Goal: Task Accomplishment & Management: Manage account settings

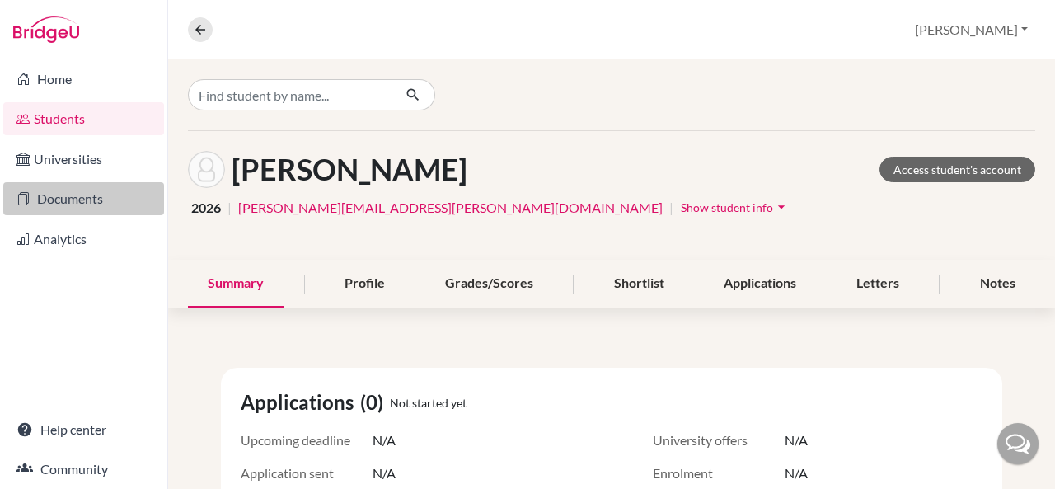
click at [64, 192] on link "Documents" at bounding box center [83, 198] width 161 height 33
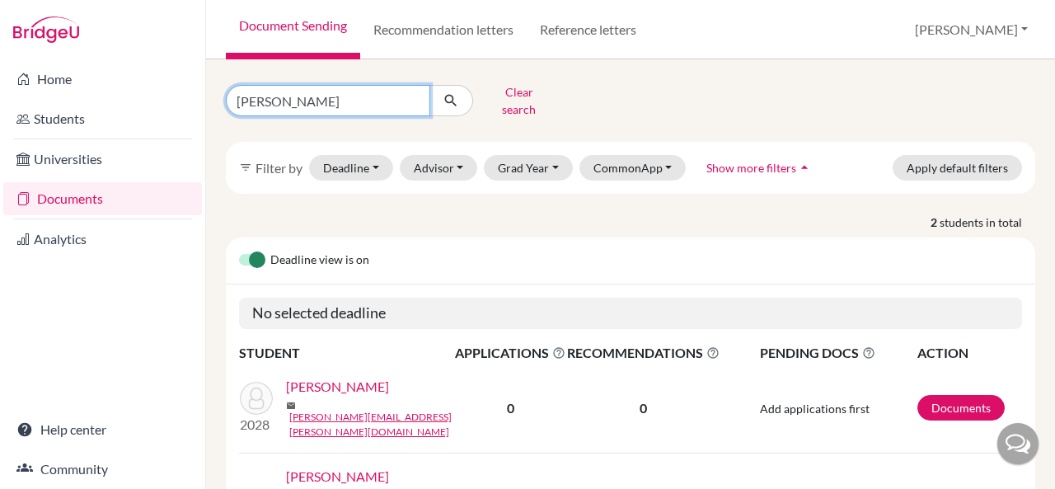
click at [337, 97] on input "[PERSON_NAME]" at bounding box center [328, 100] width 204 height 31
type input "s"
type input "[PERSON_NAME]"
click at [466, 91] on button "submit" at bounding box center [451, 100] width 44 height 31
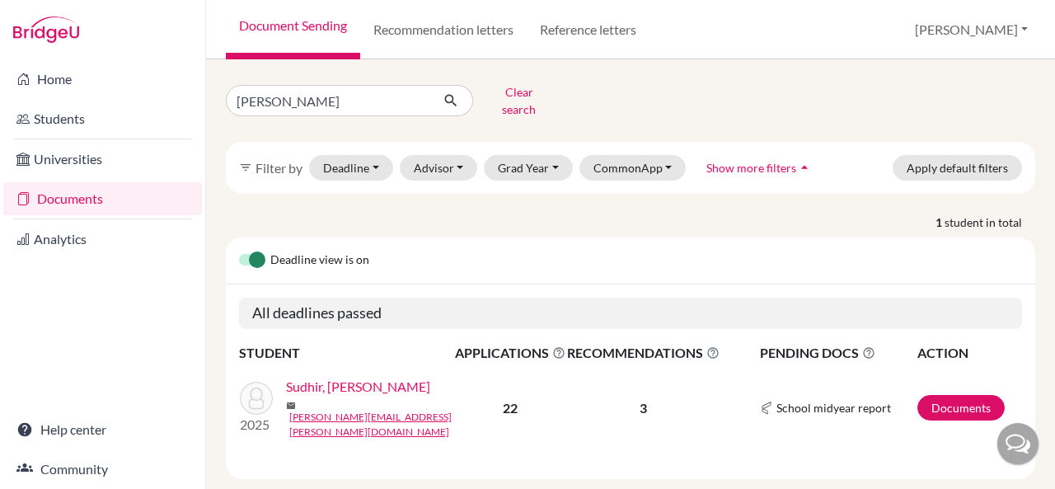
click at [357, 385] on link "Sudhir, Srivatsan" at bounding box center [358, 387] width 144 height 20
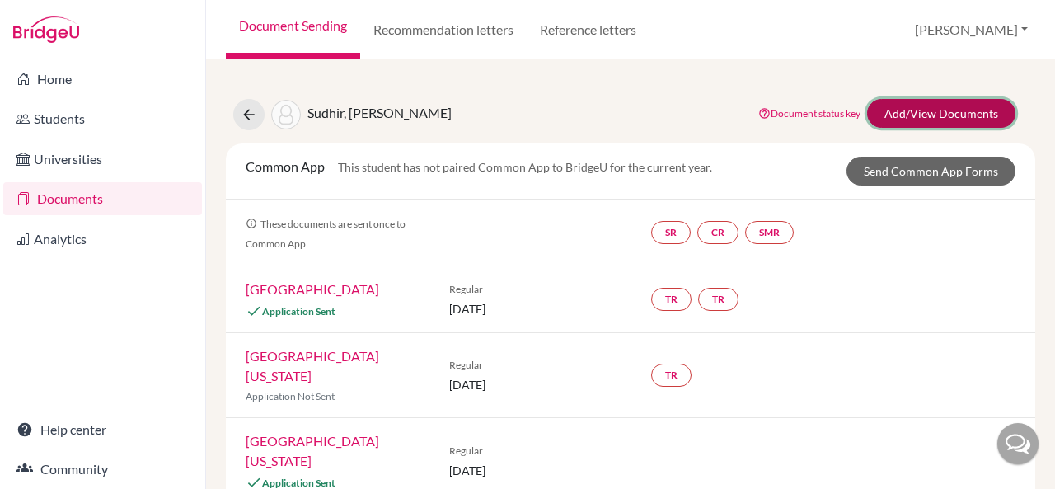
click at [916, 104] on link "Add/View Documents" at bounding box center [941, 113] width 148 height 29
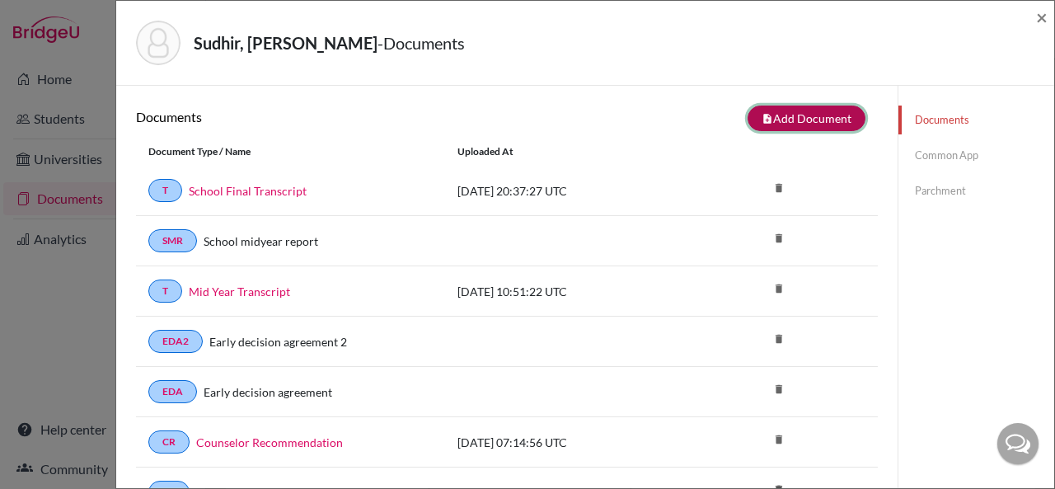
click at [780, 118] on button "note_add Add Document" at bounding box center [806, 118] width 118 height 26
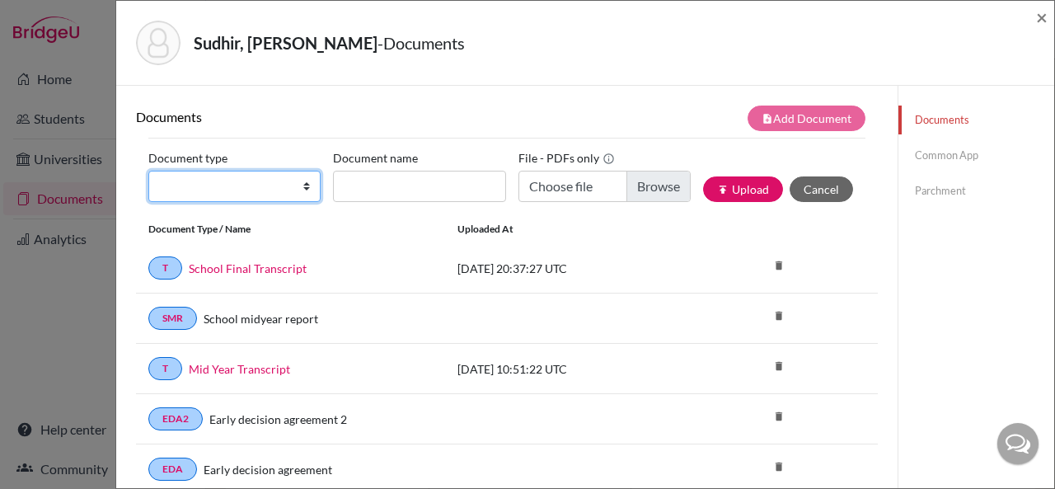
click at [297, 188] on select "Change explanation for Common App reports Counselor recommendation Internationa…" at bounding box center [234, 186] width 172 height 31
select select "46"
click at [148, 171] on select "Change explanation for Common App reports Counselor recommendation Internationa…" at bounding box center [234, 186] width 172 height 31
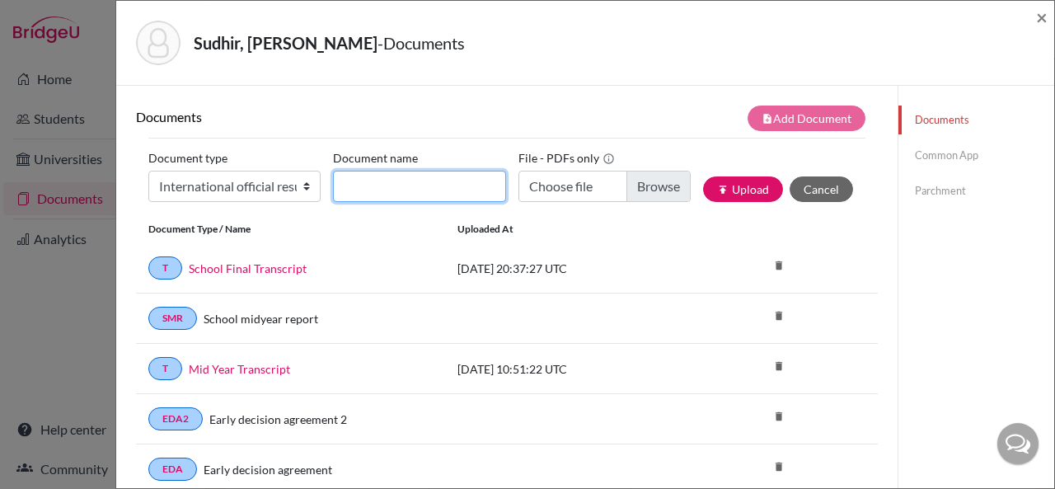
click at [351, 180] on input "Document name" at bounding box center [419, 186] width 172 height 31
type input "A Level Board Results"
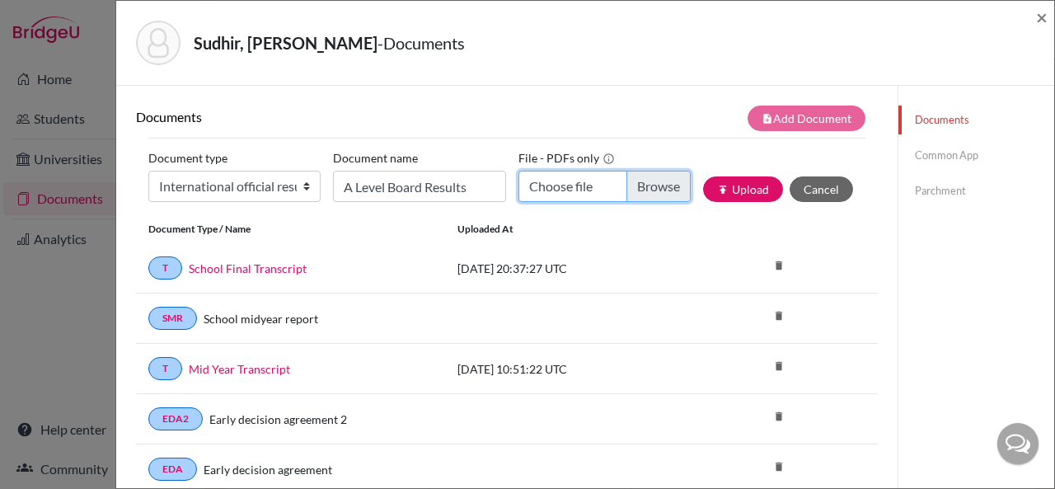
click at [563, 185] on input "Choose file" at bounding box center [604, 186] width 172 height 31
type input "C:\fakepath\Srivatsan Sudhir_A Level Board Results.pdf"
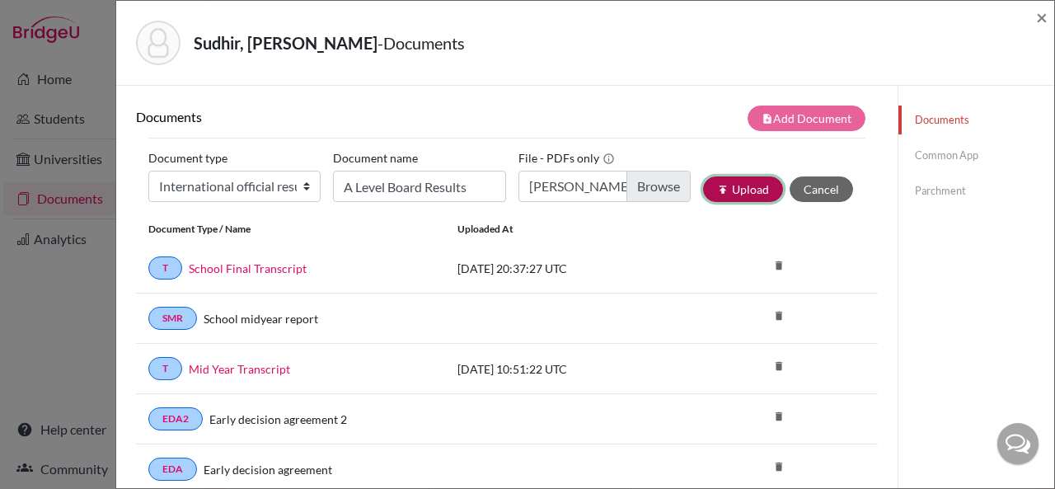
click at [711, 189] on button "publish Upload" at bounding box center [743, 189] width 80 height 26
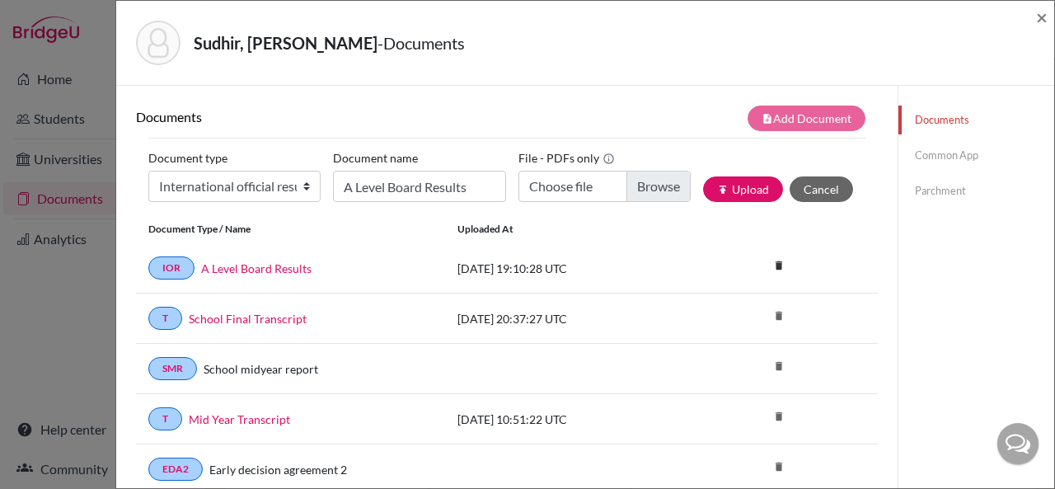
click at [946, 188] on link "Parchment" at bounding box center [976, 190] width 156 height 29
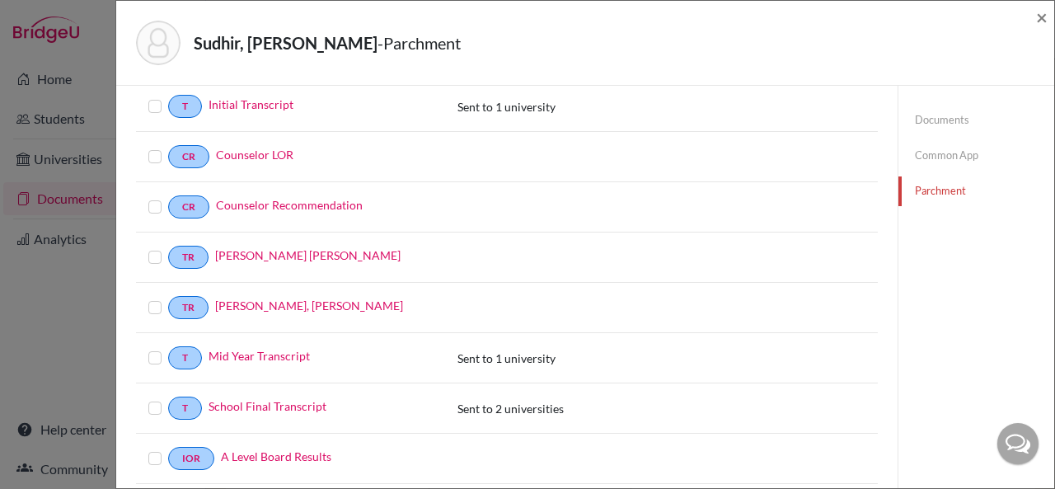
scroll to position [394, 0]
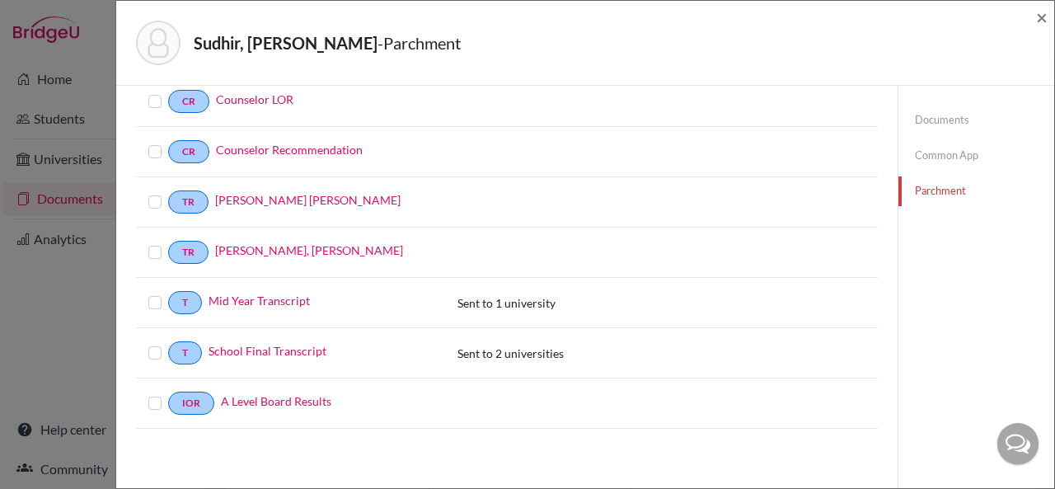
click at [168, 393] on label at bounding box center [168, 393] width 0 height 0
click at [0, 0] on input "checkbox" at bounding box center [0, 0] width 0 height 0
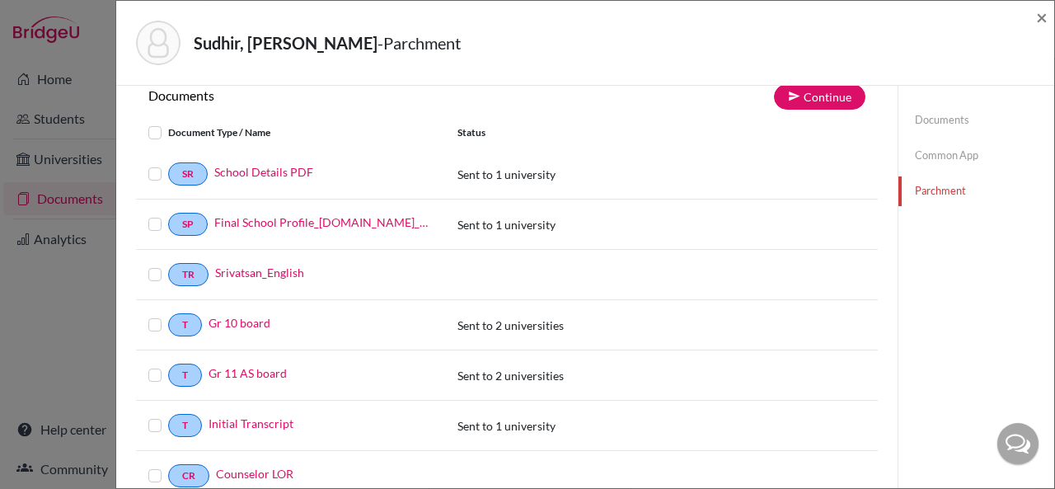
scroll to position [0, 0]
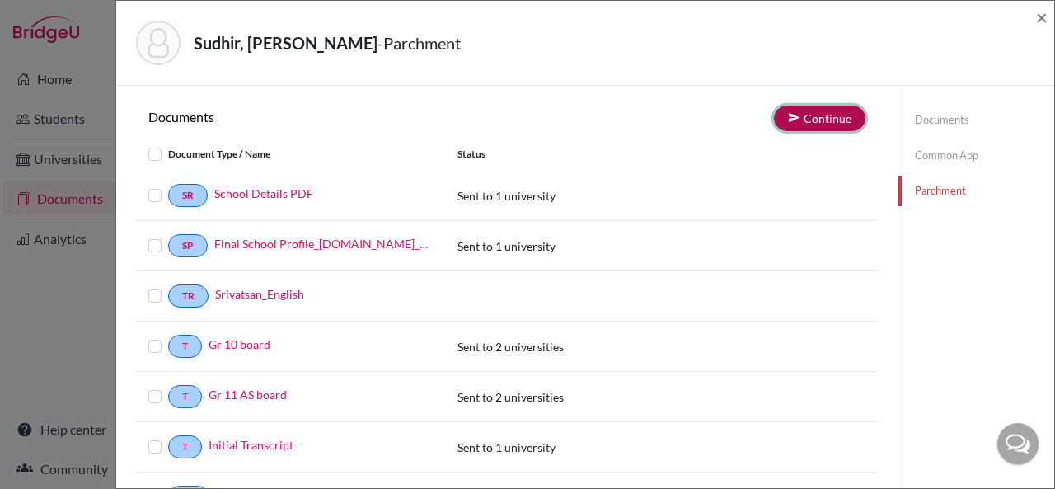
click at [834, 120] on button "Continue" at bounding box center [819, 118] width 91 height 26
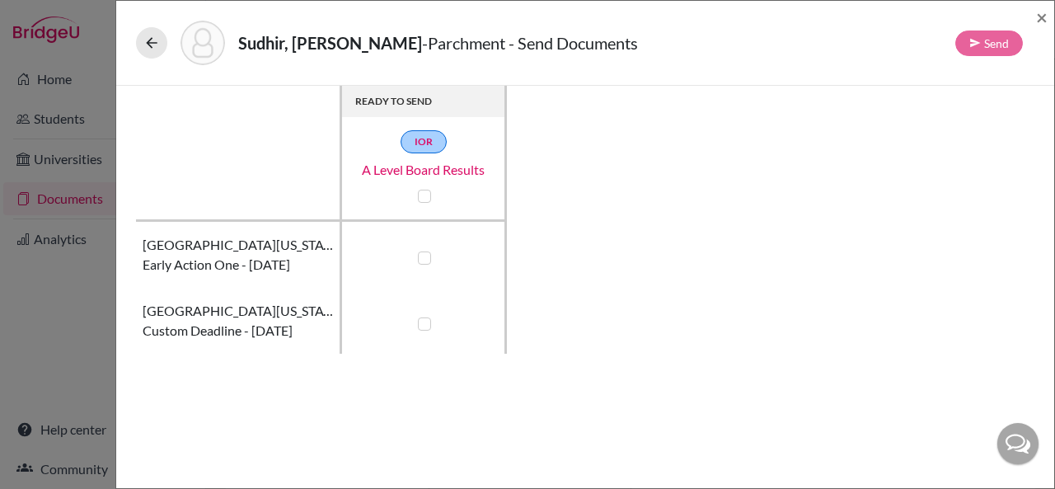
click at [425, 324] on label at bounding box center [424, 323] width 13 height 13
click at [425, 324] on input "checkbox" at bounding box center [420, 322] width 13 height 16
checkbox input "true"
click at [1003, 39] on button "Send" at bounding box center [989, 43] width 68 height 26
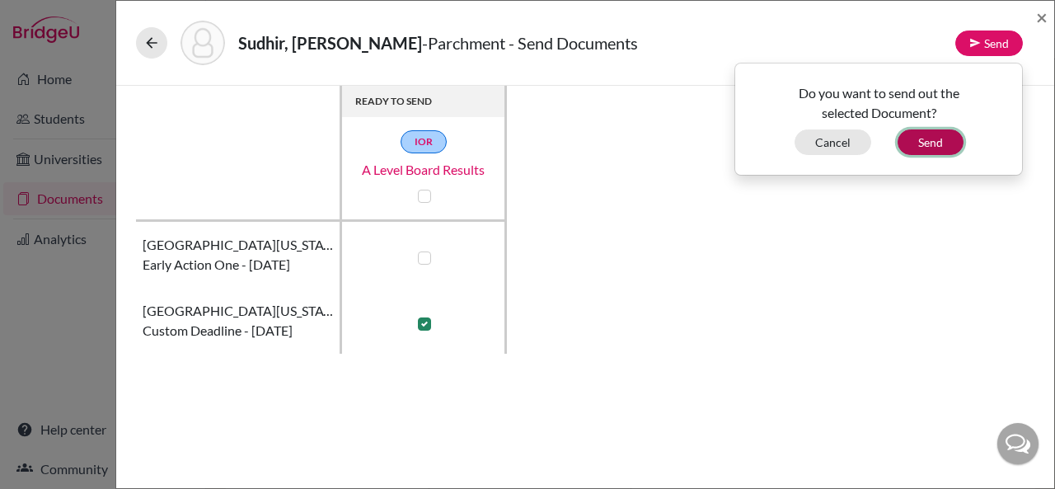
click at [932, 139] on button "Send" at bounding box center [930, 142] width 66 height 26
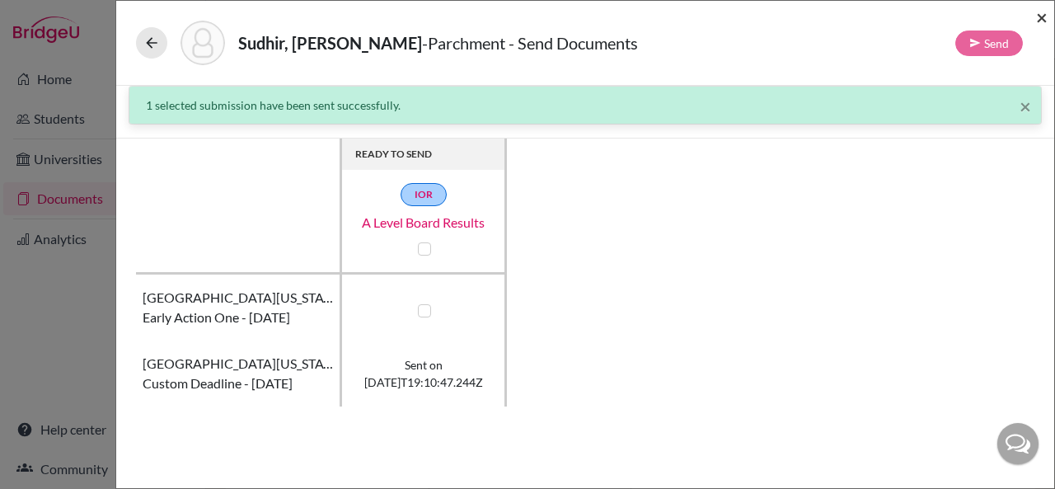
click at [1042, 15] on span "×" at bounding box center [1042, 17] width 12 height 24
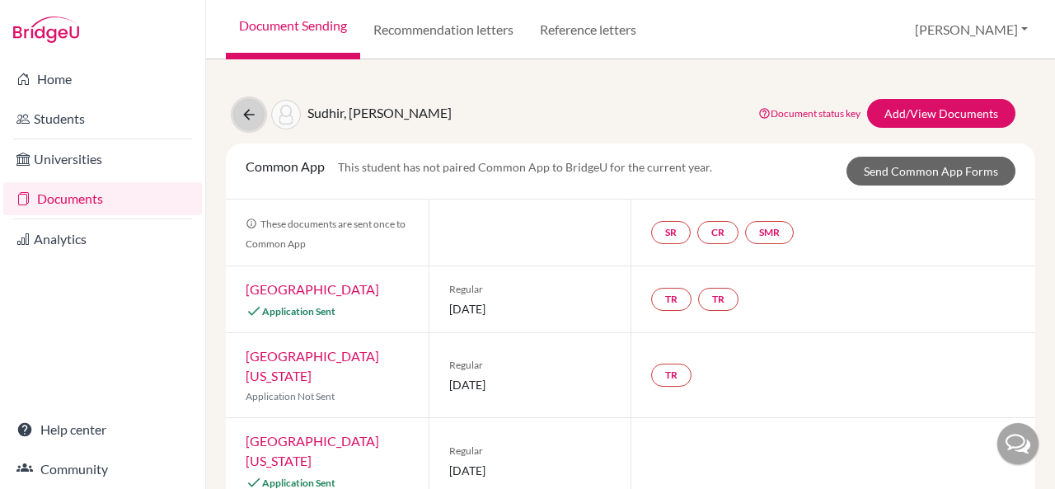
click at [254, 105] on button at bounding box center [248, 114] width 31 height 31
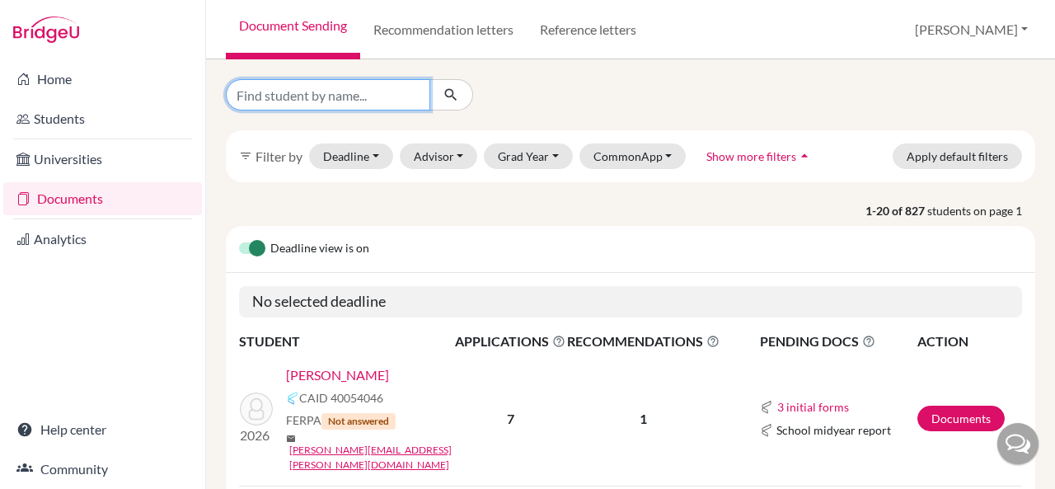
click at [294, 99] on input "Find student by name..." at bounding box center [328, 94] width 204 height 31
type input "sandhya sundar"
click button "submit" at bounding box center [451, 94] width 44 height 31
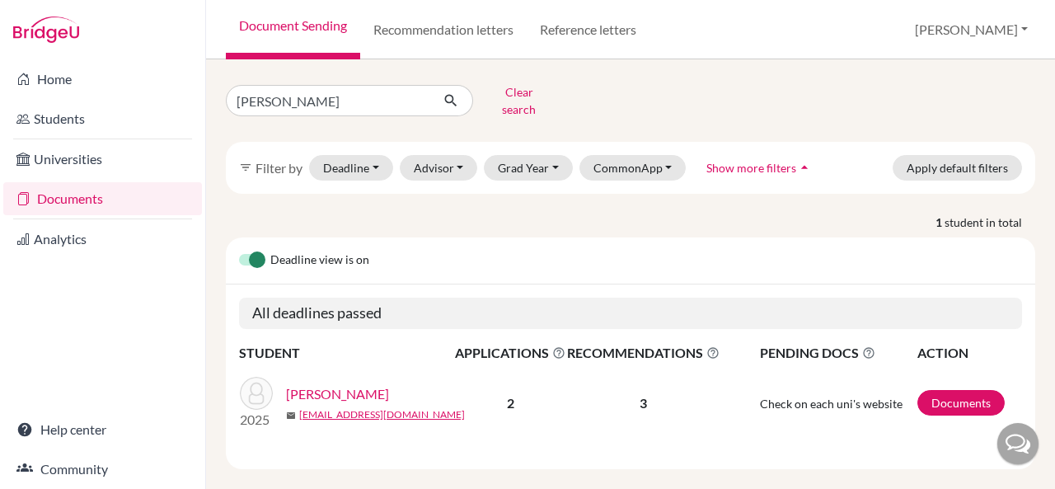
click at [345, 384] on link "Sundar, Sandhya" at bounding box center [337, 394] width 103 height 20
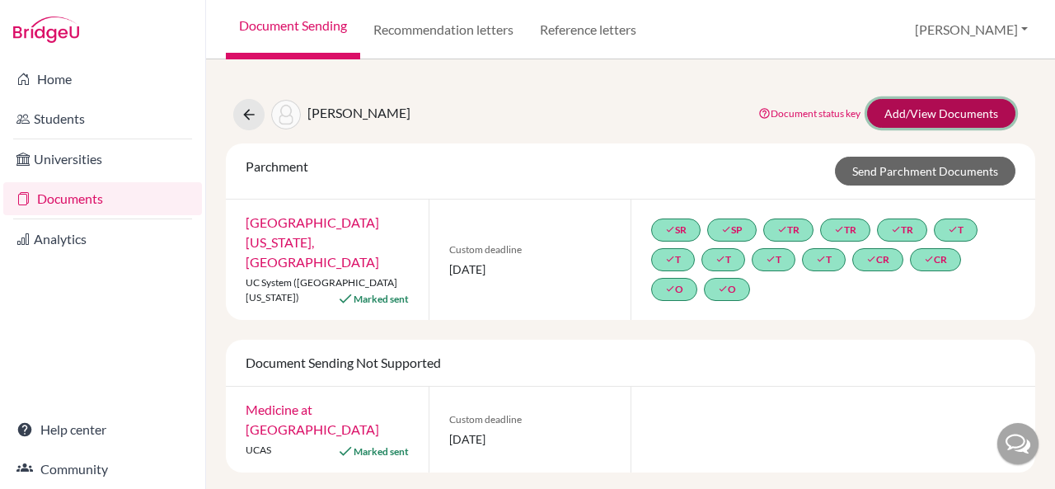
click at [911, 119] on link "Add/View Documents" at bounding box center [941, 113] width 148 height 29
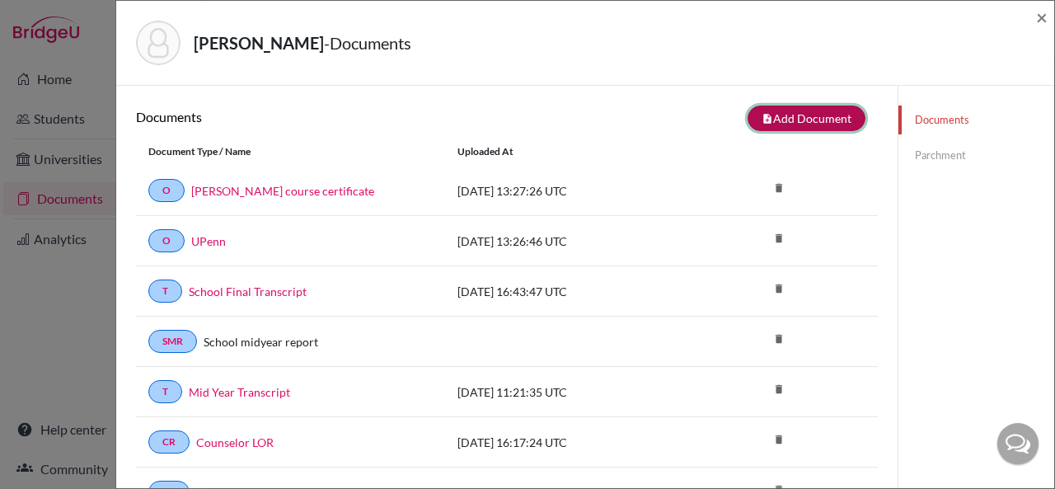
click at [819, 119] on button "note_add Add Document" at bounding box center [806, 118] width 118 height 26
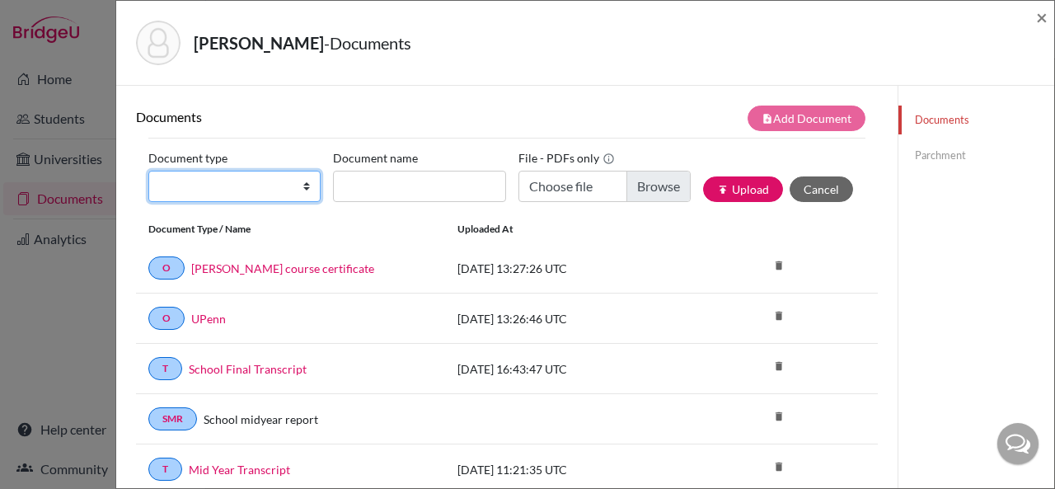
click at [299, 189] on select "Change explanation for Common App reports Counselor recommendation Internationa…" at bounding box center [234, 186] width 172 height 31
select select "46"
click at [148, 171] on select "Change explanation for Common App reports Counselor recommendation Internationa…" at bounding box center [234, 186] width 172 height 31
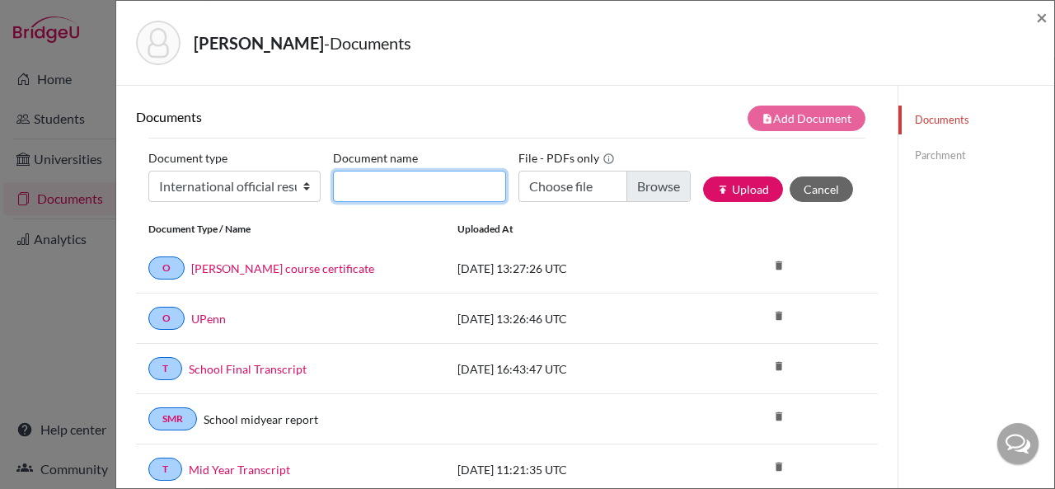
click at [430, 185] on input "Document name" at bounding box center [419, 186] width 172 height 31
type input "A Level Board Results"
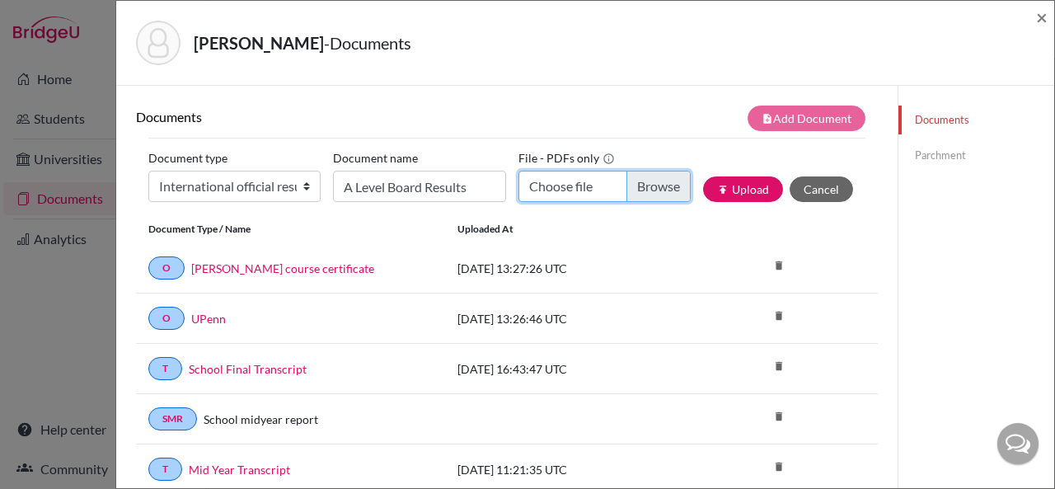
click at [569, 184] on input "Choose file" at bounding box center [604, 186] width 172 height 31
type input "C:\fakepath\Sandhya Sundar_A Level Board Results.pdf"
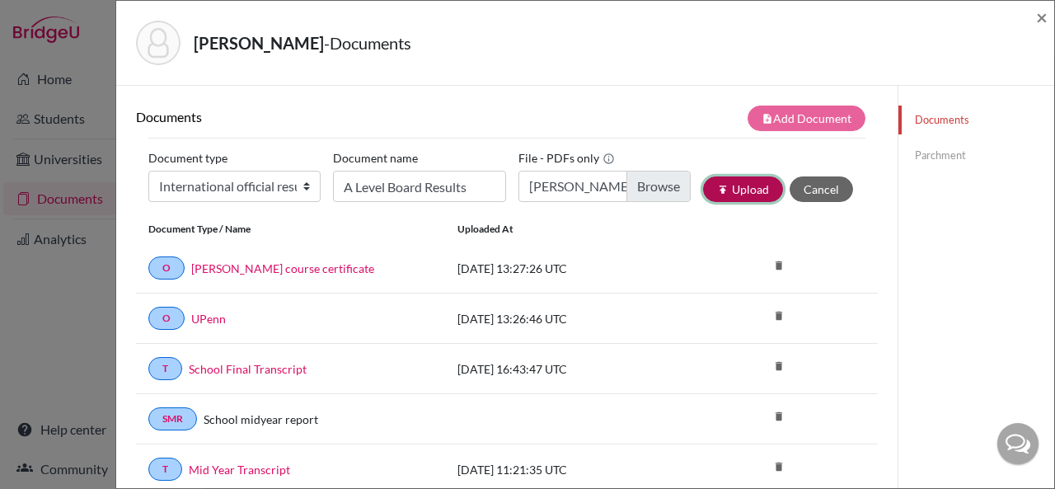
click at [724, 189] on button "publish Upload" at bounding box center [743, 189] width 80 height 26
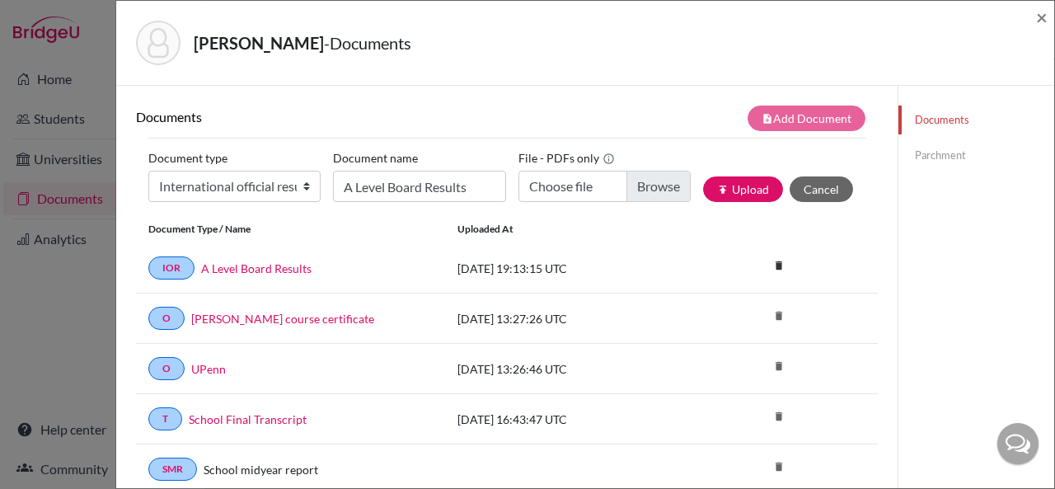
click at [942, 157] on link "Parchment" at bounding box center [976, 155] width 156 height 29
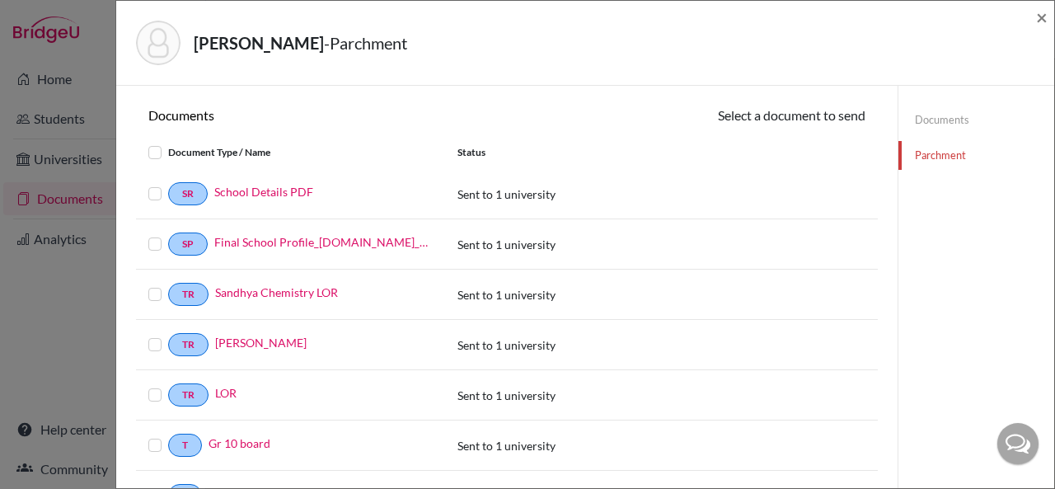
scroll to position [494, 0]
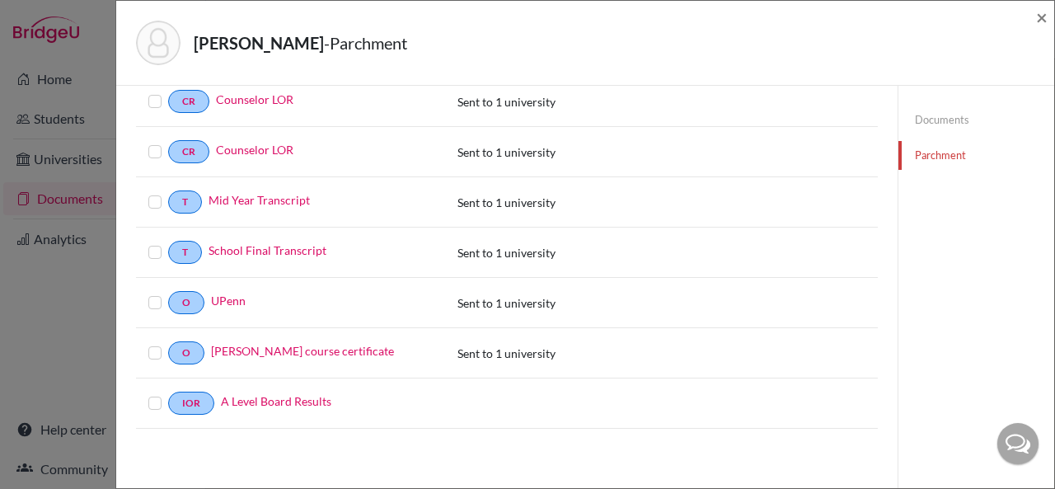
click at [168, 393] on label at bounding box center [168, 393] width 0 height 0
click at [0, 0] on input "checkbox" at bounding box center [0, 0] width 0 height 0
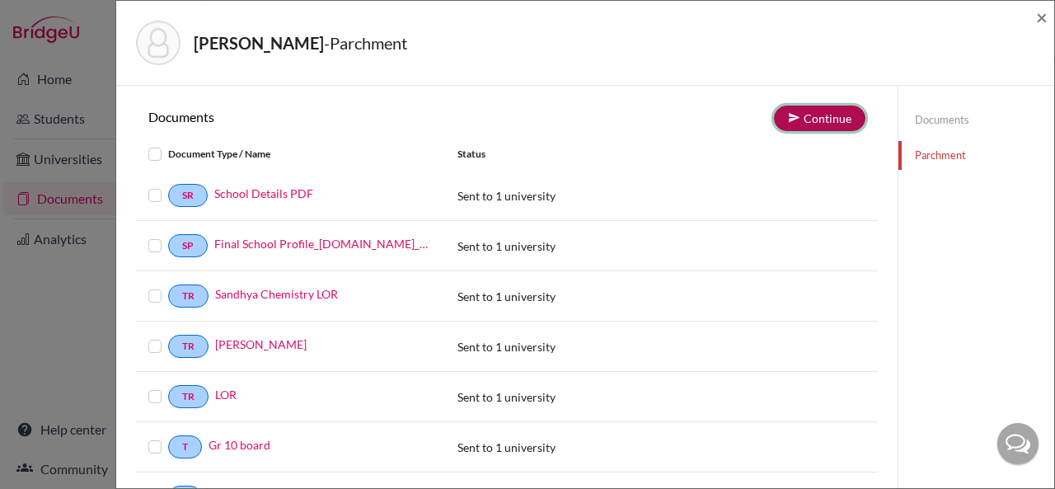
click at [808, 122] on button "Continue" at bounding box center [819, 118] width 91 height 26
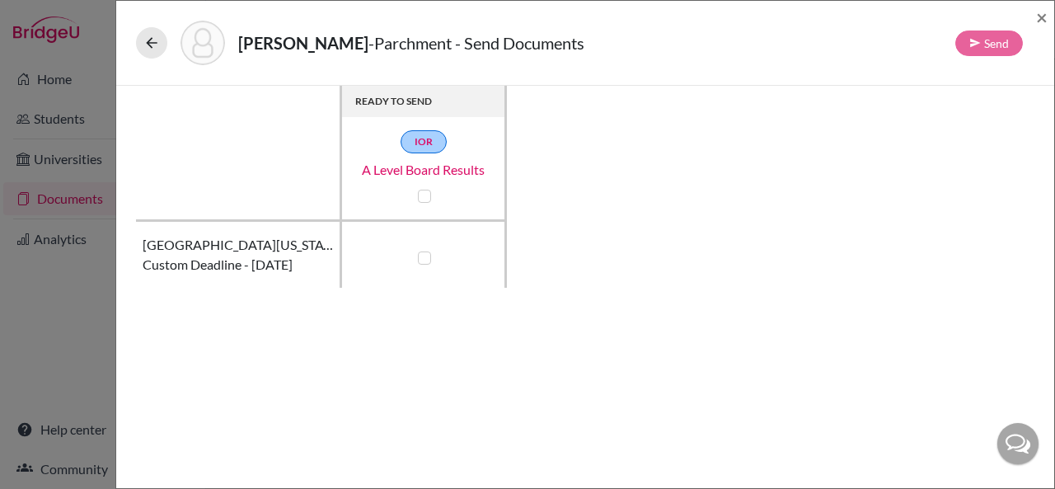
click at [426, 254] on label at bounding box center [424, 257] width 13 height 13
click at [426, 254] on input "checkbox" at bounding box center [420, 256] width 13 height 16
checkbox input "true"
click at [964, 43] on button "Send" at bounding box center [989, 43] width 68 height 26
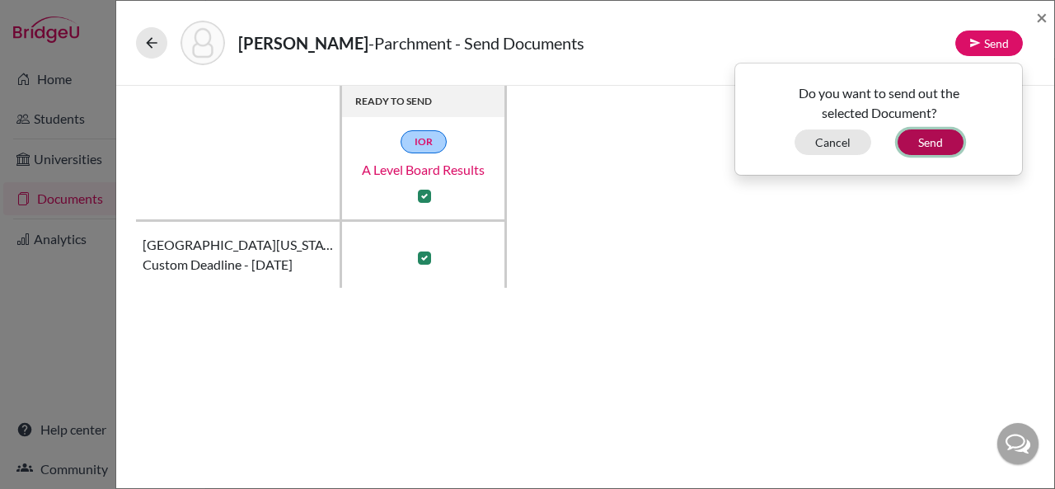
click at [915, 138] on button "Send" at bounding box center [930, 142] width 66 height 26
checkbox input "false"
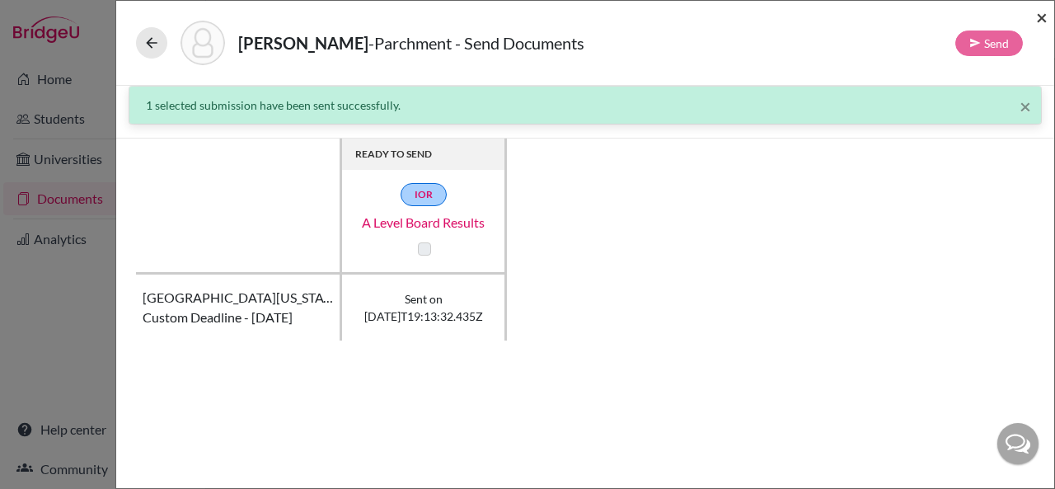
click at [1045, 21] on span "×" at bounding box center [1042, 17] width 12 height 24
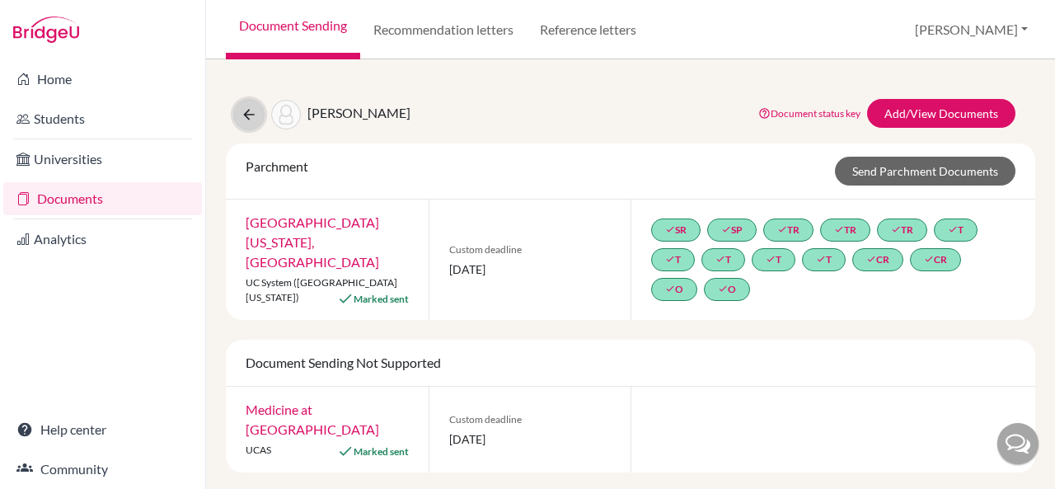
click at [246, 111] on icon at bounding box center [249, 114] width 16 height 16
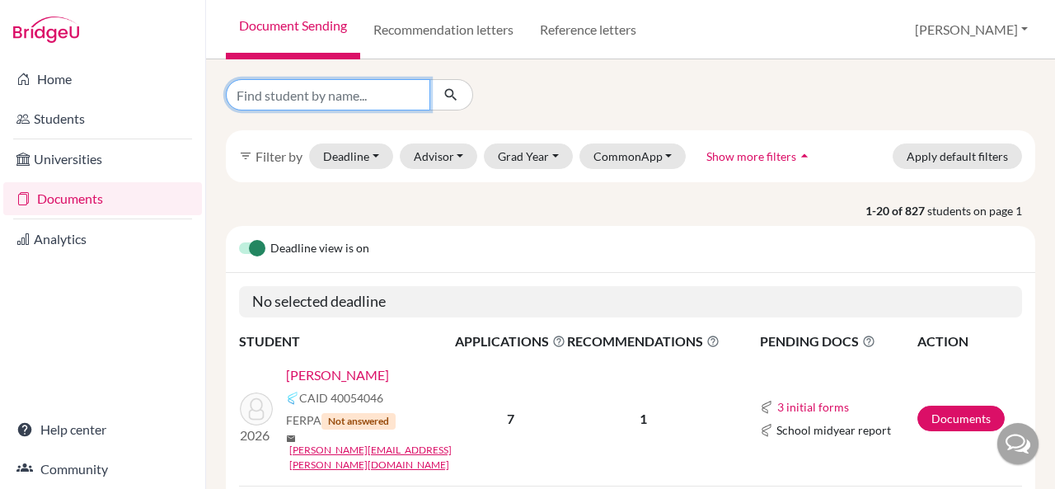
click at [334, 96] on input "Find student by name..." at bounding box center [328, 94] width 204 height 31
type input "[PERSON_NAME]"
click button "submit" at bounding box center [451, 94] width 44 height 31
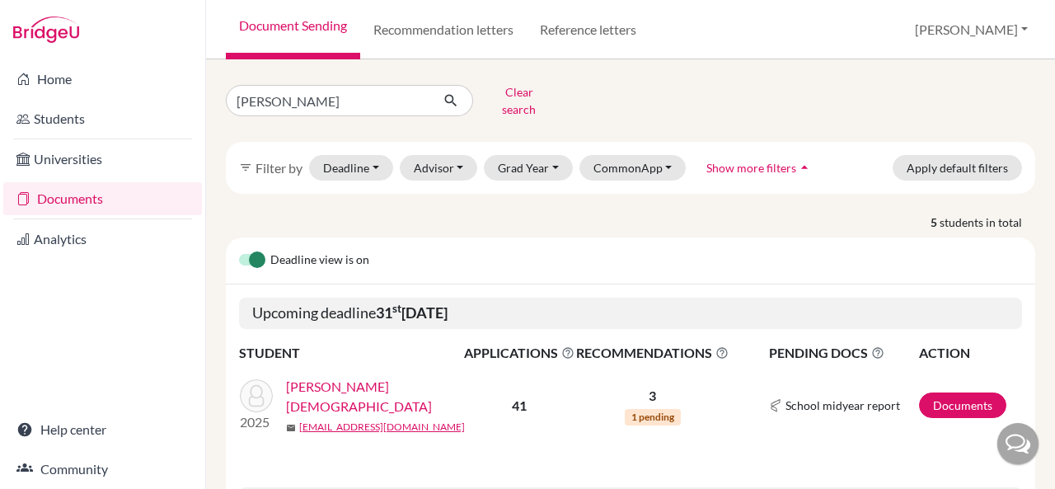
click at [361, 383] on link "[PERSON_NAME][DEMOGRAPHIC_DATA]" at bounding box center [380, 397] width 189 height 40
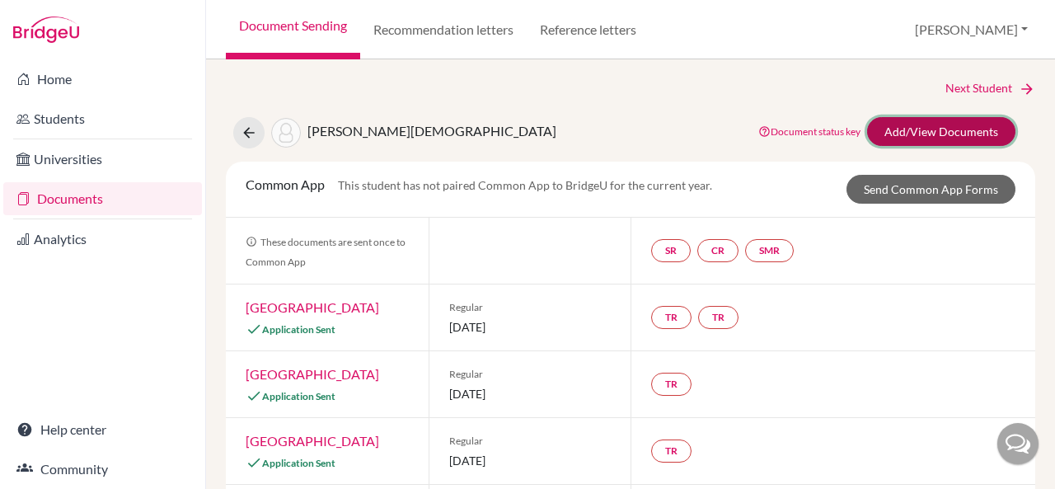
click at [906, 125] on link "Add/View Documents" at bounding box center [941, 131] width 148 height 29
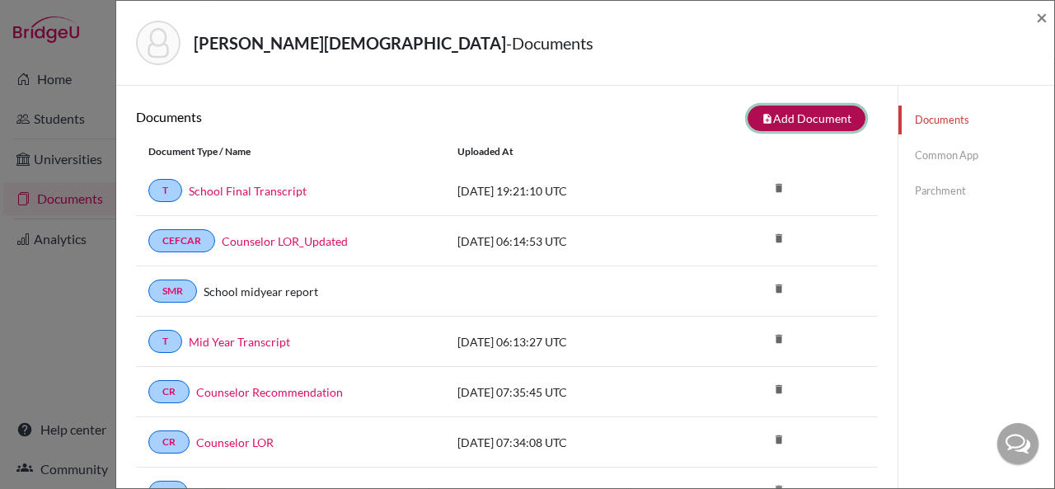
click at [757, 121] on button "note_add Add Document" at bounding box center [806, 118] width 118 height 26
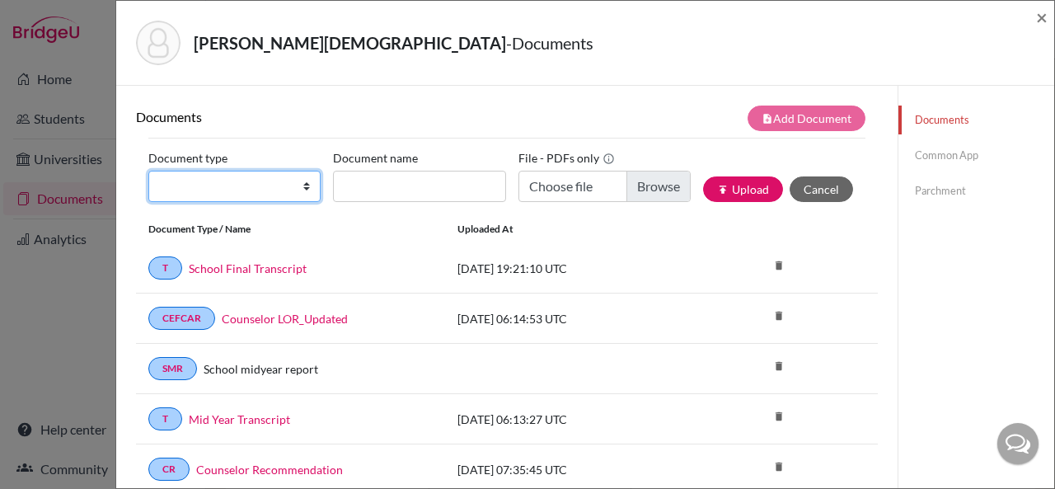
click at [300, 190] on select "Change explanation for Common App reports Counselor recommendation Internationa…" at bounding box center [234, 186] width 172 height 31
select select "46"
click at [148, 171] on select "Change explanation for Common App reports Counselor recommendation Internationa…" at bounding box center [234, 186] width 172 height 31
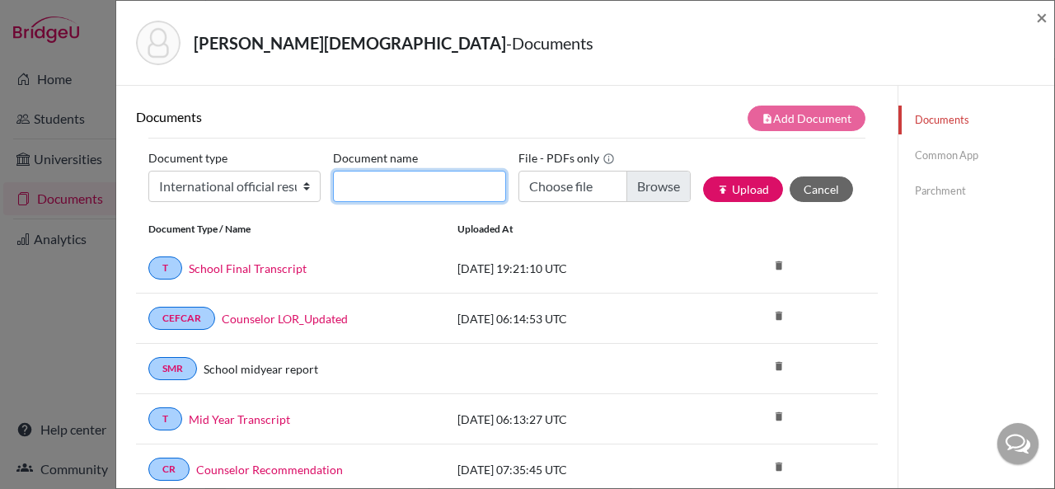
click at [370, 190] on input "Document name" at bounding box center [419, 186] width 172 height 31
type input "A Level Board Results"
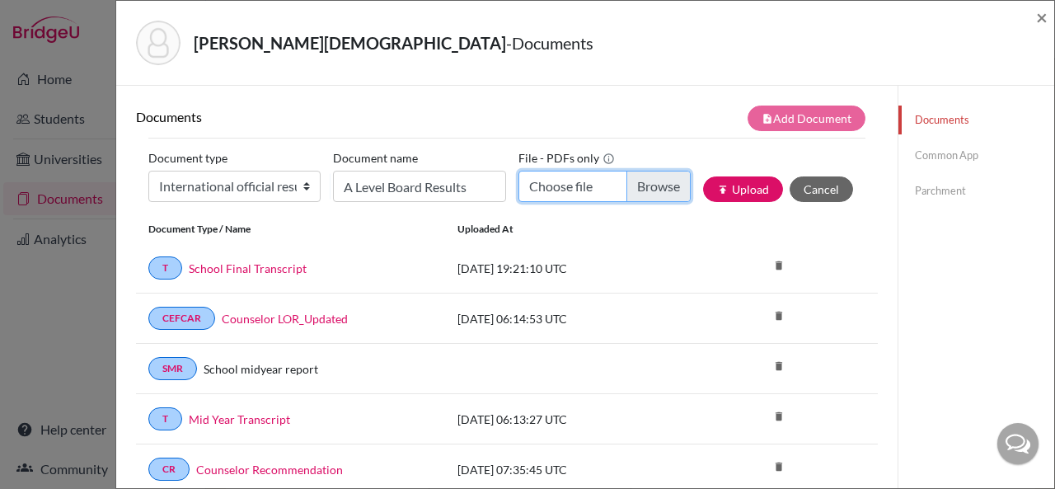
click at [546, 185] on input "Choose file" at bounding box center [604, 186] width 172 height 31
type input "C:\fakepath\Surya Sridharan_A Level Board Statement of Results.pdf"
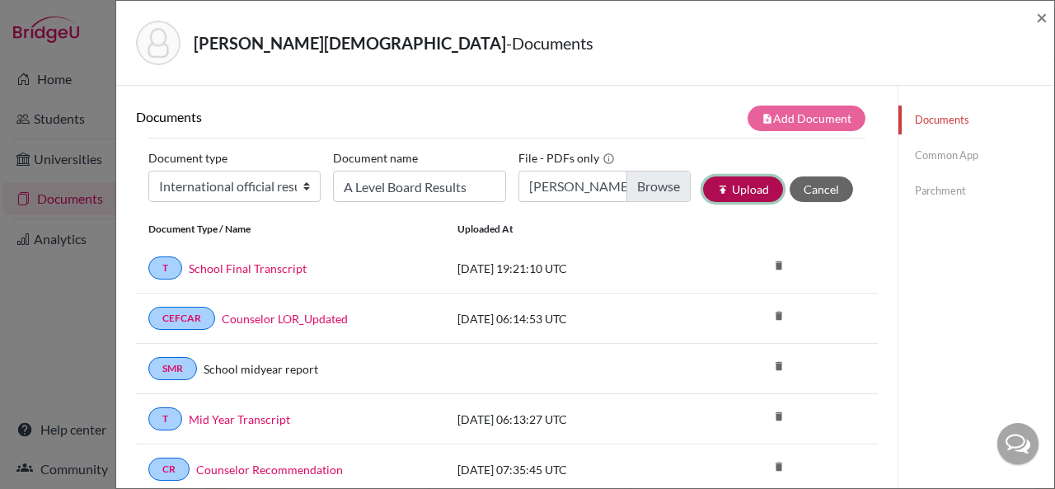
click at [719, 184] on button "publish Upload" at bounding box center [743, 189] width 80 height 26
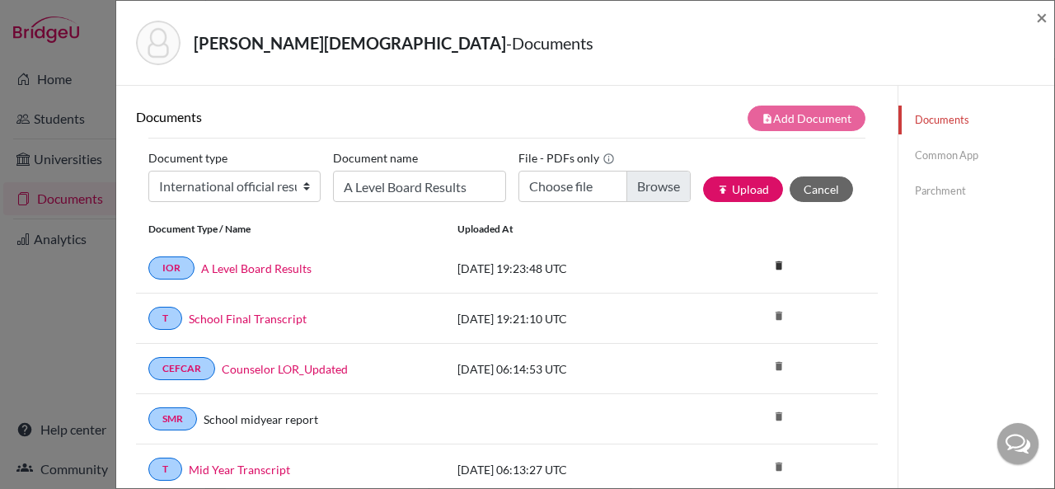
click at [937, 196] on link "Parchment" at bounding box center [976, 190] width 156 height 29
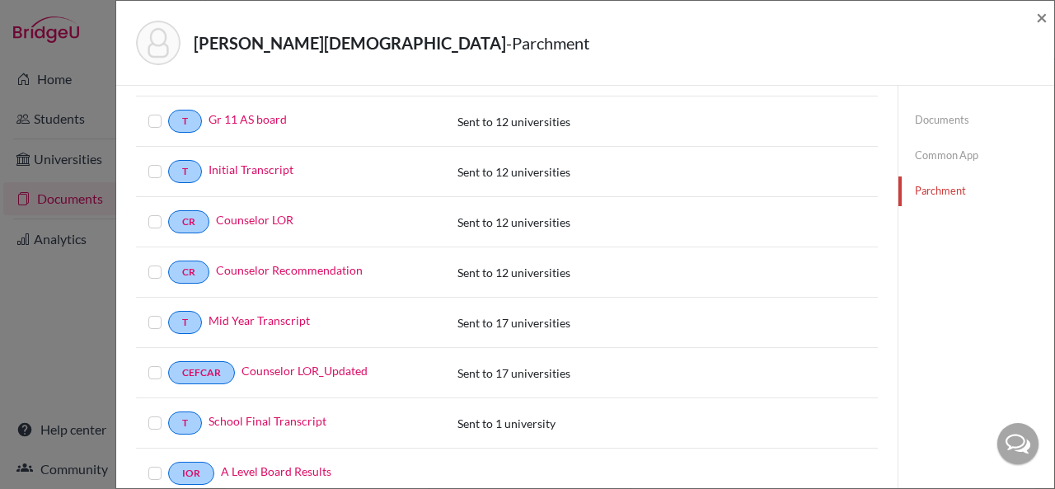
scroll to position [444, 0]
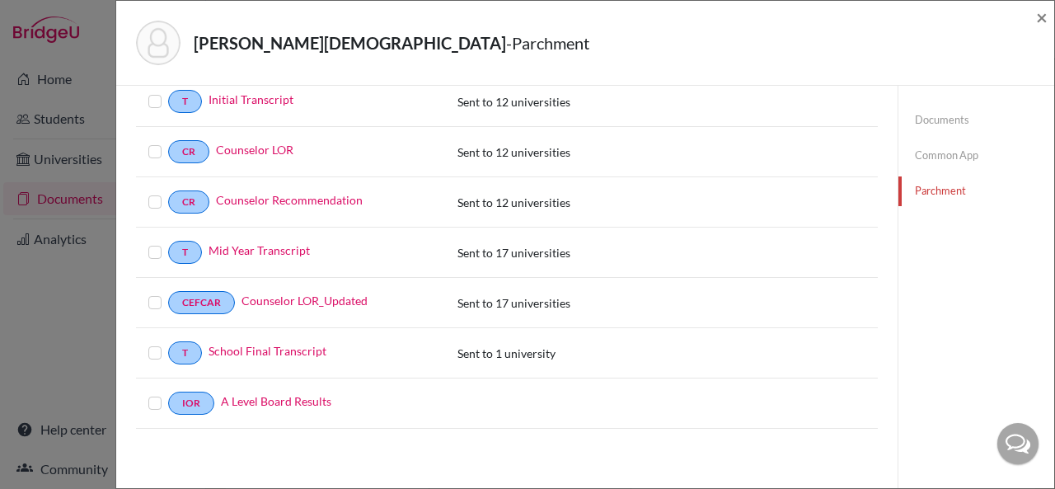
click at [168, 393] on label at bounding box center [168, 393] width 0 height 0
click at [0, 0] on input "checkbox" at bounding box center [0, 0] width 0 height 0
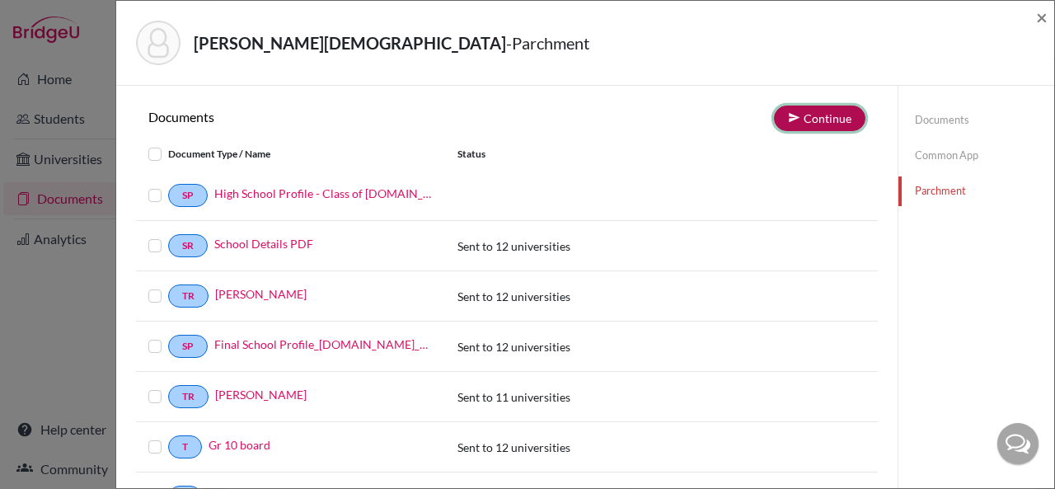
click at [799, 118] on button "Continue" at bounding box center [819, 118] width 91 height 26
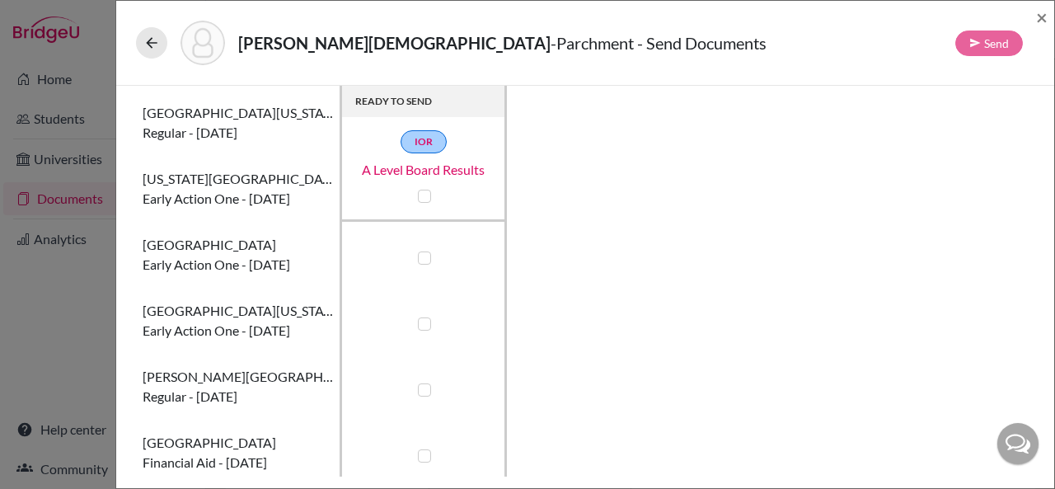
scroll to position [132, 0]
click at [424, 321] on label at bounding box center [424, 323] width 13 height 13
click at [424, 321] on input "checkbox" at bounding box center [420, 322] width 13 height 16
checkbox input "true"
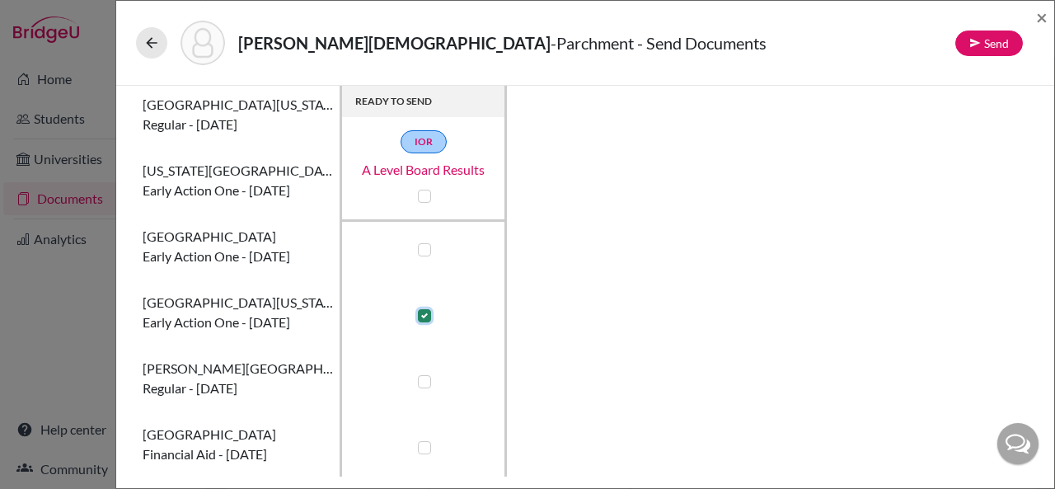
scroll to position [137, 0]
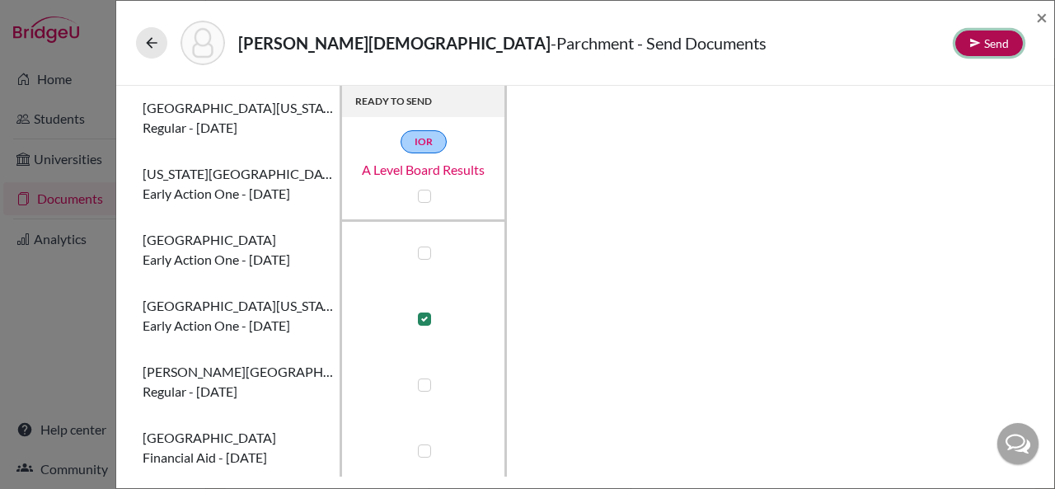
click at [975, 45] on icon at bounding box center [975, 43] width 12 height 12
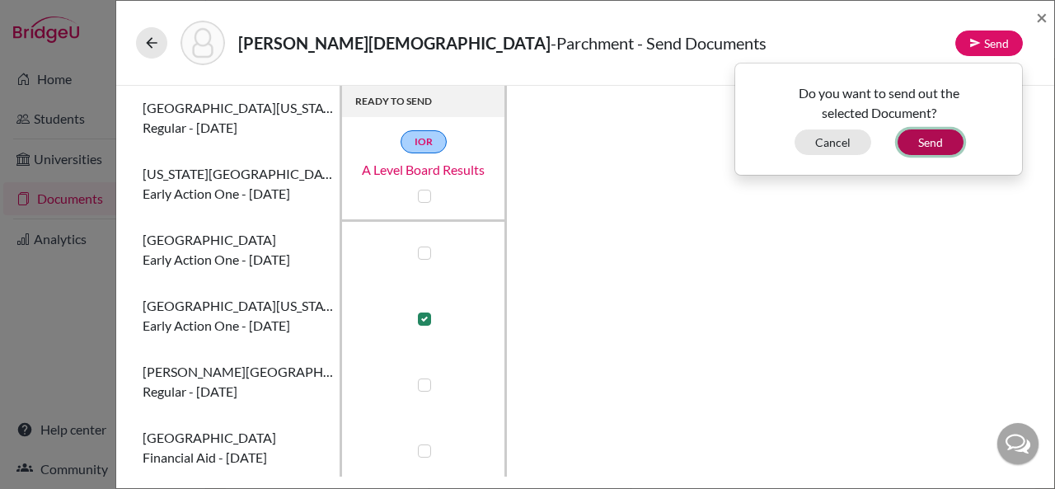
click at [928, 144] on button "Send" at bounding box center [930, 142] width 66 height 26
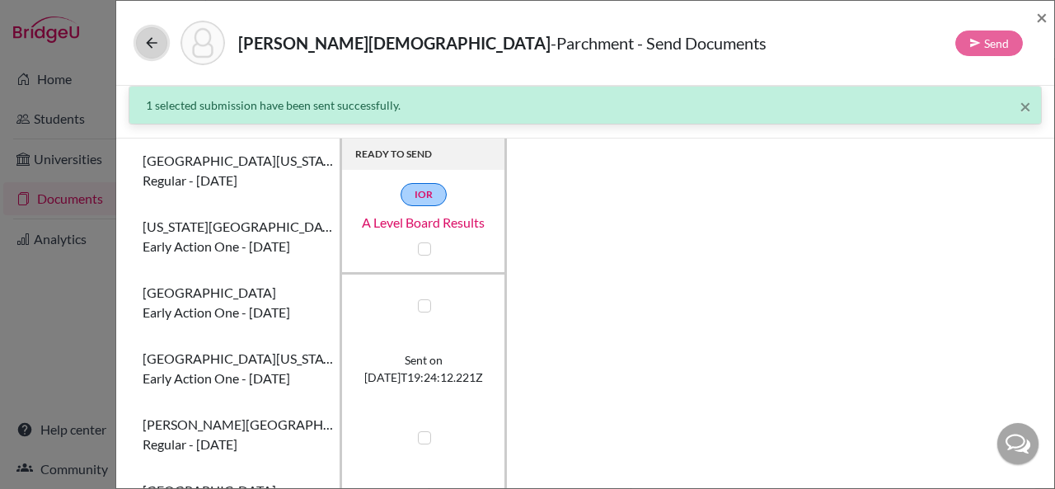
click at [155, 42] on icon at bounding box center [151, 43] width 16 height 16
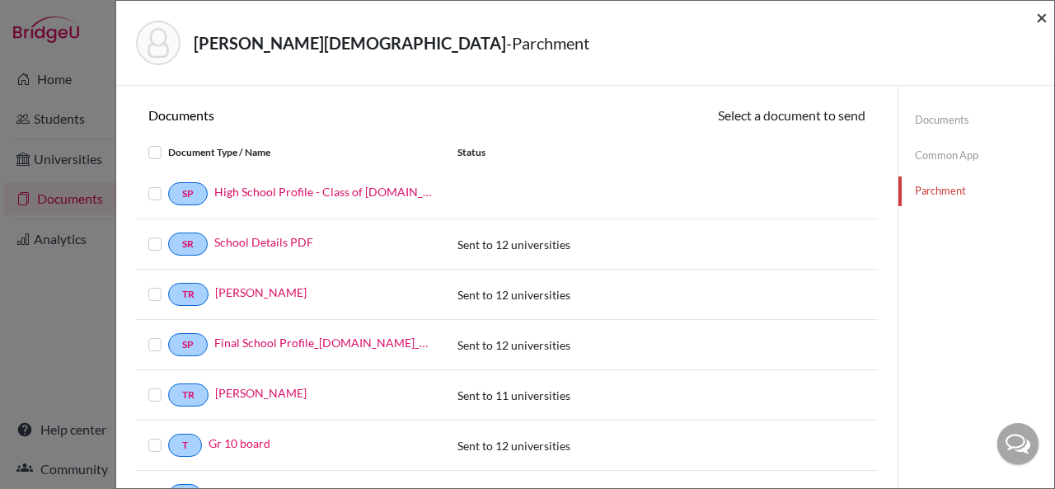
click at [1047, 19] on span "×" at bounding box center [1042, 17] width 12 height 24
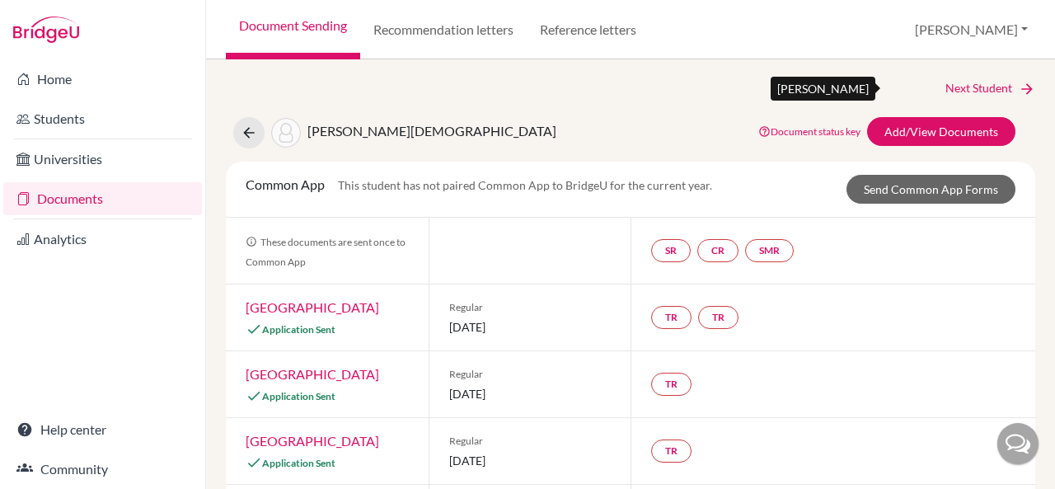
click at [972, 85] on link "Next Student" at bounding box center [990, 88] width 90 height 18
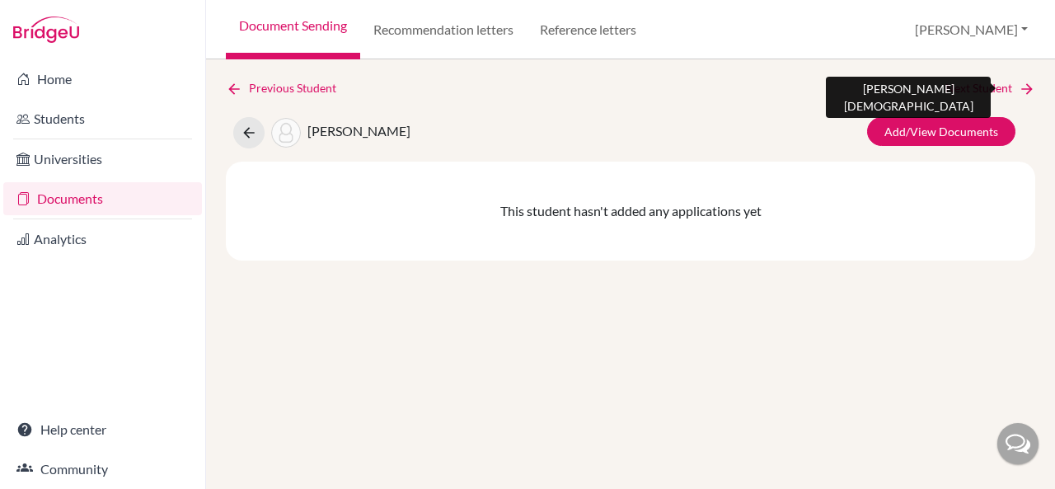
click at [972, 85] on link "Next Student" at bounding box center [990, 88] width 90 height 18
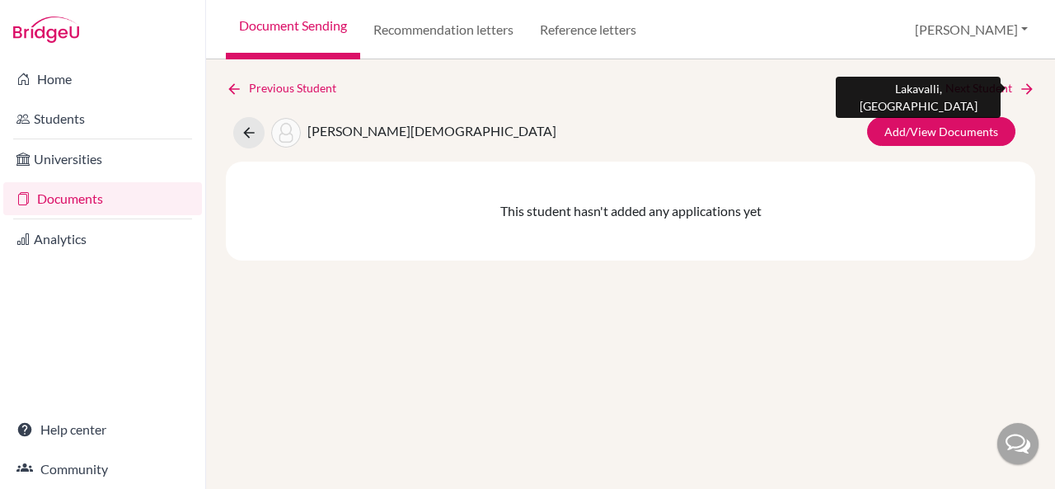
click at [972, 85] on link "Next Student" at bounding box center [990, 88] width 90 height 18
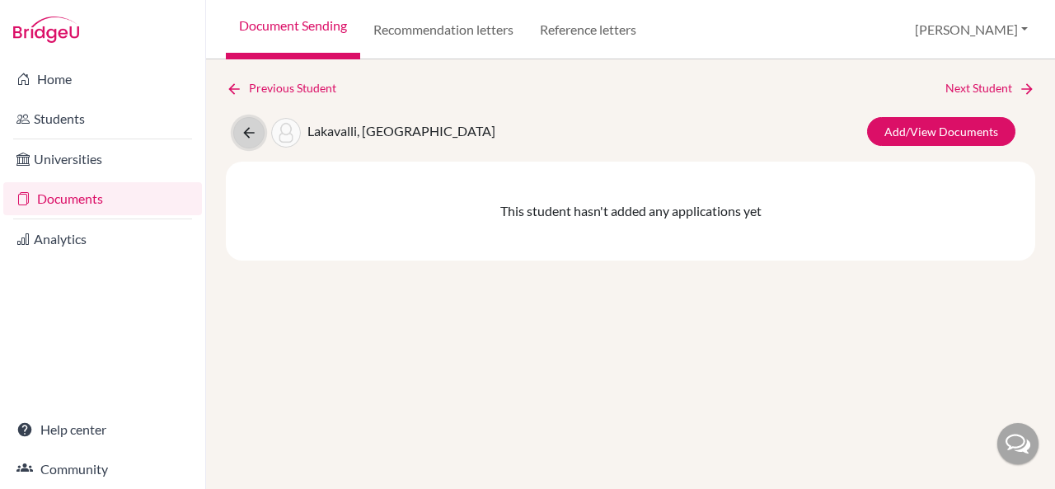
click at [255, 131] on icon at bounding box center [249, 132] width 16 height 16
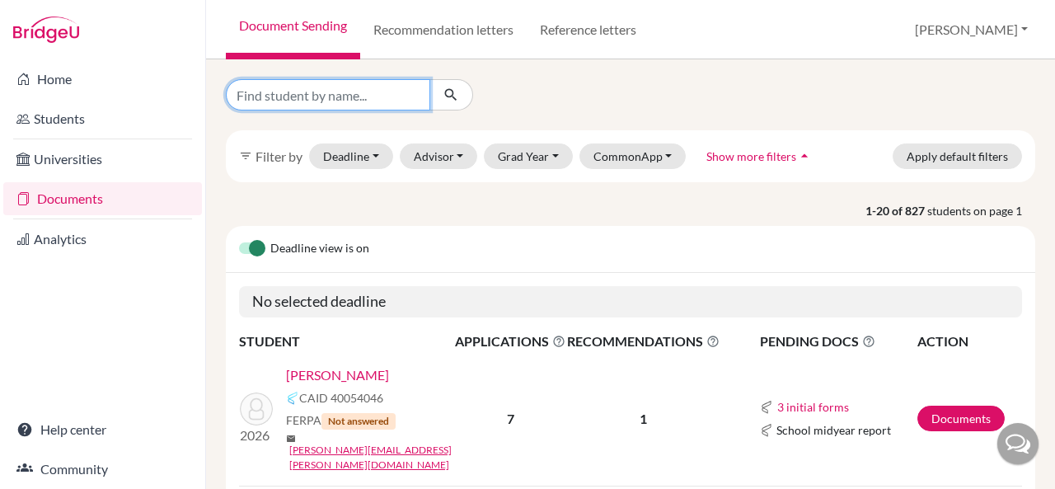
click at [385, 101] on input "Find student by name..." at bounding box center [328, 94] width 204 height 31
type input "sujay sai"
click button "submit" at bounding box center [451, 94] width 44 height 31
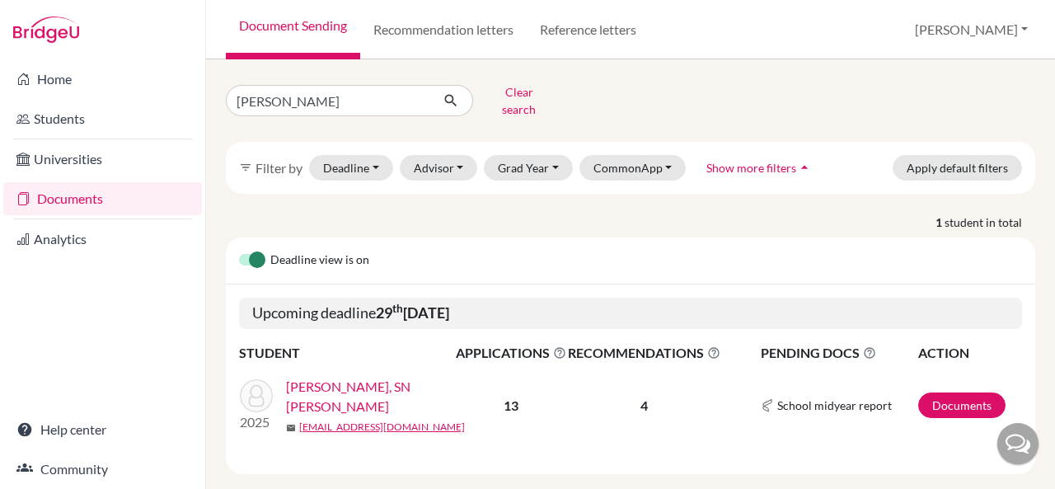
click at [362, 385] on link "Sai Raju, SN Sujay" at bounding box center [376, 397] width 180 height 40
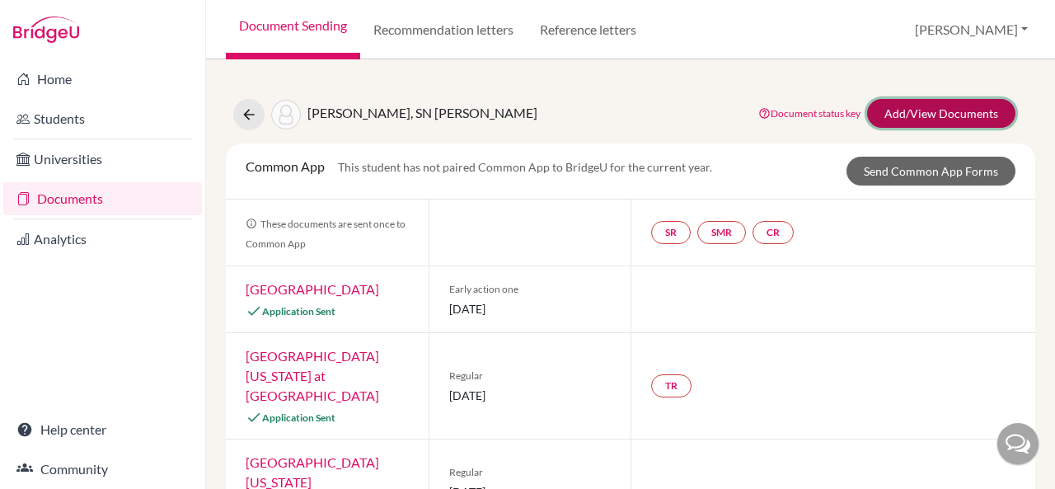
click at [872, 119] on link "Add/View Documents" at bounding box center [941, 113] width 148 height 29
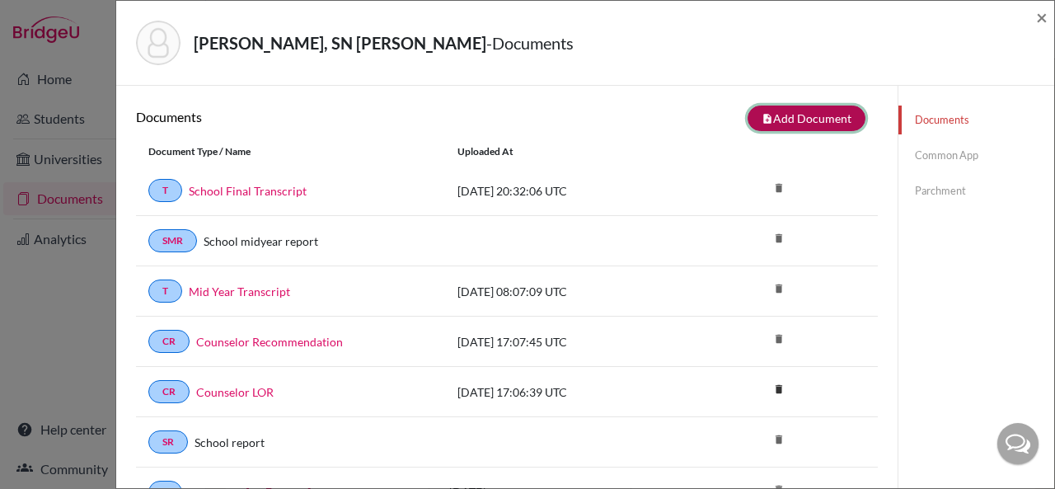
click at [774, 114] on button "note_add Add Document" at bounding box center [806, 118] width 118 height 26
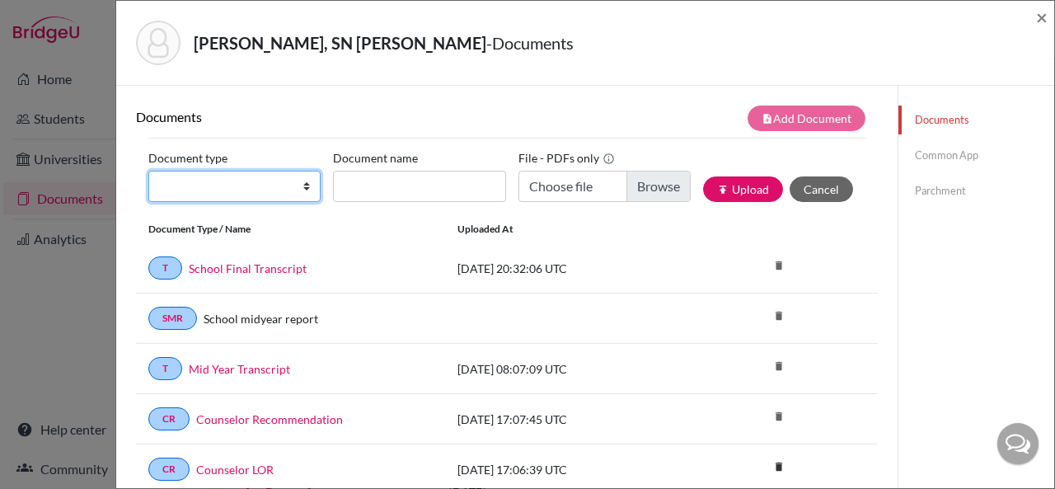
click at [298, 184] on select "Change explanation for Common App reports Counselor recommendation Internationa…" at bounding box center [234, 186] width 172 height 31
select select "46"
click at [148, 171] on select "Change explanation for Common App reports Counselor recommendation Internationa…" at bounding box center [234, 186] width 172 height 31
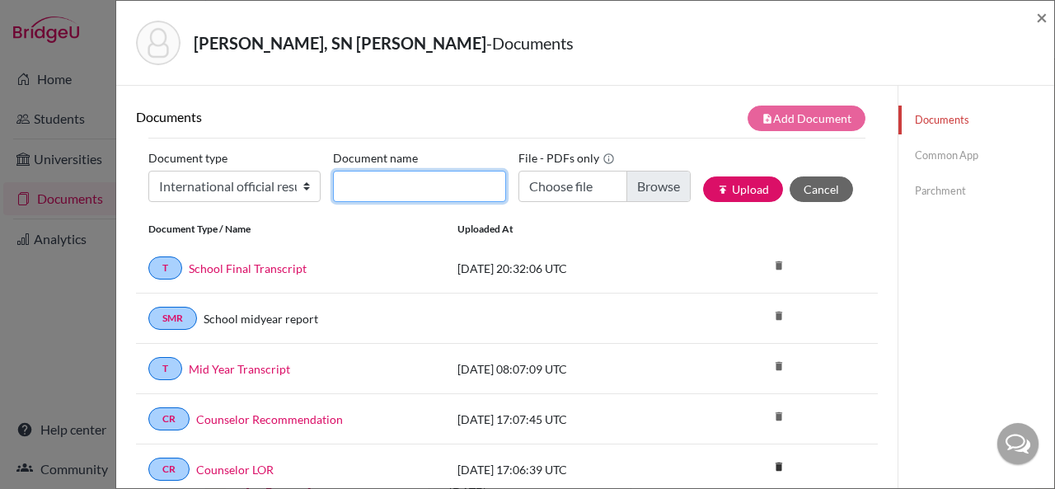
click at [405, 192] on input "Document name" at bounding box center [419, 186] width 172 height 31
type input "A Level Board Results"
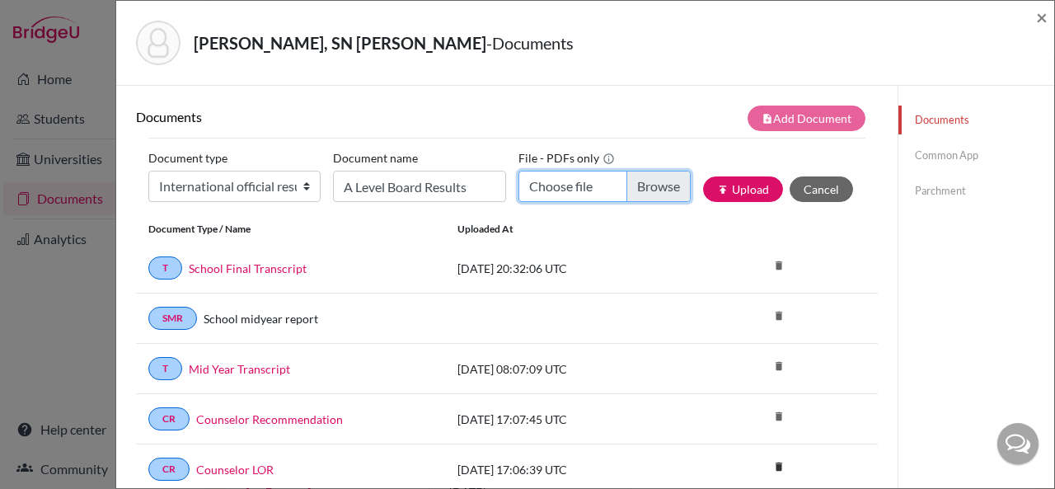
click at [550, 176] on input "Choose file" at bounding box center [604, 186] width 172 height 31
type input "C:\fakepath\Sujay Sai Raju_A Level Board Statement of Results.pdf"
click at [639, 189] on input "Sujay Sai Raju_A Level Board Statement of Results.pdf" at bounding box center [604, 186] width 172 height 31
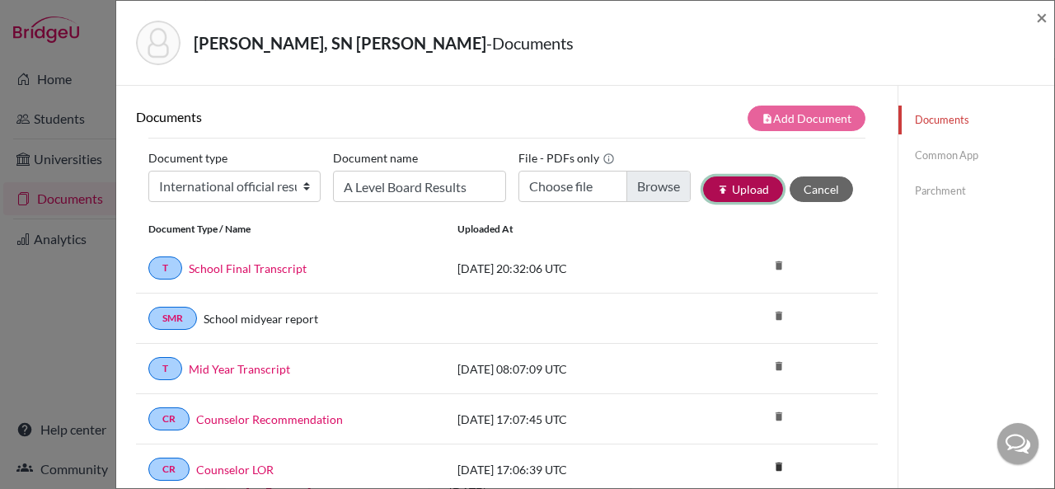
click at [740, 188] on button "publish Upload" at bounding box center [743, 189] width 80 height 26
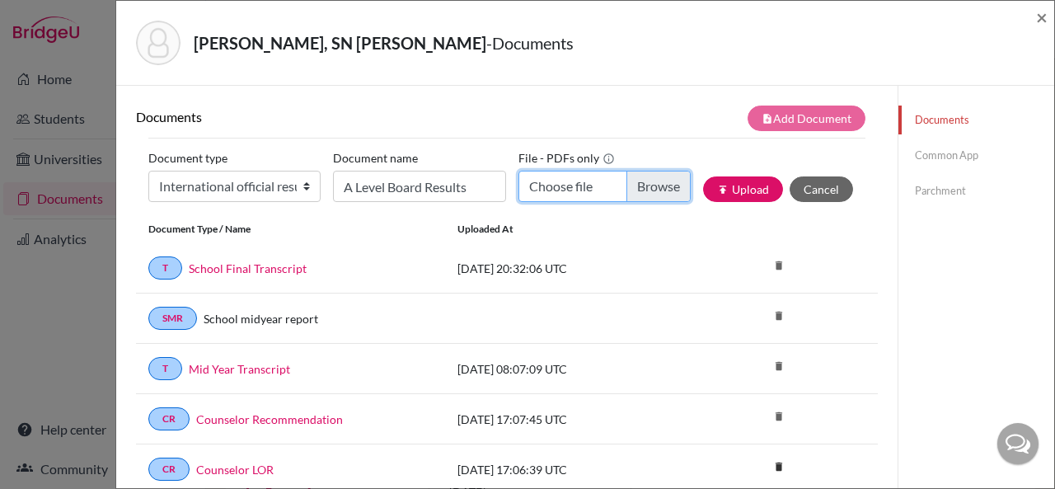
click at [574, 193] on input "Choose file" at bounding box center [604, 186] width 172 height 31
type input "C:\fakepath\Sujay Sai Raju_A Level Board Statement of Results.pdf"
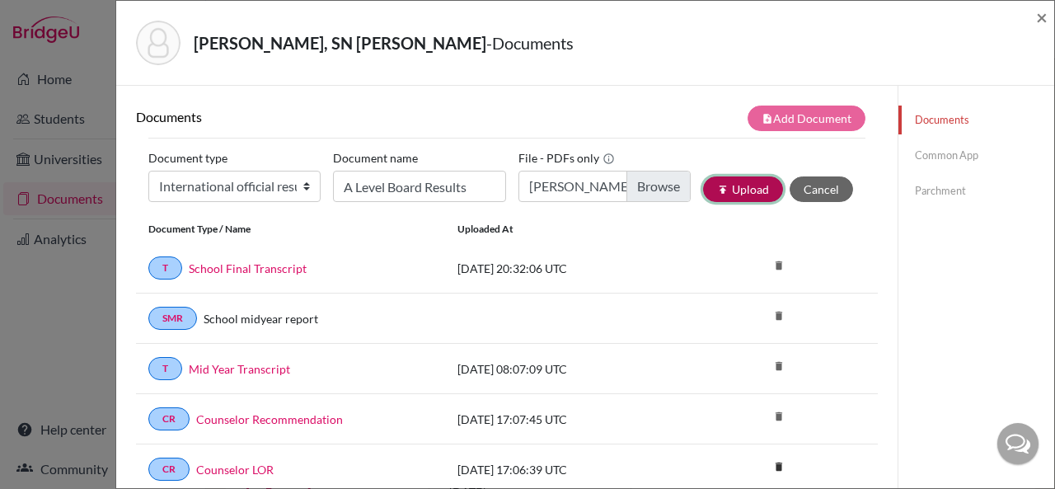
click at [728, 190] on button "publish Upload" at bounding box center [743, 189] width 80 height 26
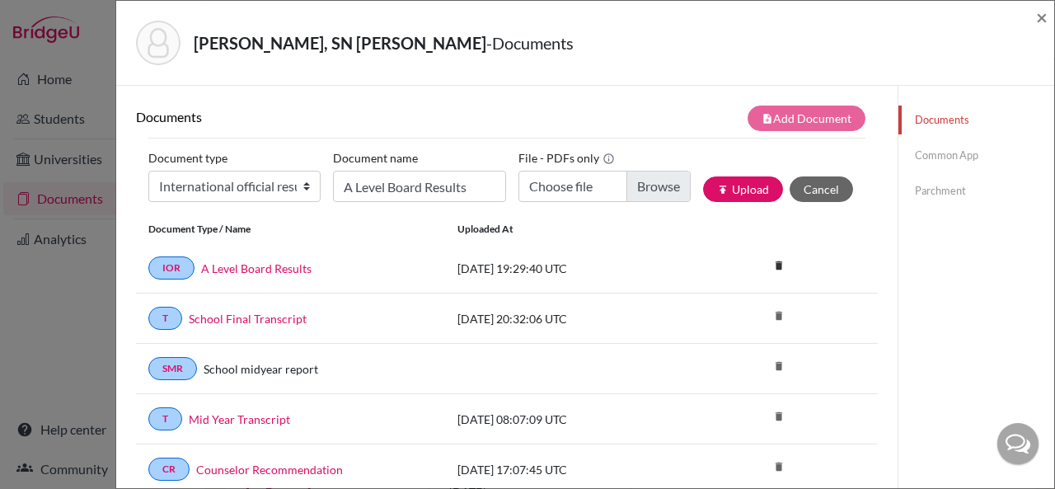
click at [944, 190] on link "Parchment" at bounding box center [976, 190] width 156 height 29
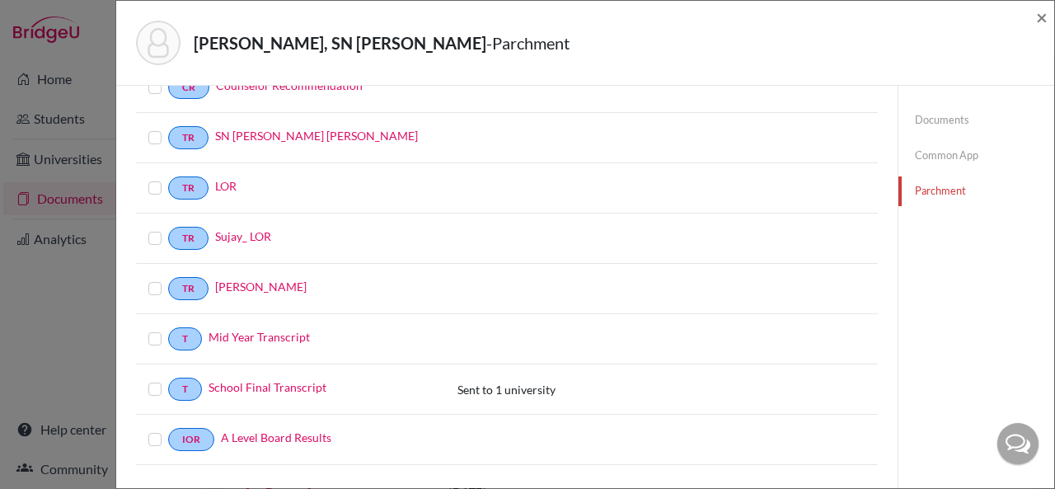
scroll to position [444, 0]
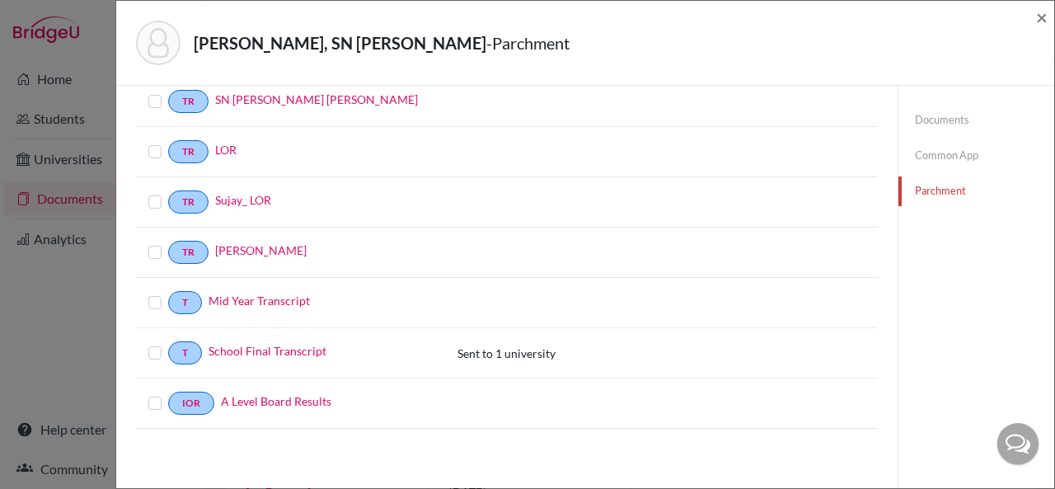
click at [168, 393] on label at bounding box center [168, 393] width 0 height 0
click at [0, 0] on input "checkbox" at bounding box center [0, 0] width 0 height 0
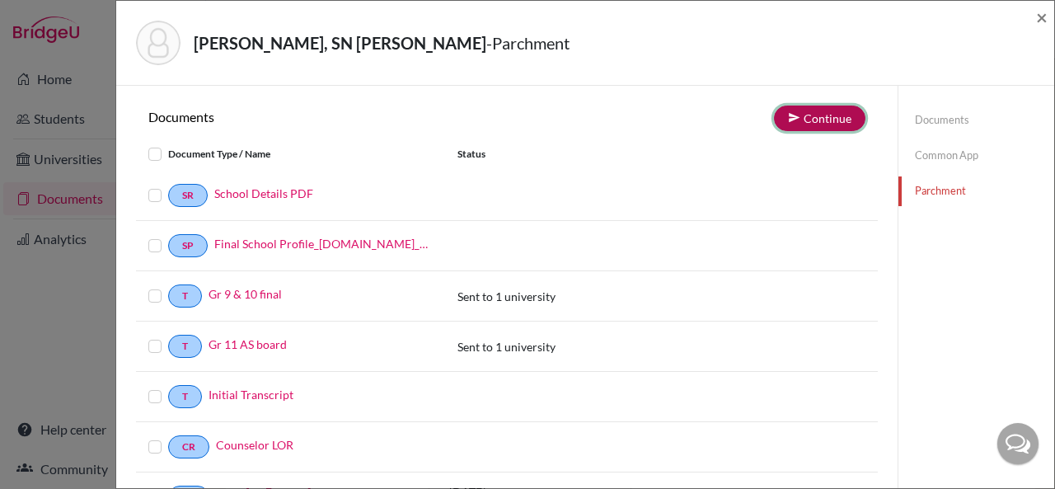
click at [812, 115] on button "Continue" at bounding box center [819, 118] width 91 height 26
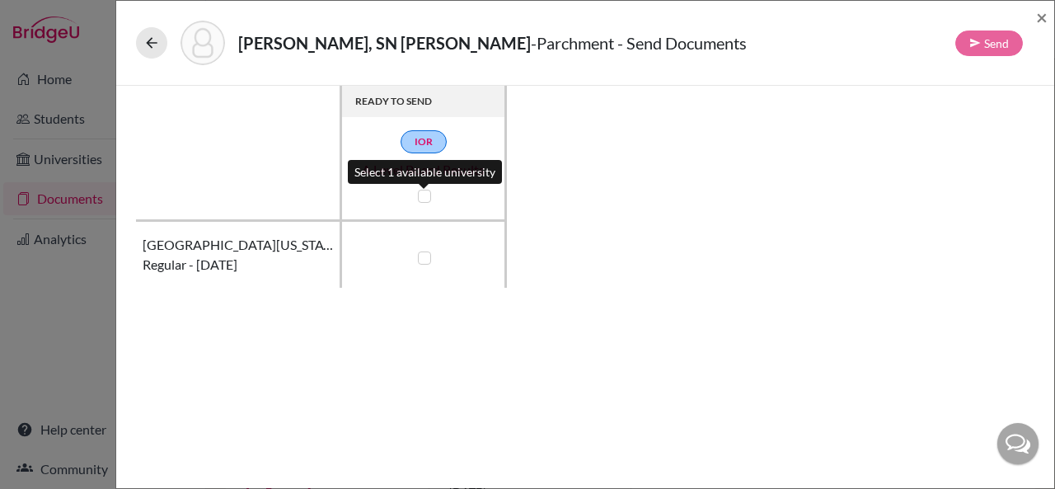
click at [424, 198] on label at bounding box center [424, 196] width 13 height 13
click at [424, 198] on input "checkbox" at bounding box center [420, 194] width 13 height 16
checkbox input "true"
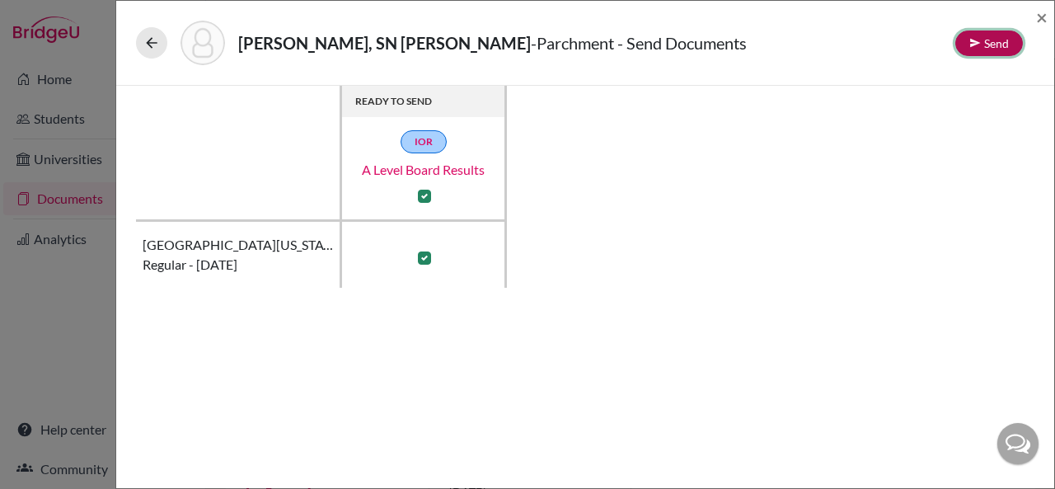
click at [977, 39] on icon at bounding box center [975, 43] width 12 height 12
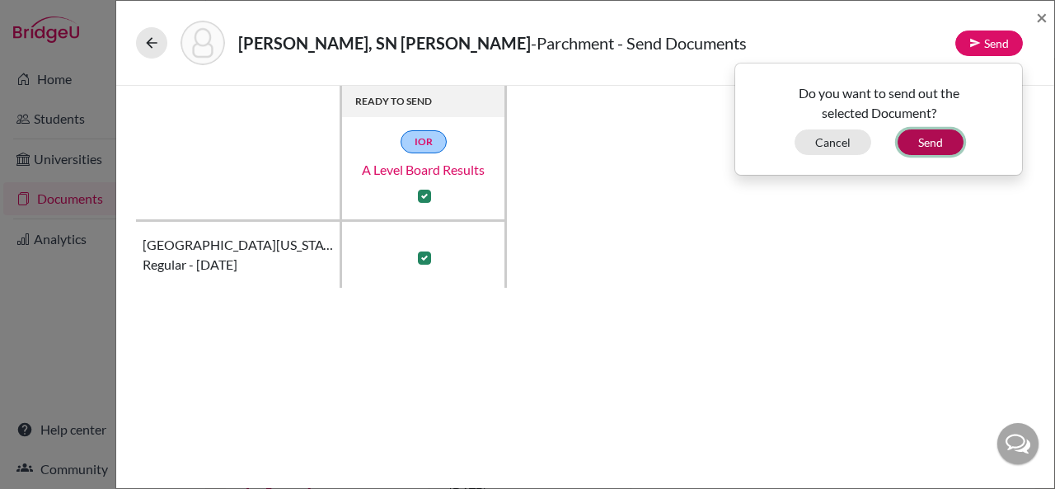
click at [934, 135] on button "Send" at bounding box center [930, 142] width 66 height 26
checkbox input "false"
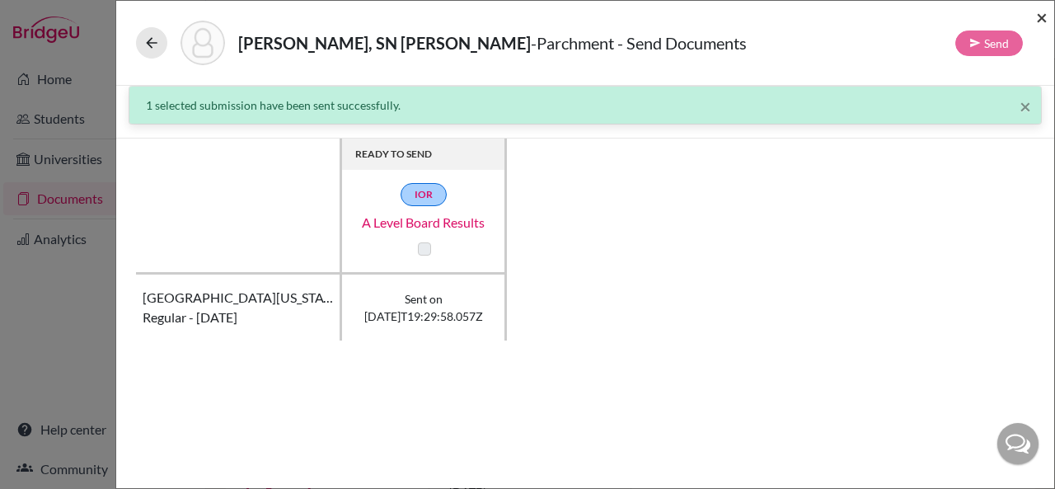
click at [1040, 13] on span "×" at bounding box center [1042, 17] width 12 height 24
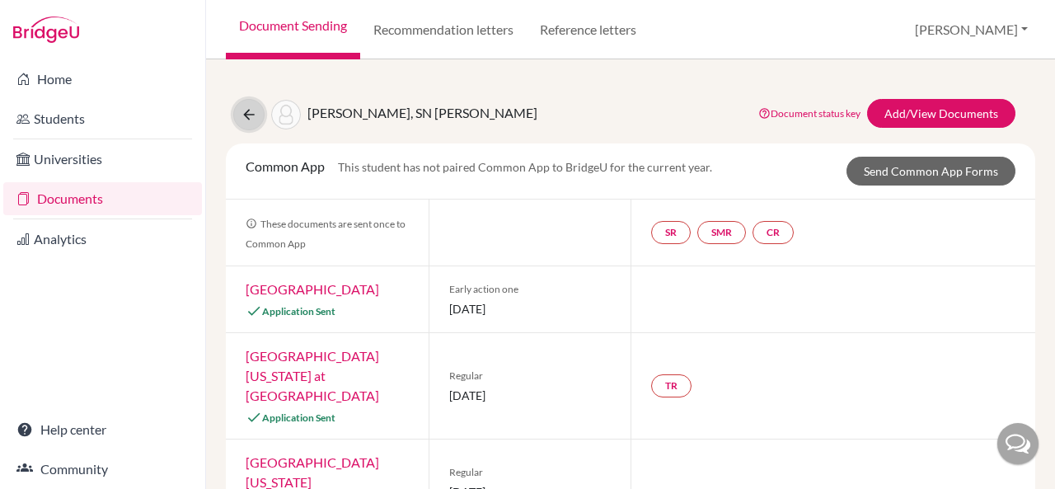
click at [251, 120] on icon at bounding box center [249, 114] width 16 height 16
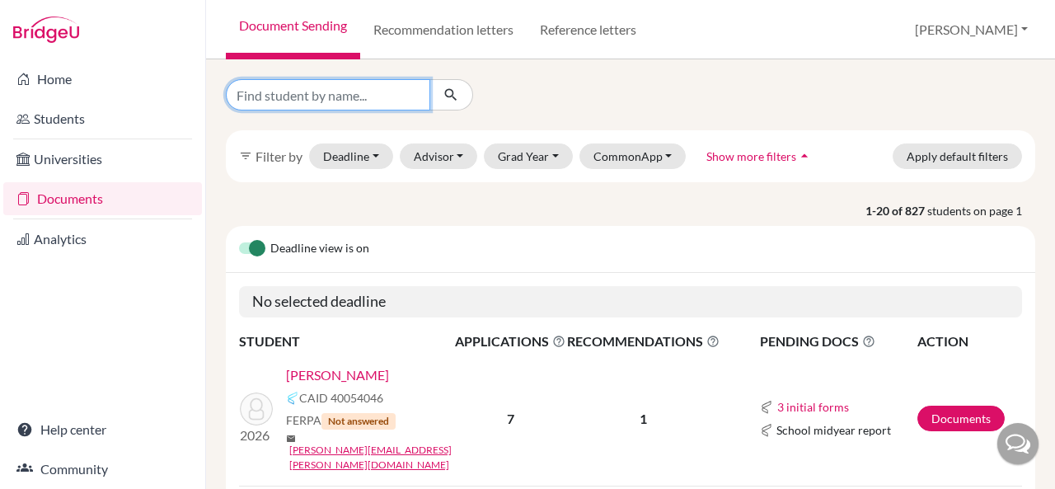
click at [365, 105] on input "Find student by name..." at bounding box center [328, 94] width 204 height 31
type input "sandhya"
click button "submit" at bounding box center [451, 94] width 44 height 31
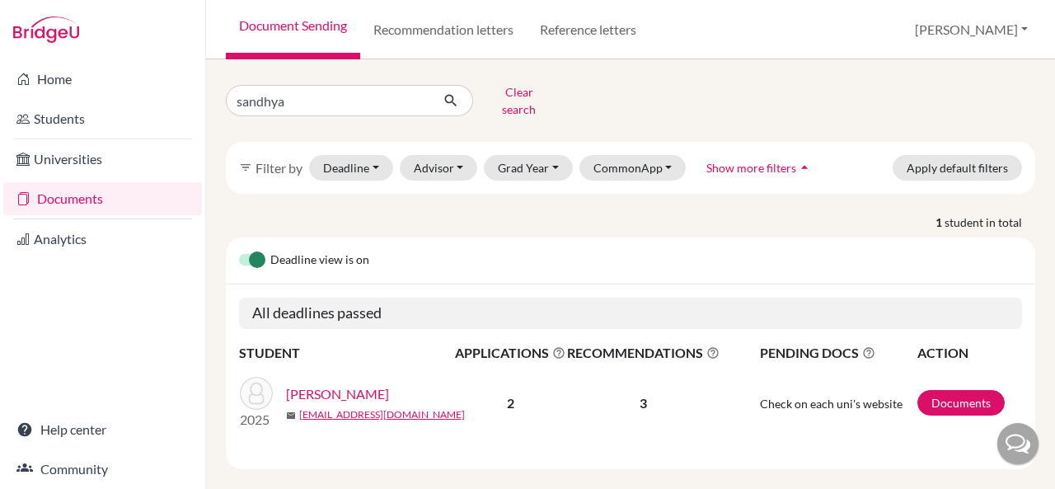
click at [307, 384] on link "[PERSON_NAME]" at bounding box center [337, 394] width 103 height 20
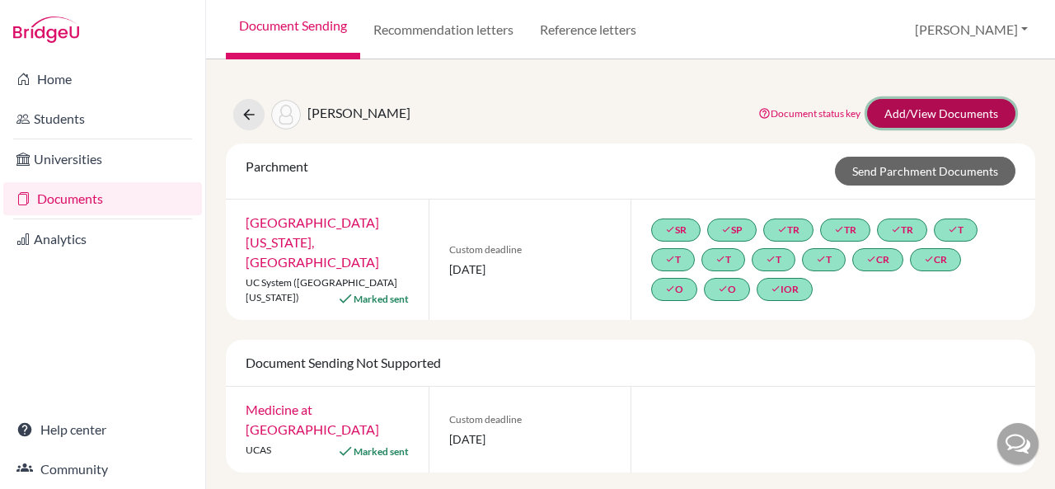
click at [885, 101] on link "Add/View Documents" at bounding box center [941, 113] width 148 height 29
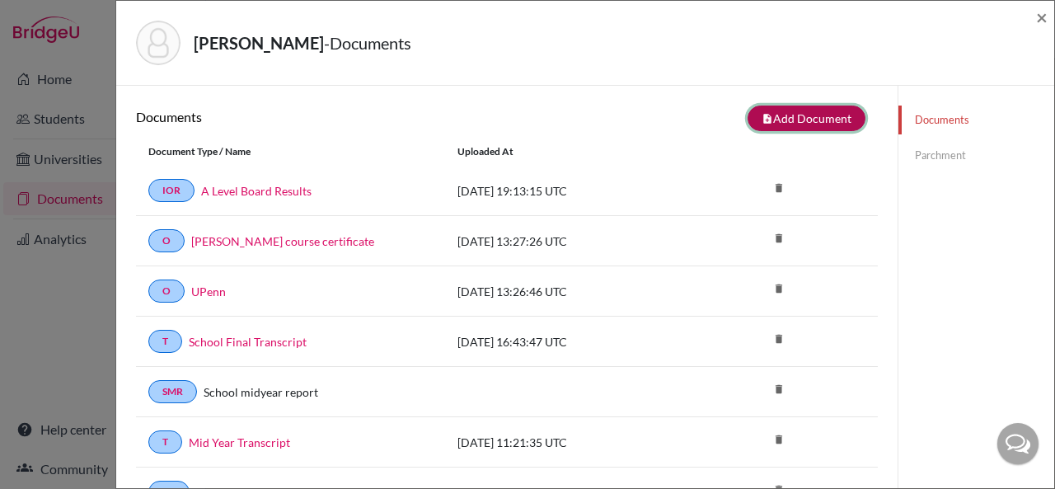
click at [752, 119] on button "note_add Add Document" at bounding box center [806, 118] width 118 height 26
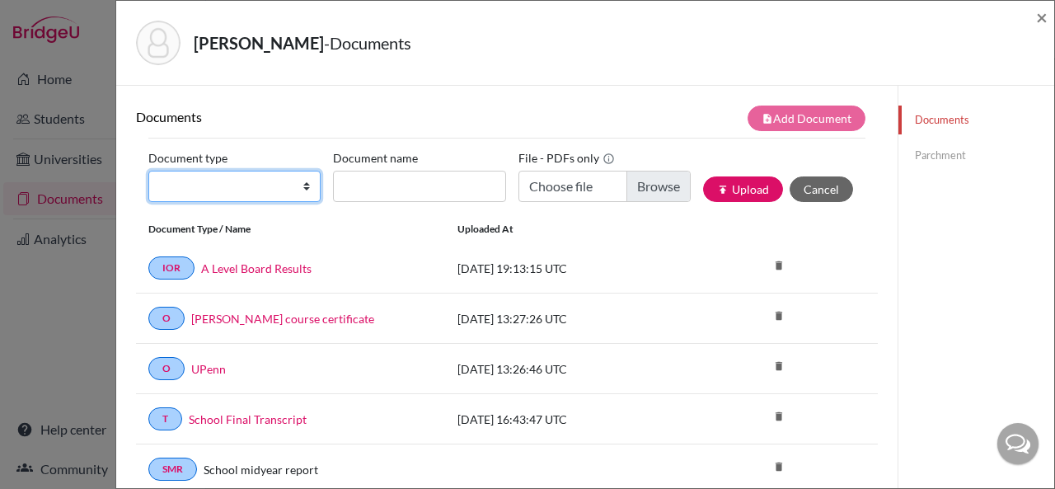
click at [296, 185] on select "Change explanation for Common App reports Counselor recommendation Internationa…" at bounding box center [234, 186] width 172 height 31
select select "46"
click at [148, 171] on select "Change explanation for Common App reports Counselor recommendation Internationa…" at bounding box center [234, 186] width 172 height 31
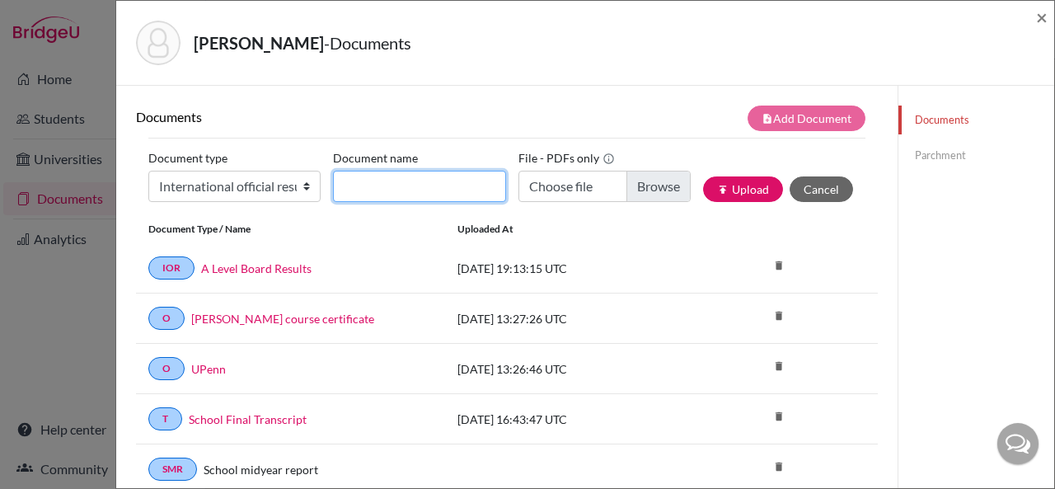
click at [382, 194] on input "Document name" at bounding box center [419, 186] width 172 height 31
type input "A Level Board Results"
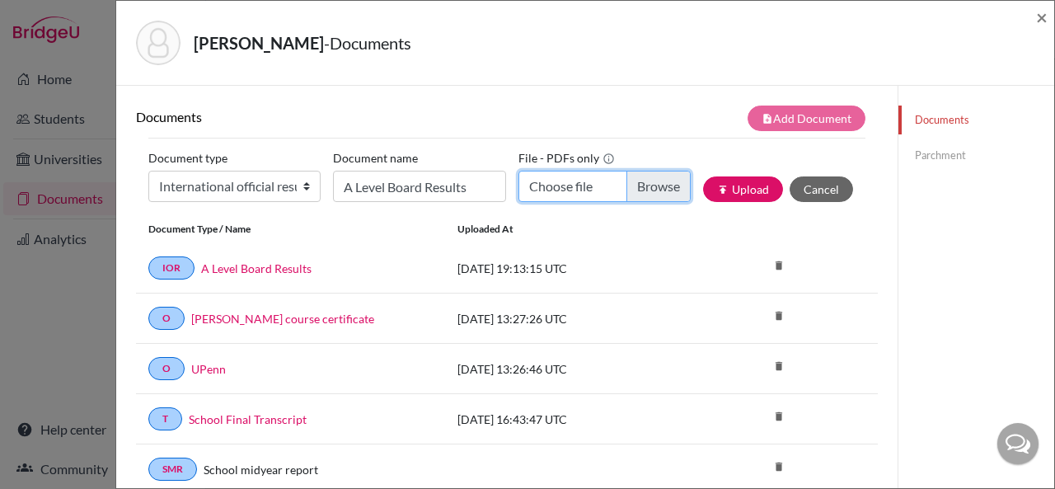
click at [571, 186] on input "Choose file" at bounding box center [604, 186] width 172 height 31
type input "C:\fakepath\Sandhya Sundar_A Level Board Results.pdf"
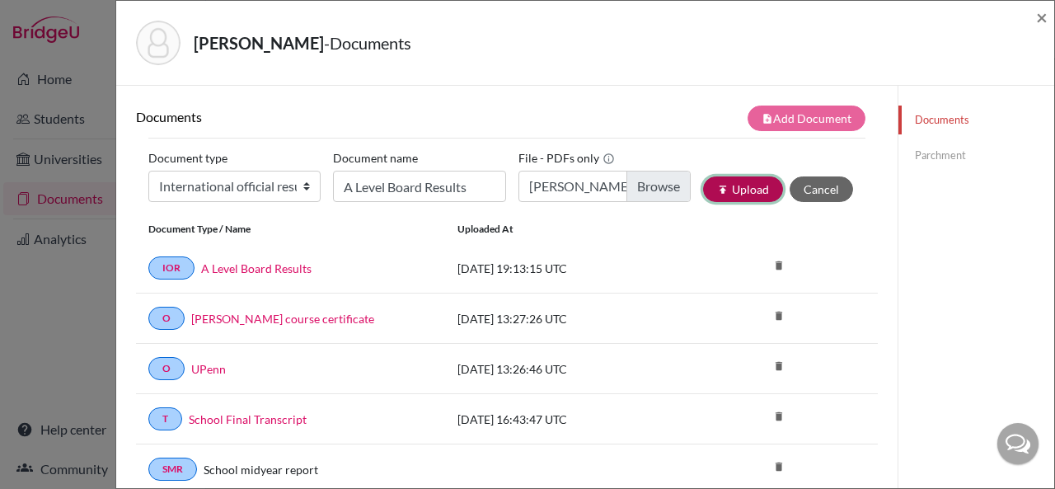
click at [715, 188] on button "publish Upload" at bounding box center [743, 189] width 80 height 26
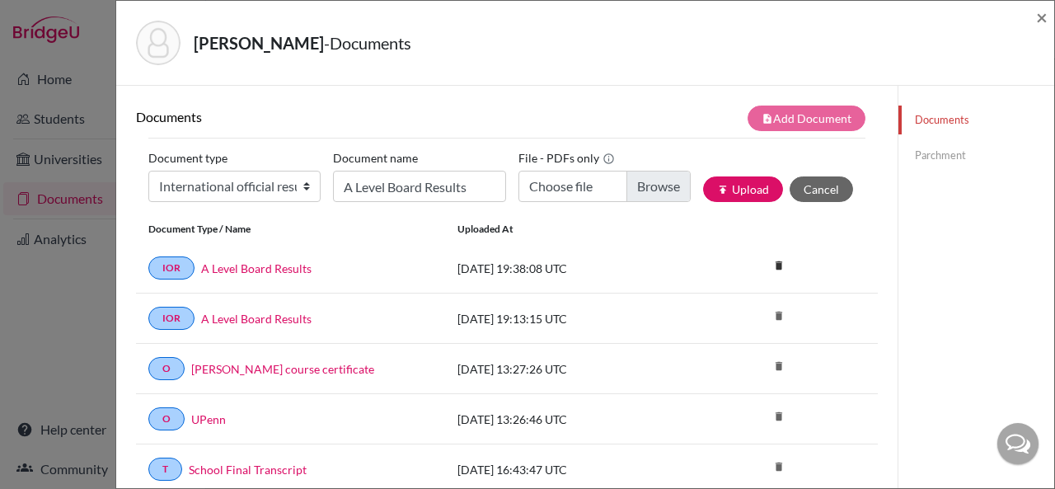
click at [927, 154] on link "Parchment" at bounding box center [976, 155] width 156 height 29
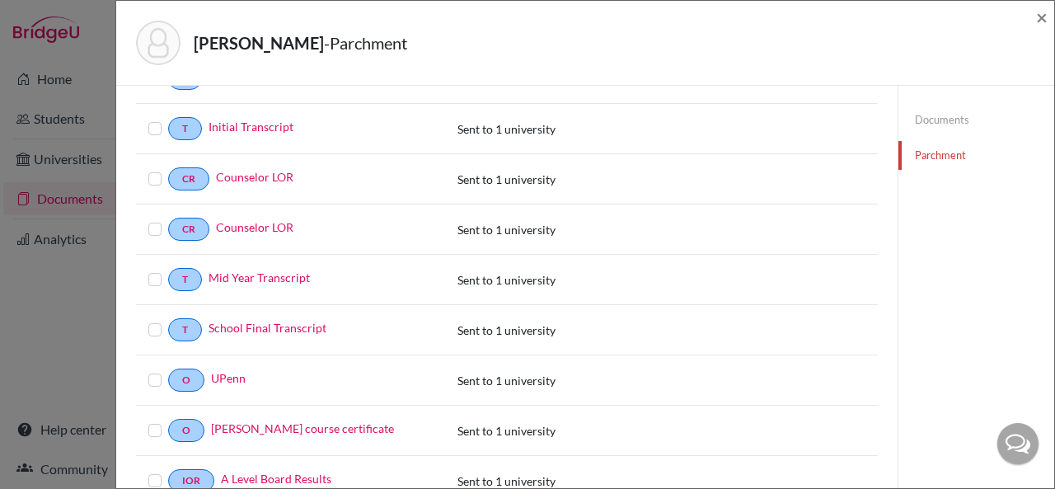
scroll to position [545, 0]
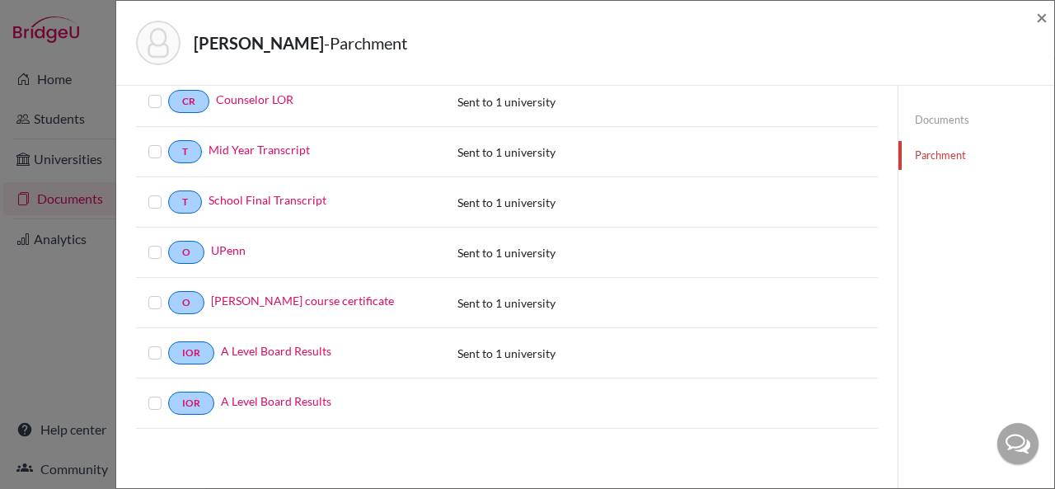
click at [168, 393] on label at bounding box center [168, 393] width 0 height 0
click at [0, 0] on input "checkbox" at bounding box center [0, 0] width 0 height 0
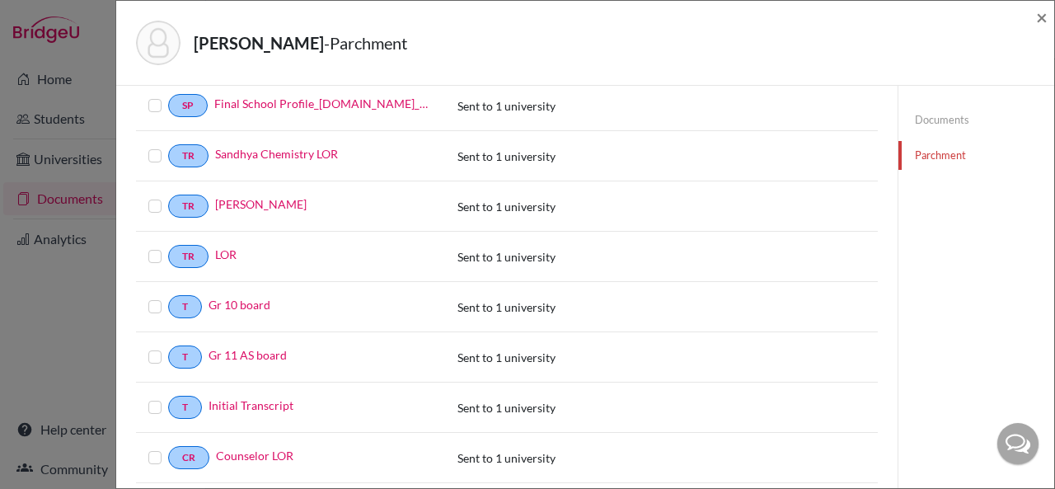
scroll to position [0, 0]
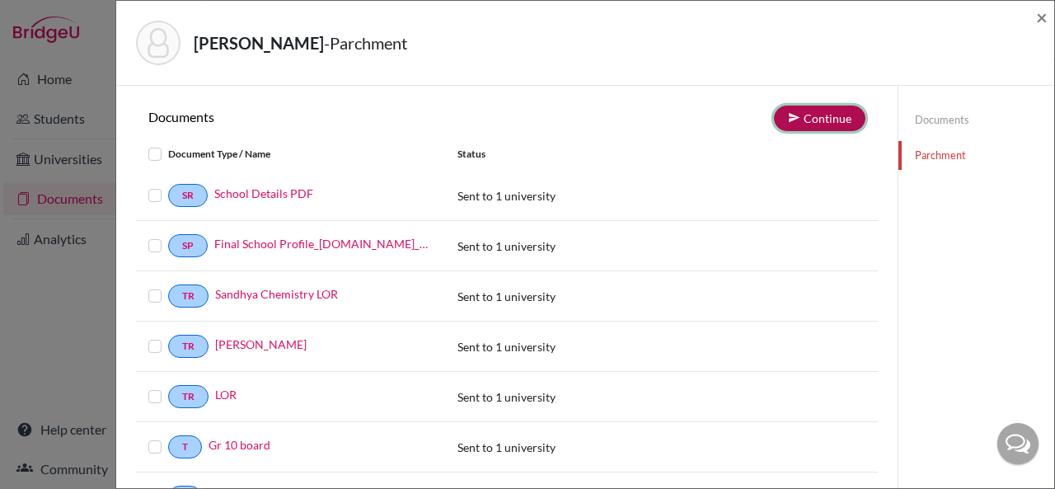
click at [815, 110] on button "Continue" at bounding box center [819, 118] width 91 height 26
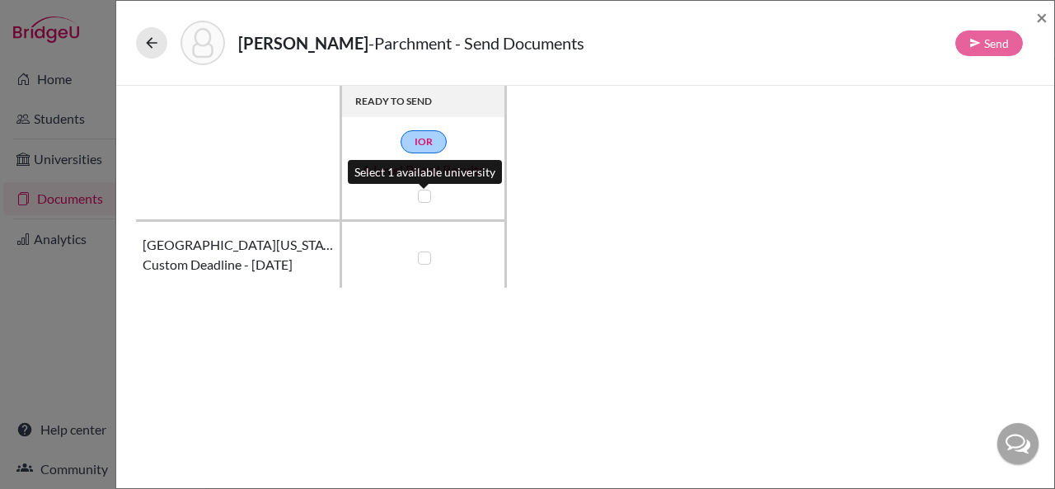
click at [425, 197] on label at bounding box center [424, 196] width 13 height 13
click at [425, 197] on input "checkbox" at bounding box center [420, 194] width 13 height 16
checkbox input "true"
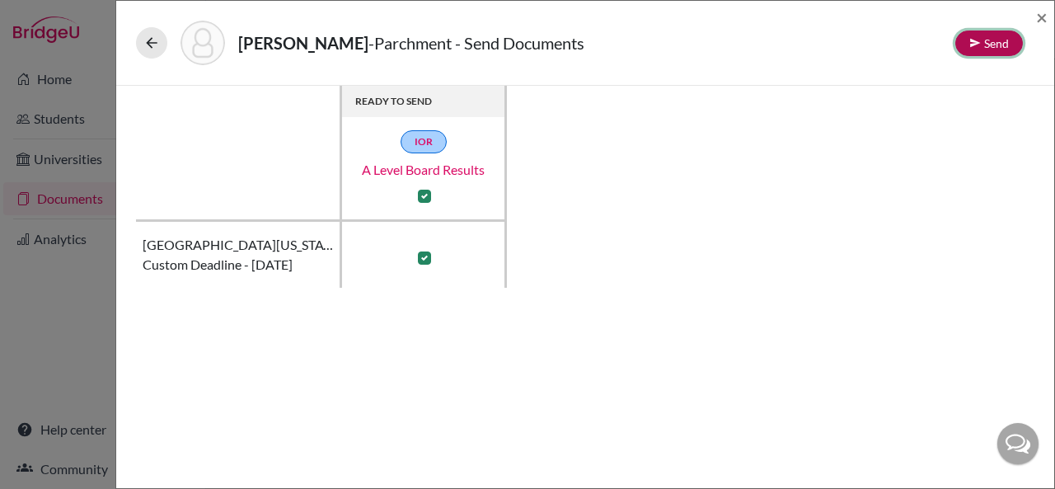
click at [987, 45] on button "Send" at bounding box center [989, 43] width 68 height 26
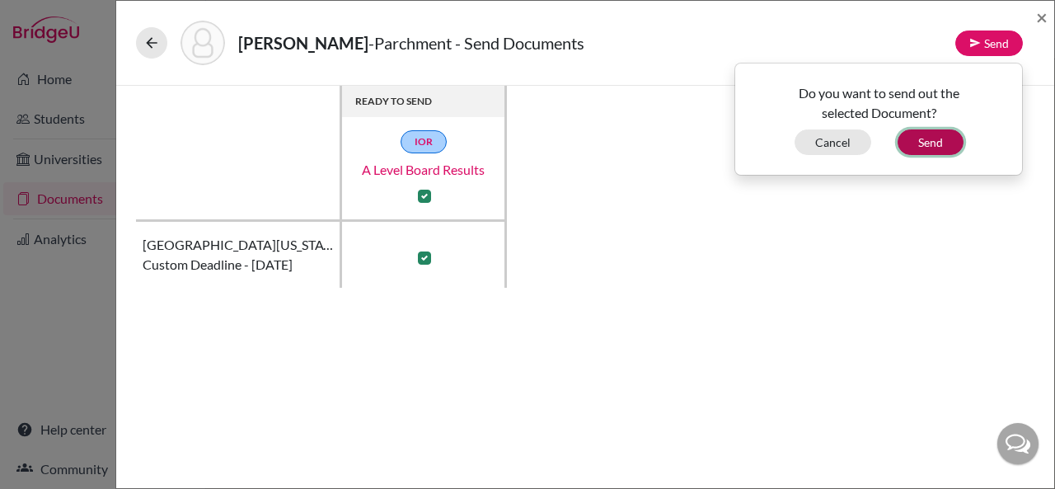
click at [944, 145] on button "Send" at bounding box center [930, 142] width 66 height 26
checkbox input "false"
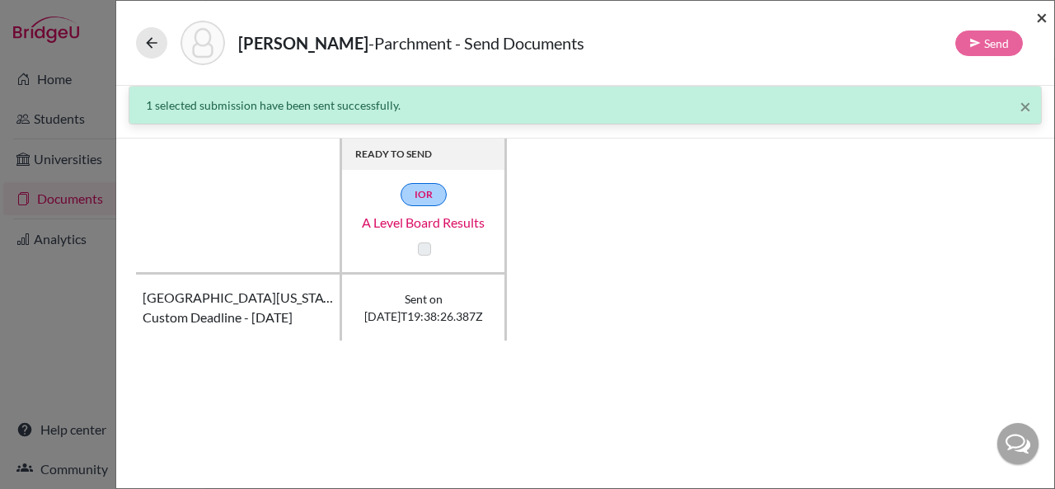
click at [1038, 16] on span "×" at bounding box center [1042, 17] width 12 height 24
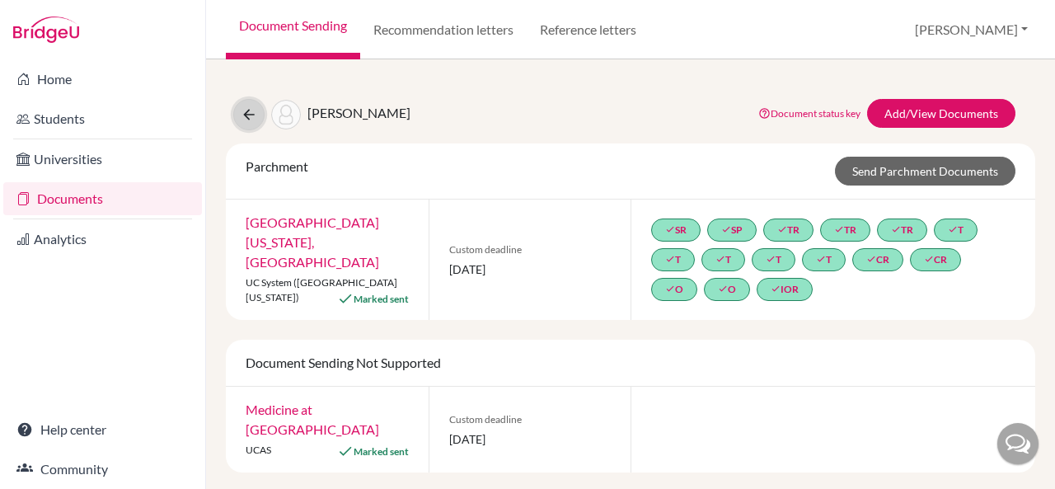
click at [257, 107] on button at bounding box center [248, 114] width 31 height 31
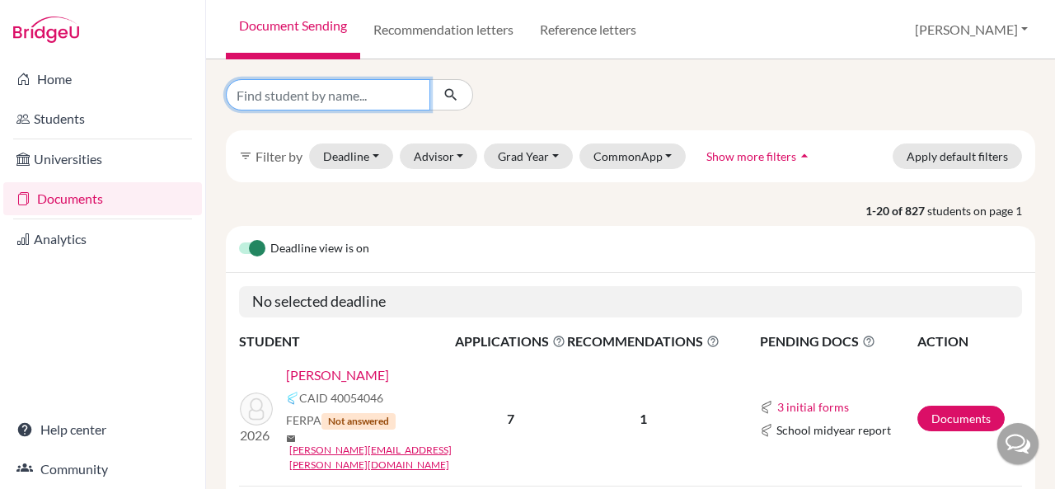
click at [352, 94] on input "Find student by name..." at bounding box center [328, 94] width 204 height 31
type input "sakshi"
click button "submit" at bounding box center [451, 94] width 44 height 31
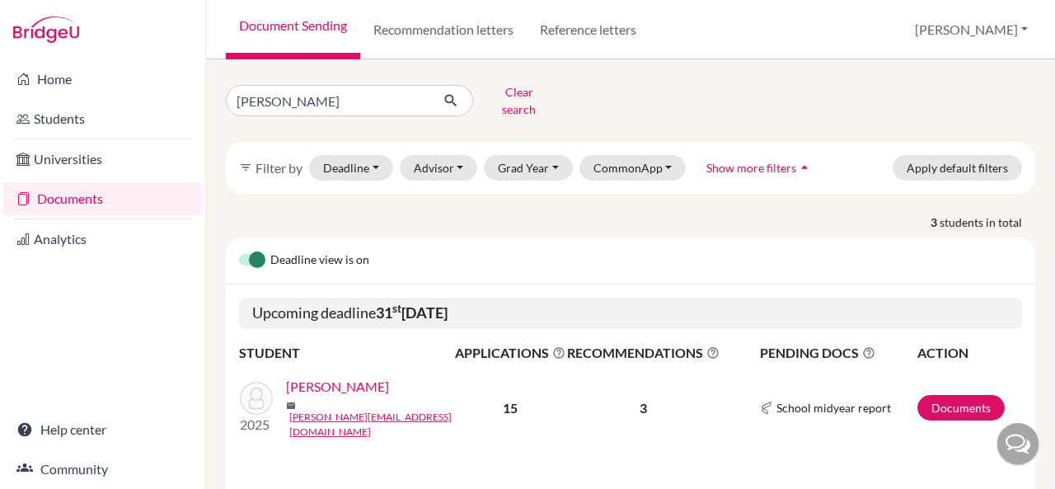
click at [346, 382] on link "Srikanth, Sakshi" at bounding box center [337, 387] width 103 height 20
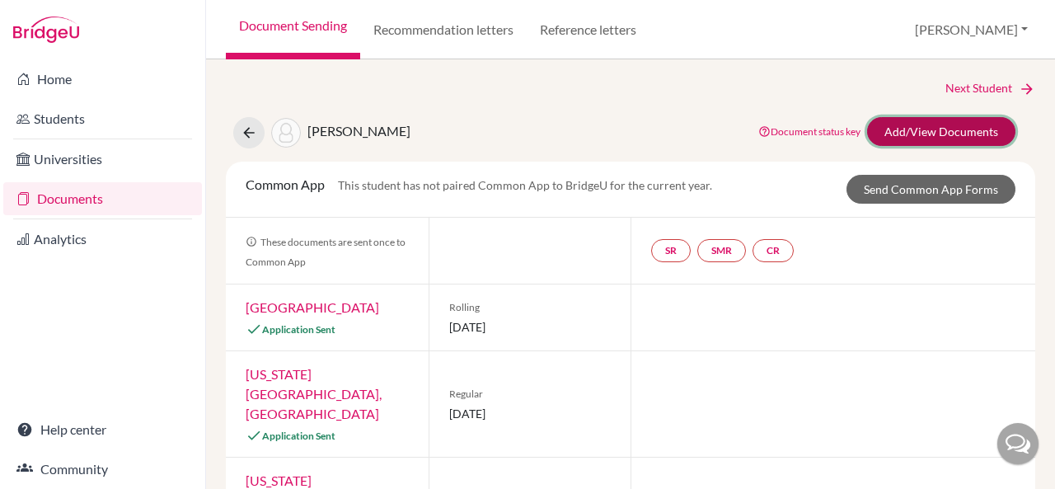
click at [927, 126] on link "Add/View Documents" at bounding box center [941, 131] width 148 height 29
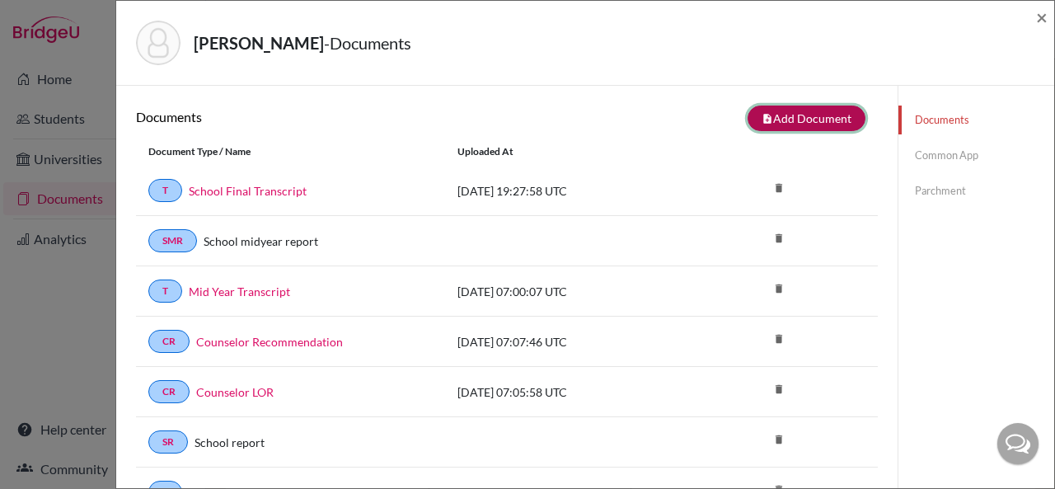
click at [758, 119] on button "note_add Add Document" at bounding box center [806, 118] width 118 height 26
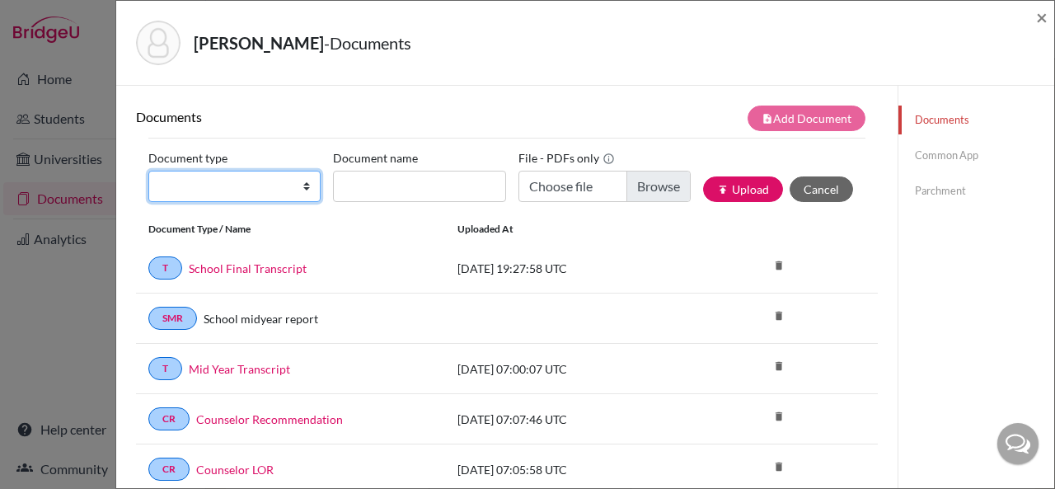
click at [294, 184] on select "Change explanation for Common App reports Counselor recommendation Internationa…" at bounding box center [234, 186] width 172 height 31
select select "46"
click at [148, 171] on select "Change explanation for Common App reports Counselor recommendation Internationa…" at bounding box center [234, 186] width 172 height 31
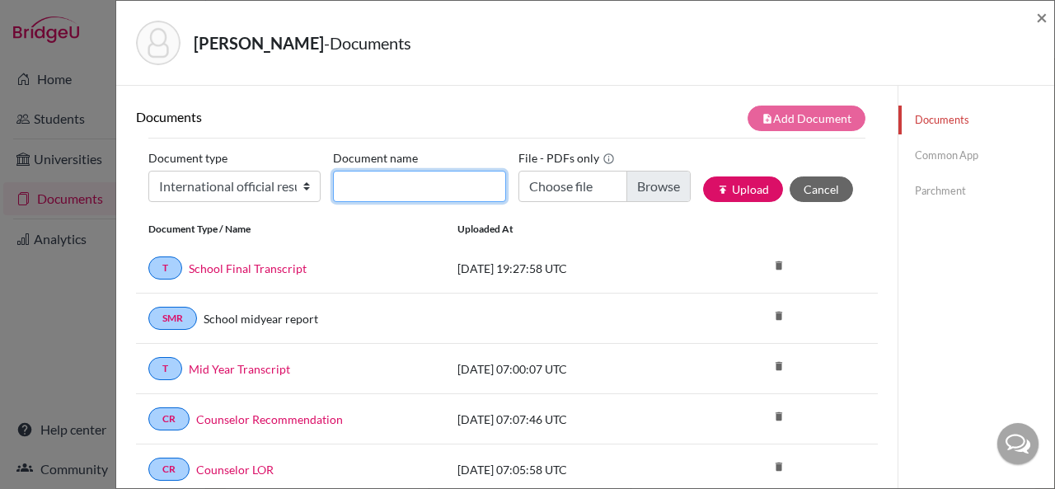
click at [445, 194] on input "Document name" at bounding box center [419, 186] width 172 height 31
type input "A Level Board Results"
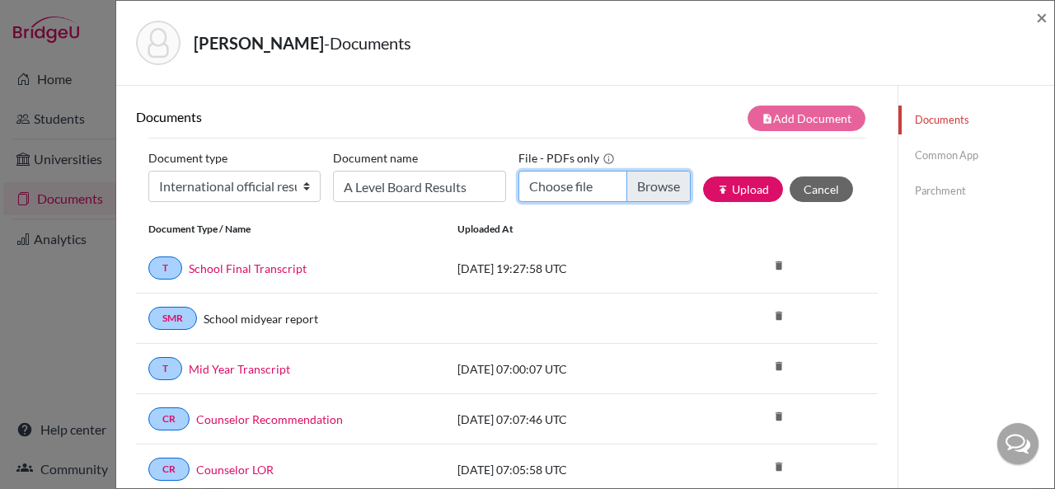
click at [574, 193] on input "Choose file" at bounding box center [604, 186] width 172 height 31
type input "C:\fakepath\[PERSON_NAME] Level Board Statement of Results.pdf"
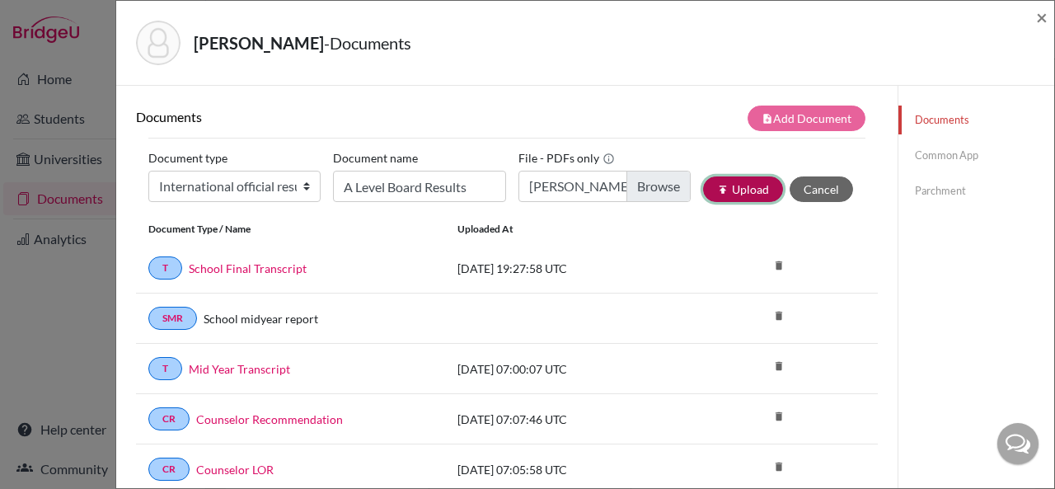
click at [715, 193] on button "publish Upload" at bounding box center [743, 189] width 80 height 26
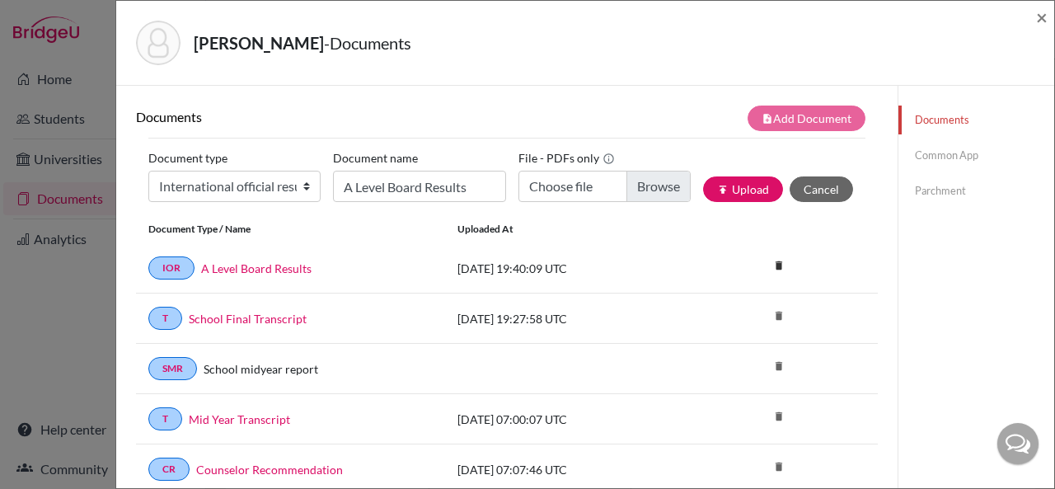
click at [929, 192] on link "Parchment" at bounding box center [976, 190] width 156 height 29
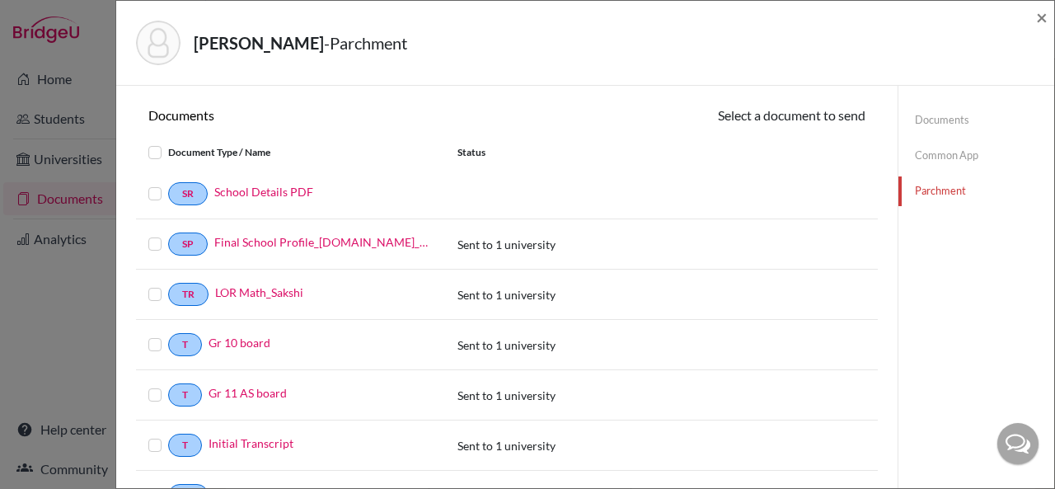
scroll to position [394, 0]
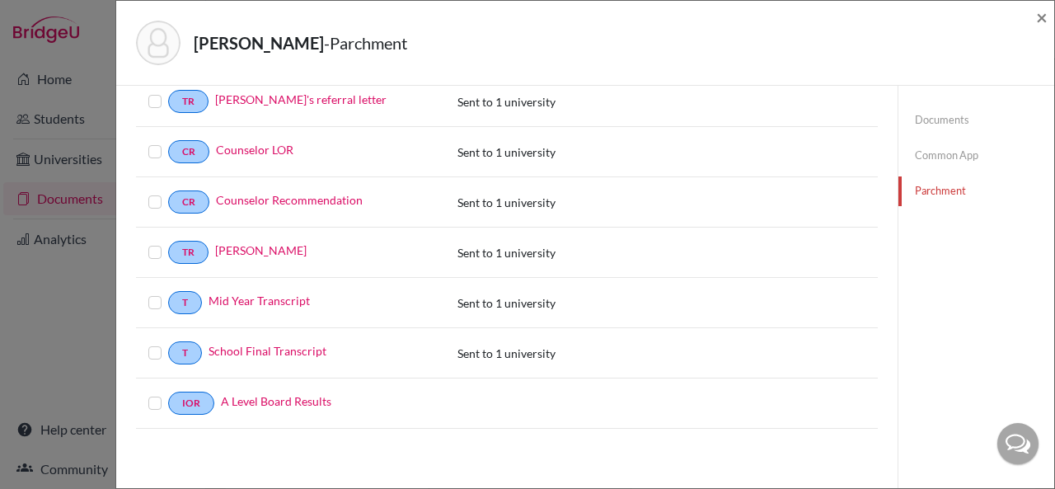
click at [168, 393] on label at bounding box center [168, 393] width 0 height 0
click at [0, 0] on input "checkbox" at bounding box center [0, 0] width 0 height 0
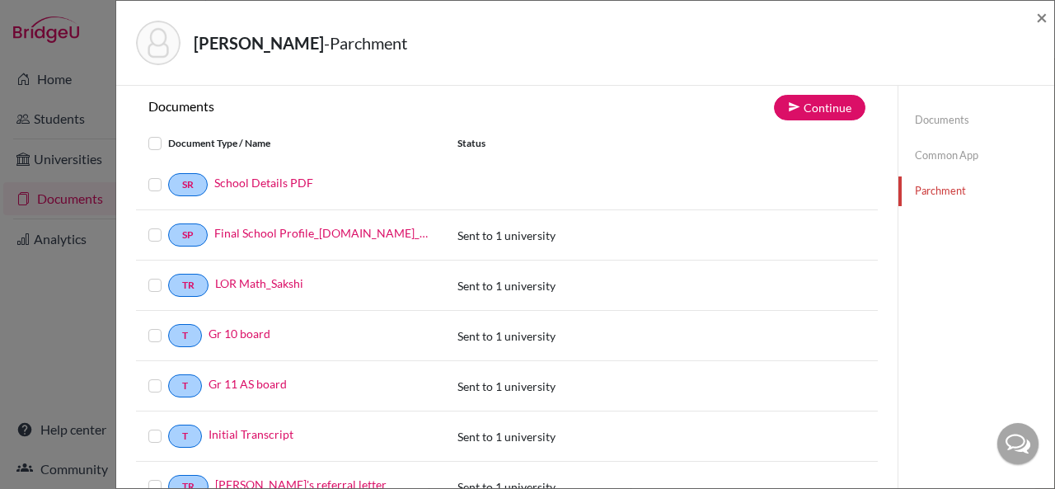
scroll to position [0, 0]
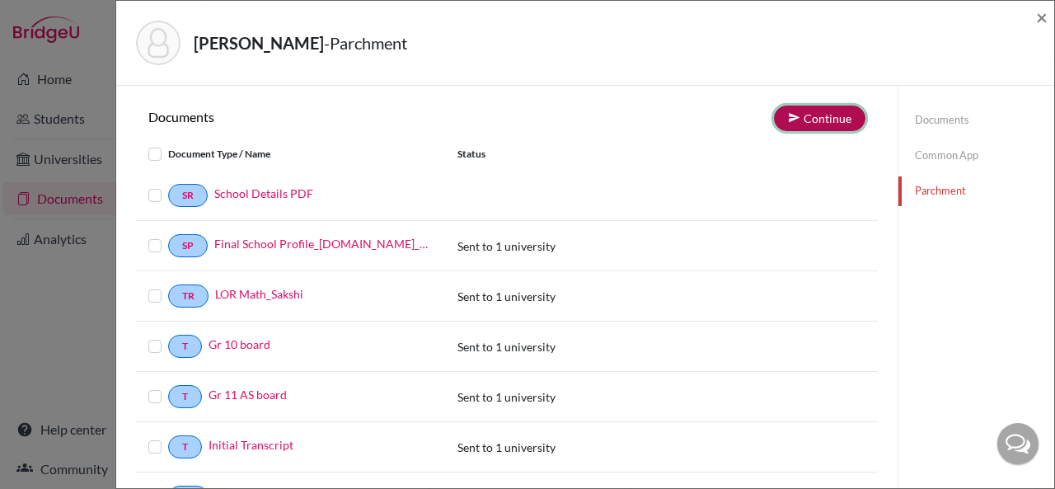
click at [826, 124] on button "Continue" at bounding box center [819, 118] width 91 height 26
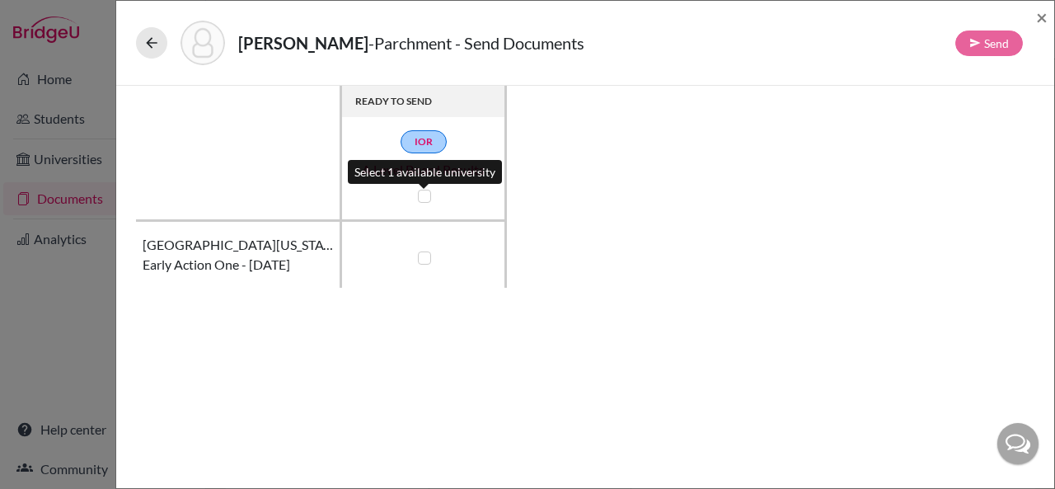
click at [425, 196] on label at bounding box center [424, 196] width 13 height 13
click at [425, 196] on input "checkbox" at bounding box center [420, 194] width 13 height 16
checkbox input "true"
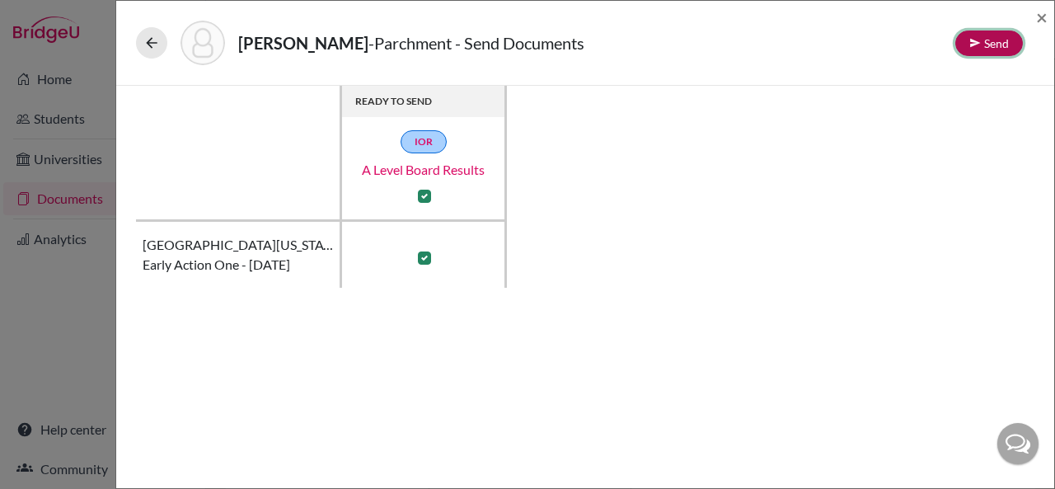
click at [994, 42] on button "Send" at bounding box center [989, 43] width 68 height 26
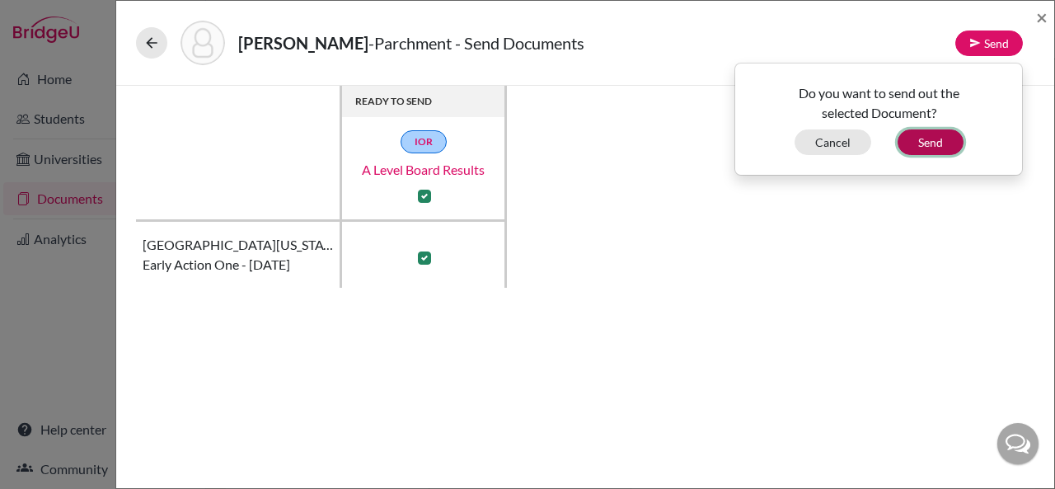
click at [941, 138] on button "Send" at bounding box center [930, 142] width 66 height 26
checkbox input "false"
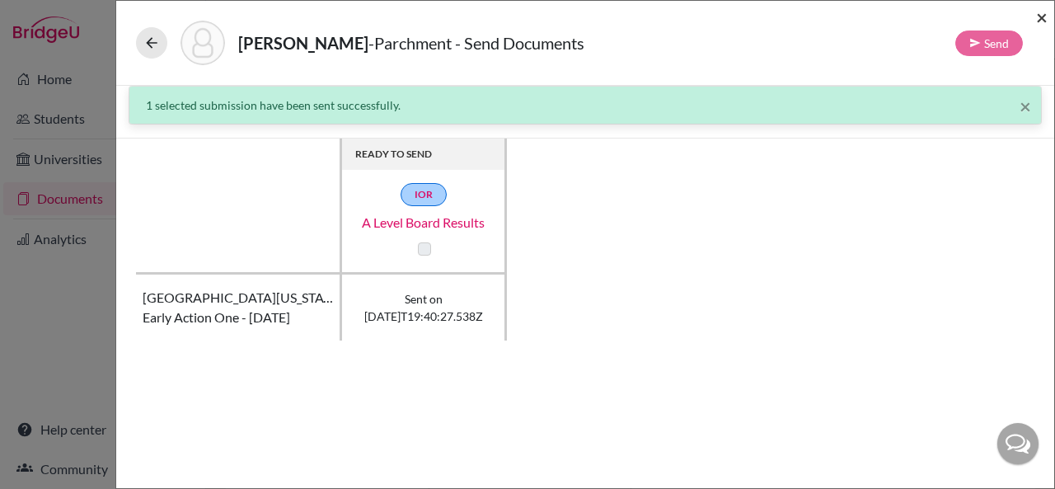
click at [1042, 17] on span "×" at bounding box center [1042, 17] width 12 height 24
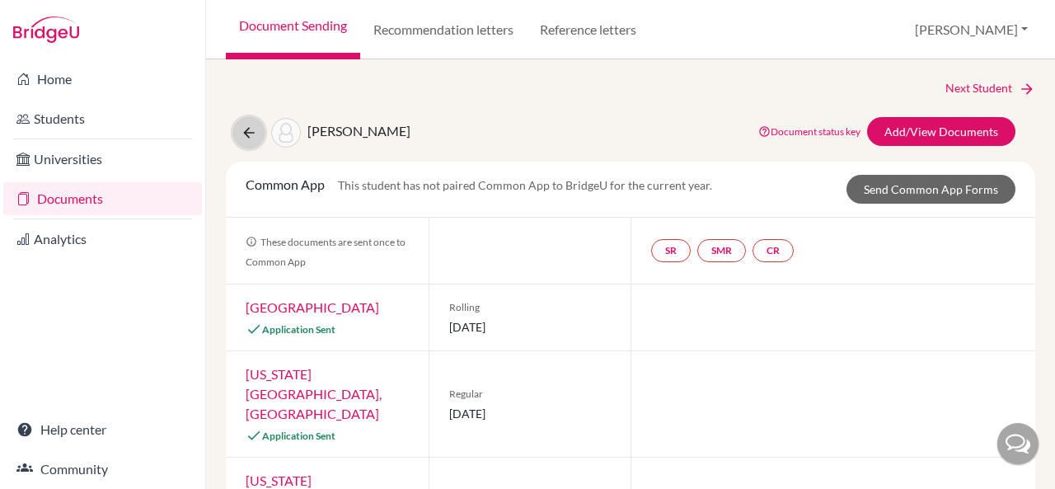
click at [243, 131] on icon at bounding box center [249, 132] width 16 height 16
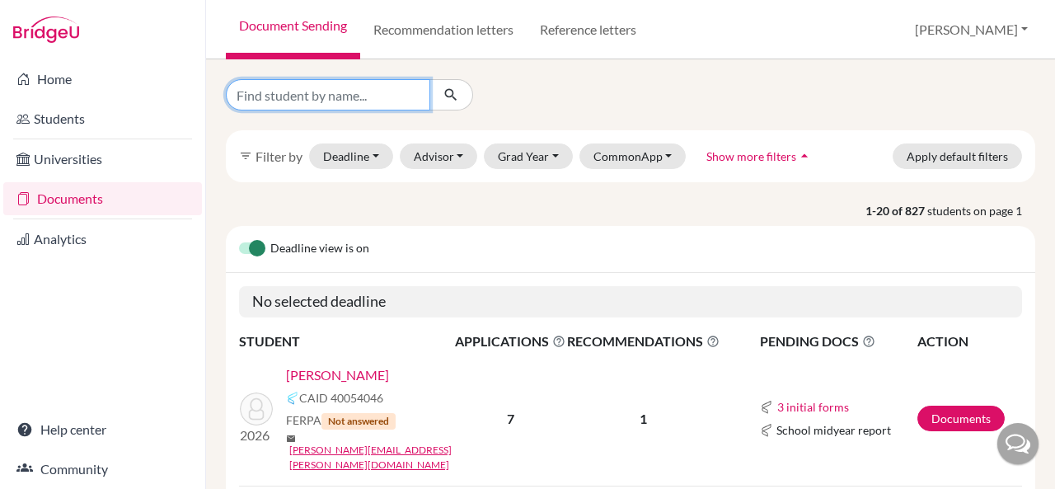
click at [390, 87] on input "Find student by name..." at bounding box center [328, 94] width 204 height 31
type input "[PERSON_NAME]"
click button "submit" at bounding box center [451, 94] width 44 height 31
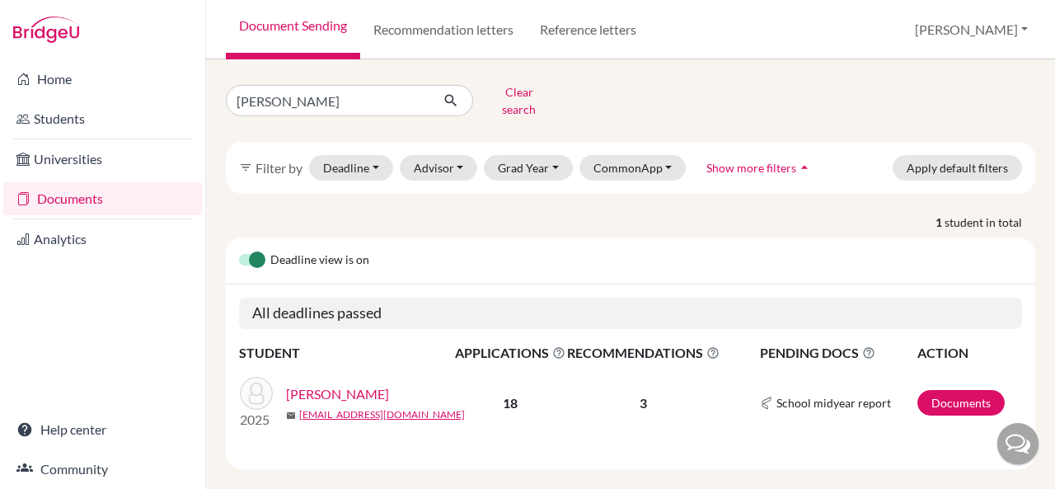
click at [372, 384] on link "[PERSON_NAME]" at bounding box center [337, 394] width 103 height 20
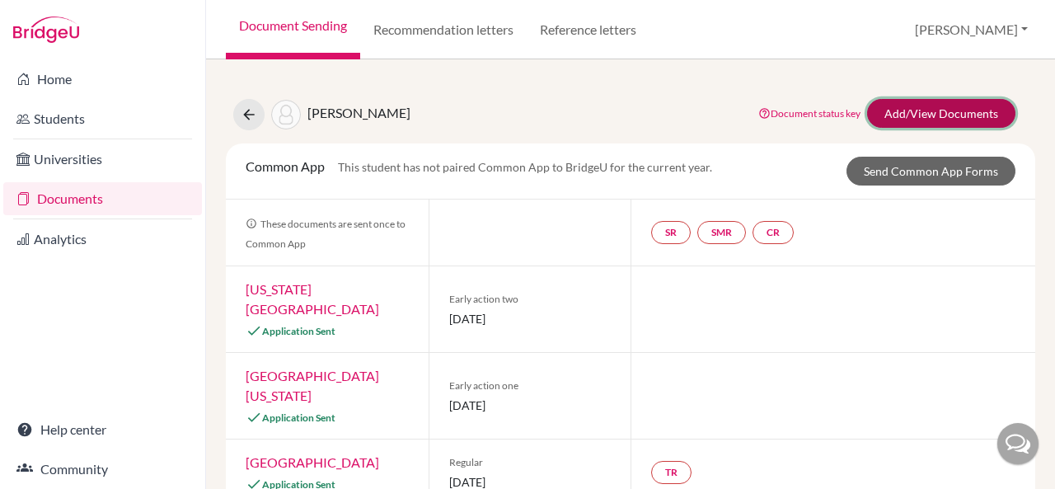
click at [924, 111] on link "Add/View Documents" at bounding box center [941, 113] width 148 height 29
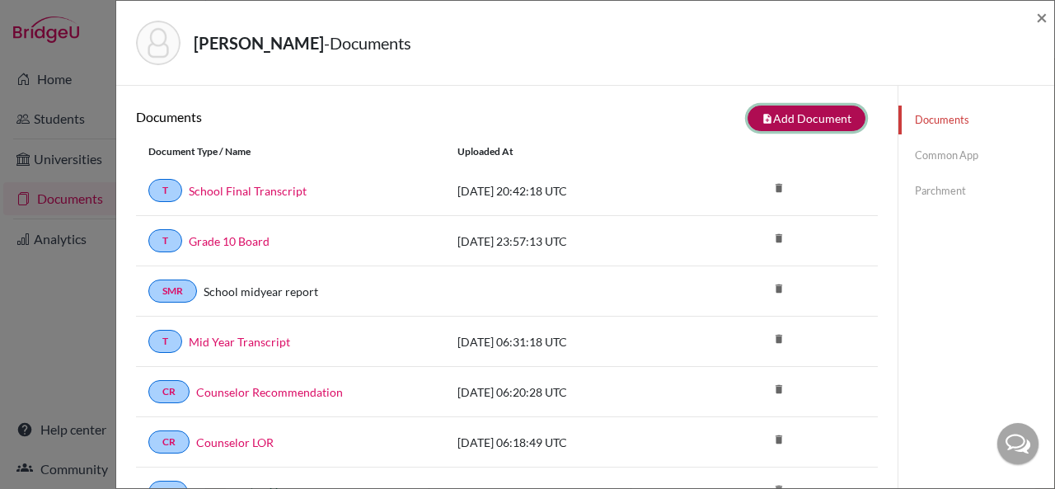
click at [779, 119] on button "note_add Add Document" at bounding box center [806, 118] width 118 height 26
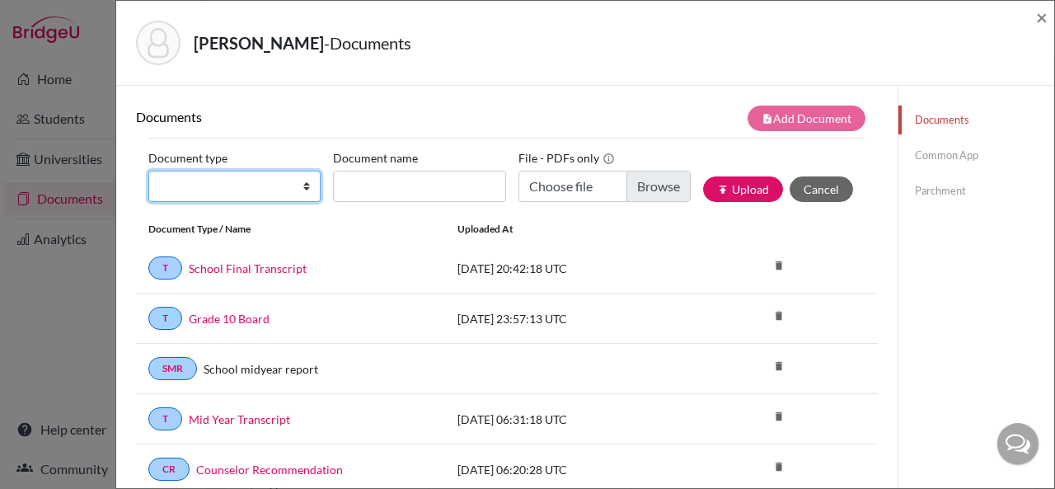
click at [300, 185] on select "Change explanation for Common App reports Counselor recommendation Internationa…" at bounding box center [234, 186] width 172 height 31
select select "46"
click at [148, 171] on select "Change explanation for Common App reports Counselor recommendation Internationa…" at bounding box center [234, 186] width 172 height 31
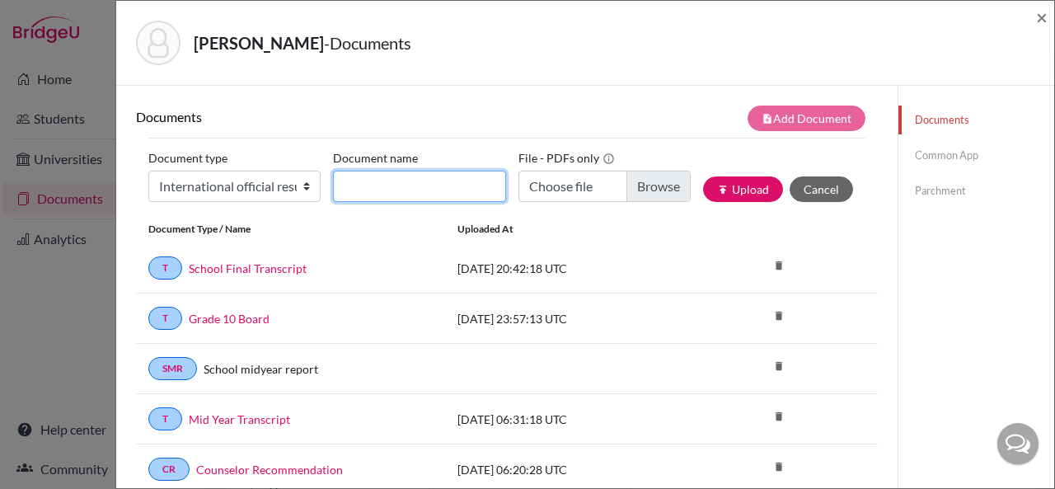
click at [378, 184] on input "Document name" at bounding box center [419, 186] width 172 height 31
type input "A Level Board Results"
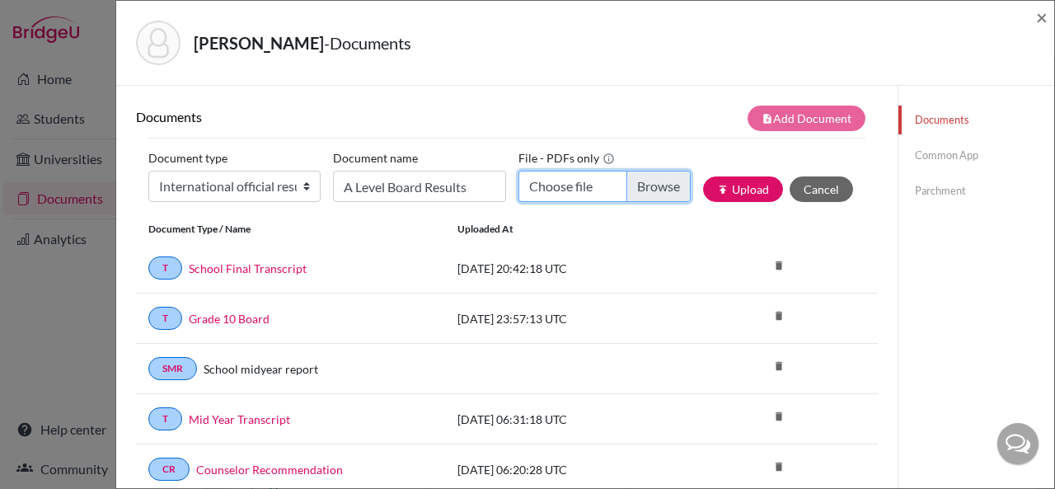
click at [540, 189] on input "Choose file" at bounding box center [604, 186] width 172 height 31
type input "C:\fakepath\[PERSON_NAME] Ravishankar_A Level Board Statement of Results.pdf"
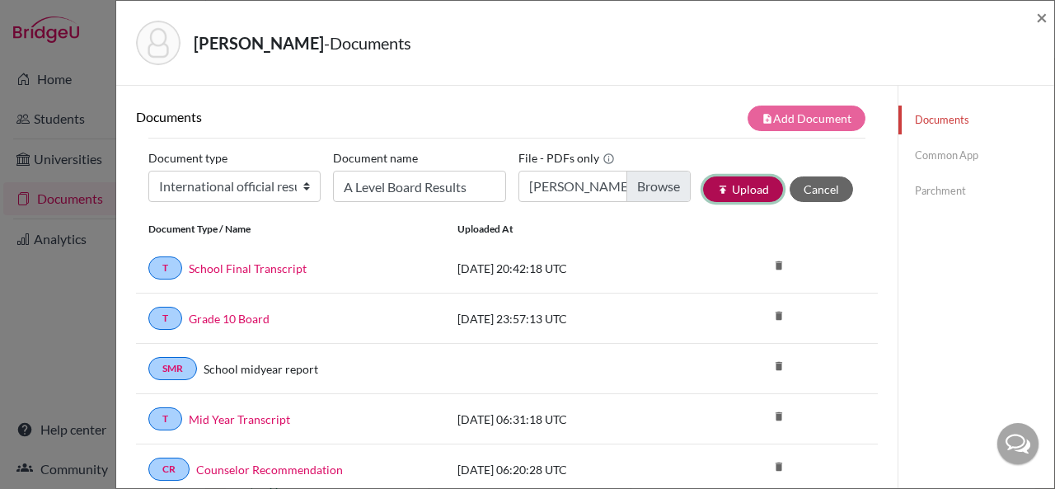
click at [724, 189] on button "publish Upload" at bounding box center [743, 189] width 80 height 26
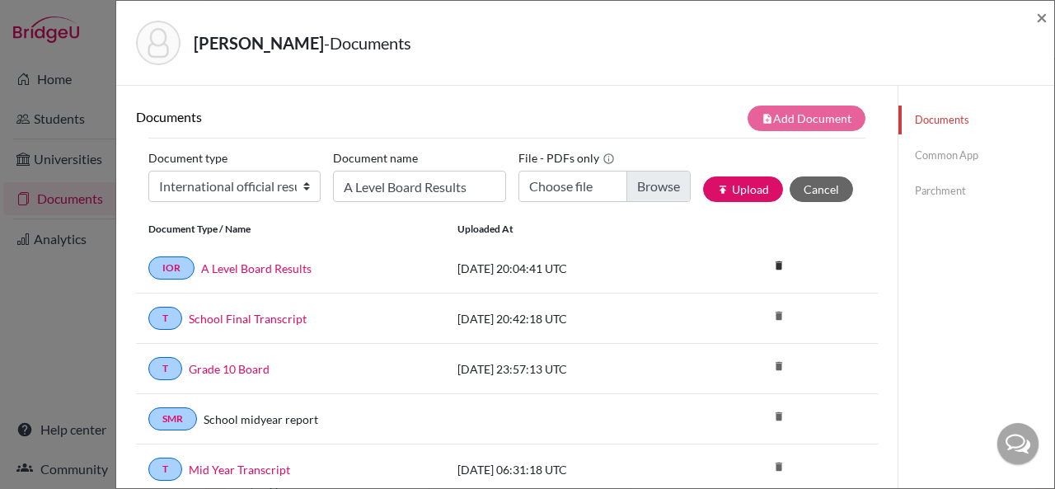
click at [944, 191] on link "Parchment" at bounding box center [976, 190] width 156 height 29
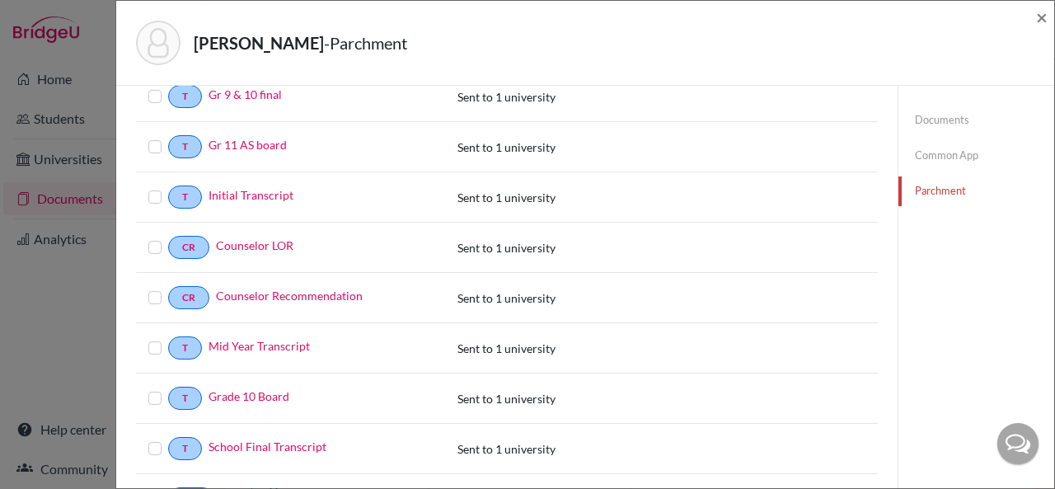
scroll to position [444, 0]
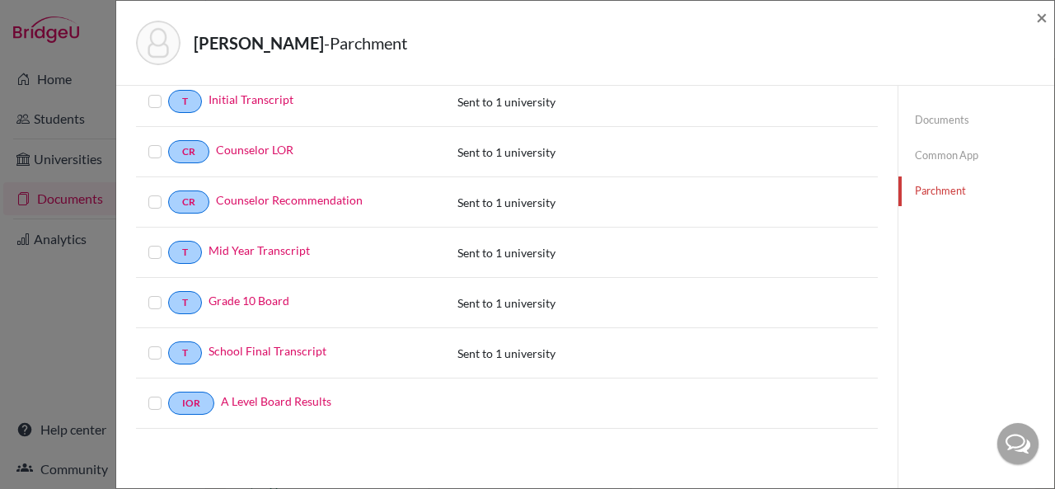
click at [168, 393] on label at bounding box center [168, 393] width 0 height 0
click at [0, 0] on input "checkbox" at bounding box center [0, 0] width 0 height 0
click at [940, 186] on link "Parchment" at bounding box center [976, 190] width 156 height 29
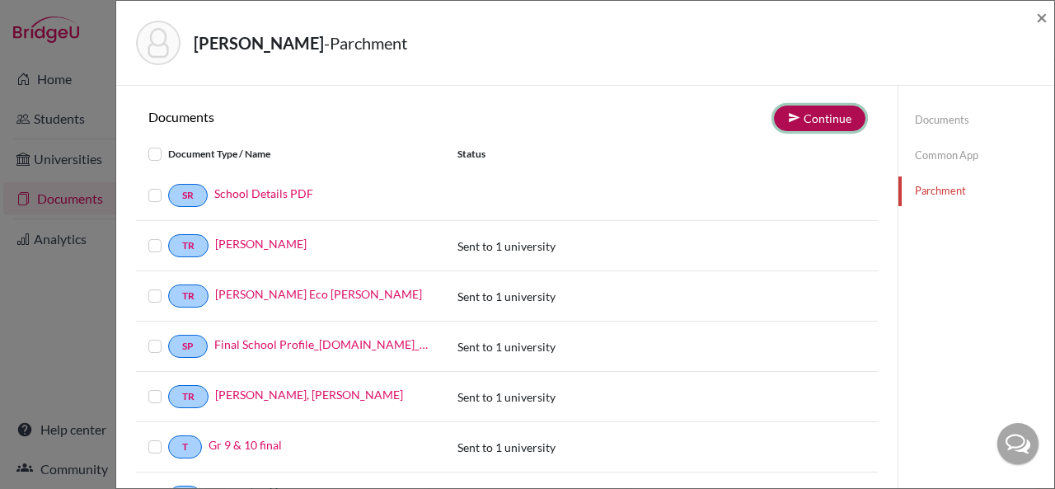
click at [819, 119] on button "Continue" at bounding box center [819, 118] width 91 height 26
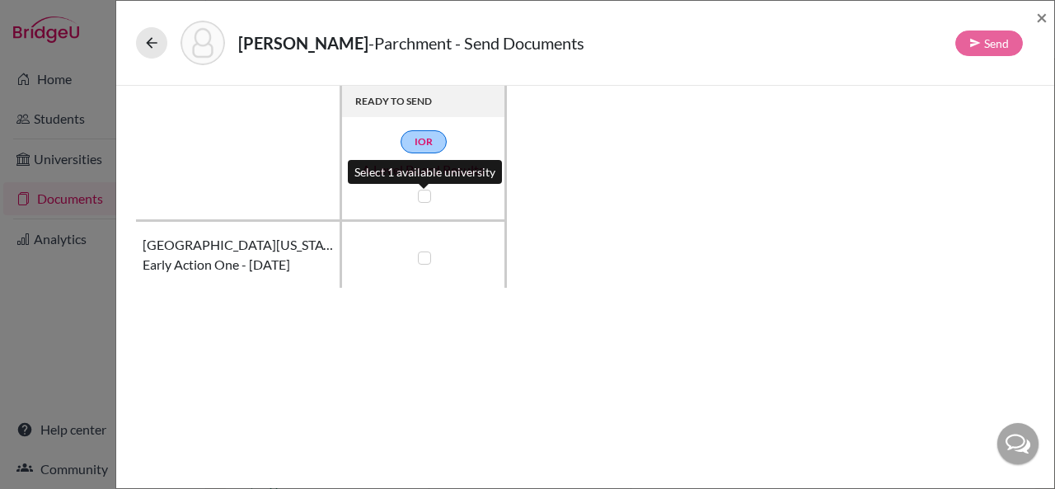
click at [422, 194] on label at bounding box center [424, 196] width 13 height 13
click at [422, 194] on input "checkbox" at bounding box center [420, 194] width 13 height 16
checkbox input "true"
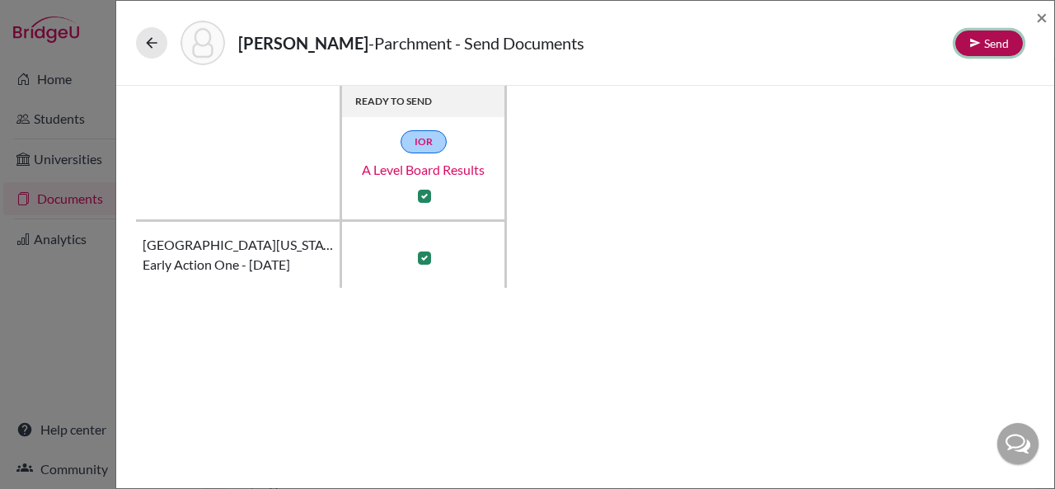
click at [1000, 42] on button "Send" at bounding box center [989, 43] width 68 height 26
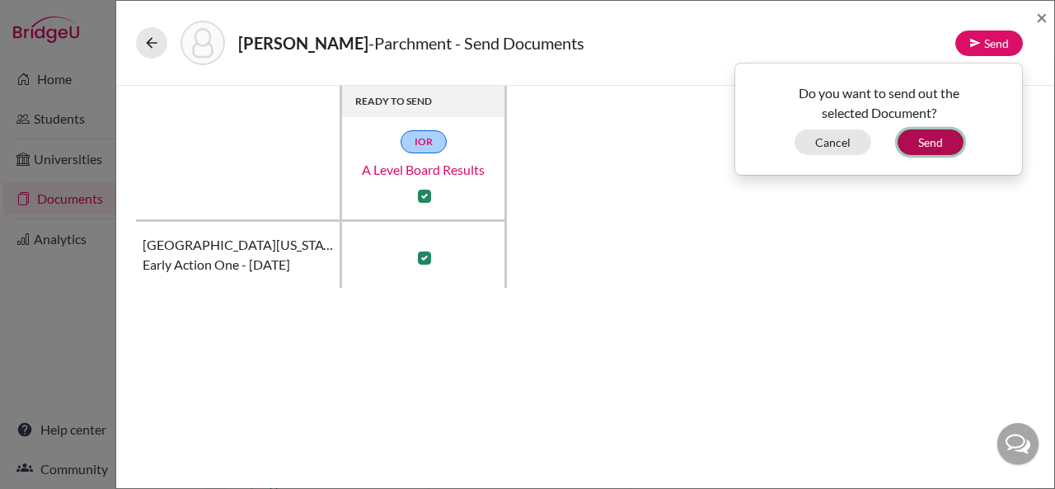
click at [933, 141] on button "Send" at bounding box center [930, 142] width 66 height 26
checkbox input "false"
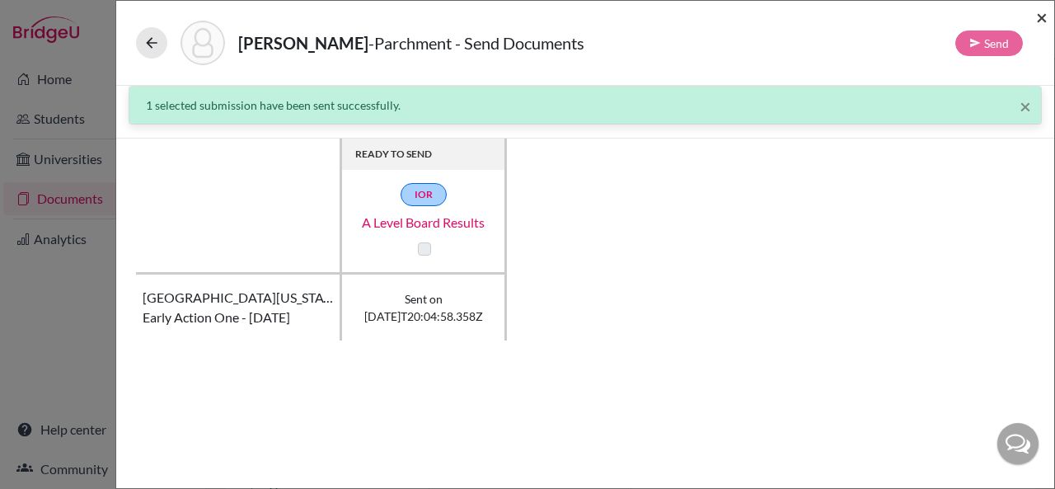
click at [1045, 22] on span "×" at bounding box center [1042, 17] width 12 height 24
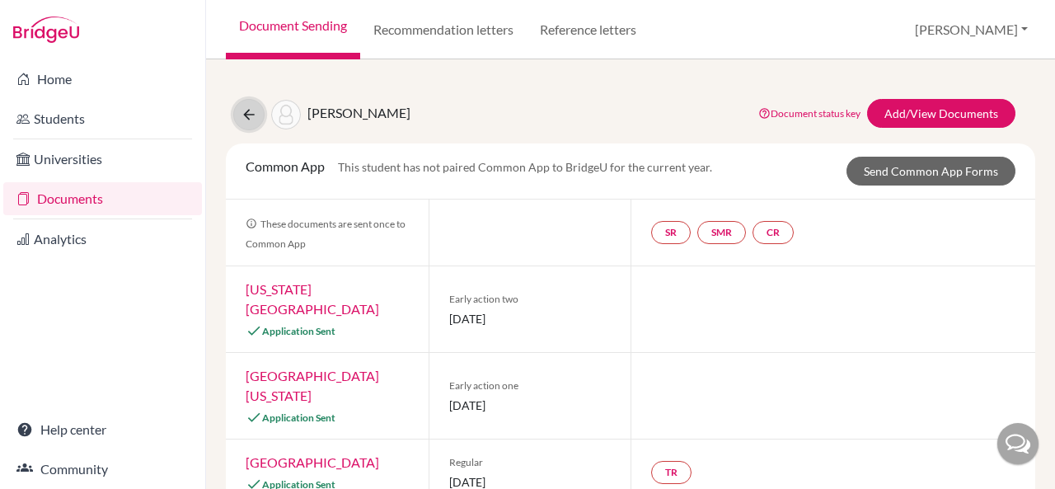
click at [241, 107] on icon at bounding box center [249, 114] width 16 height 16
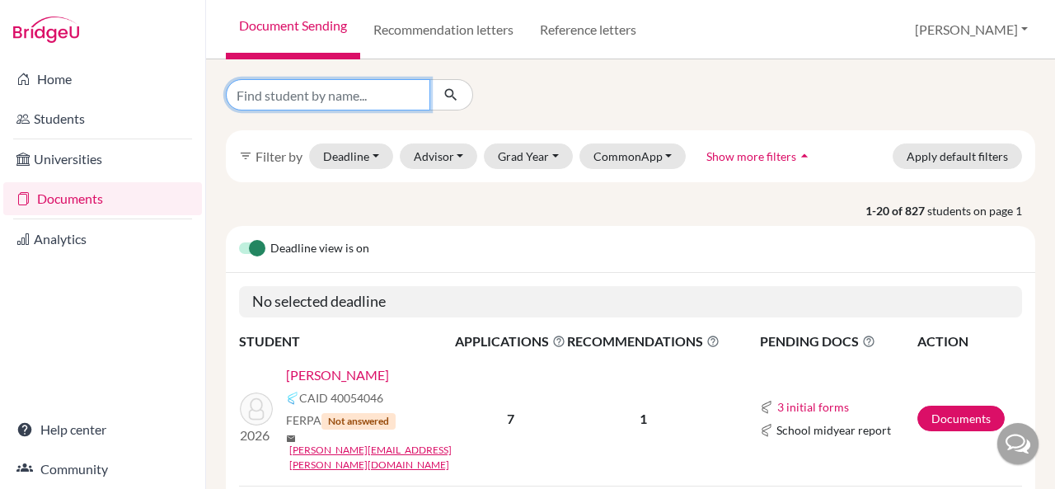
click at [380, 97] on input "Find student by name..." at bounding box center [328, 94] width 204 height 31
type input "[PERSON_NAME]"
click button "submit" at bounding box center [451, 94] width 44 height 31
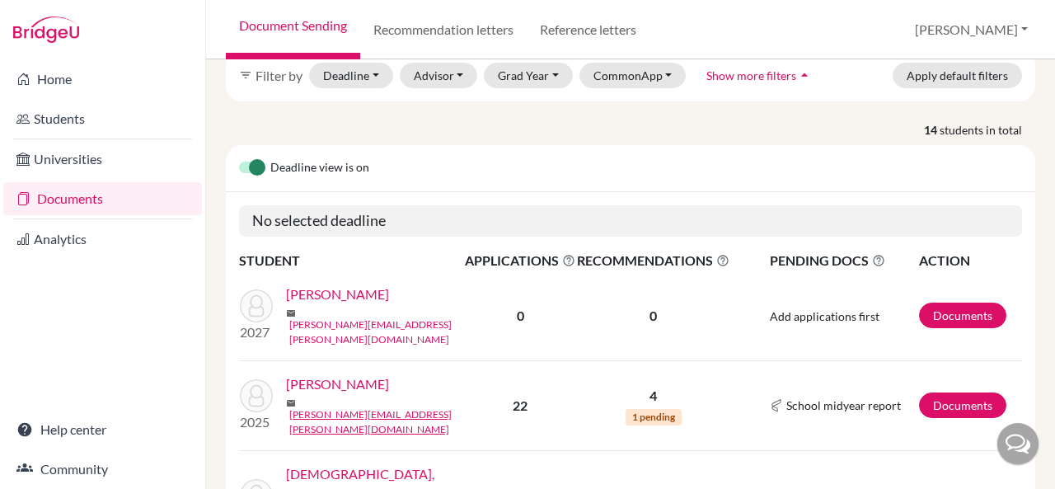
scroll to position [165, 0]
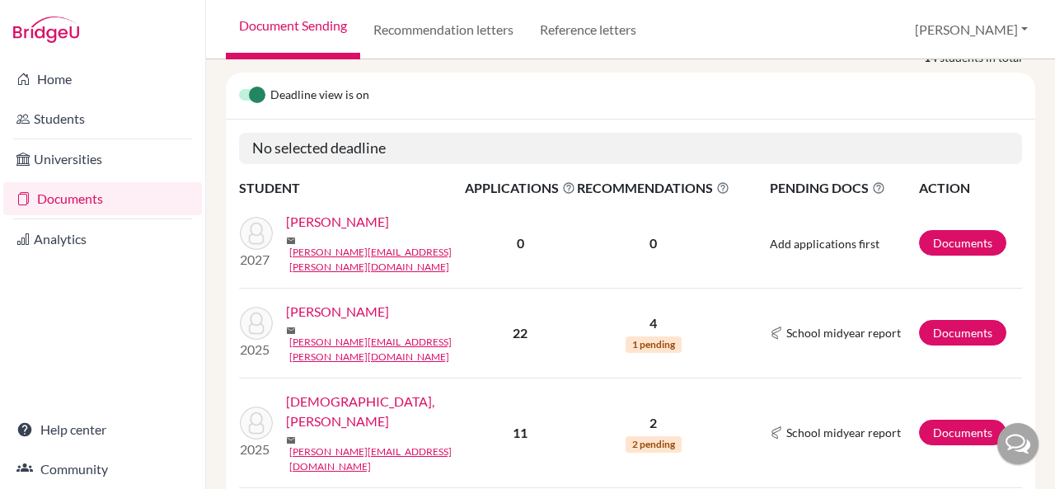
click at [330, 302] on link "[PERSON_NAME]" at bounding box center [337, 312] width 103 height 20
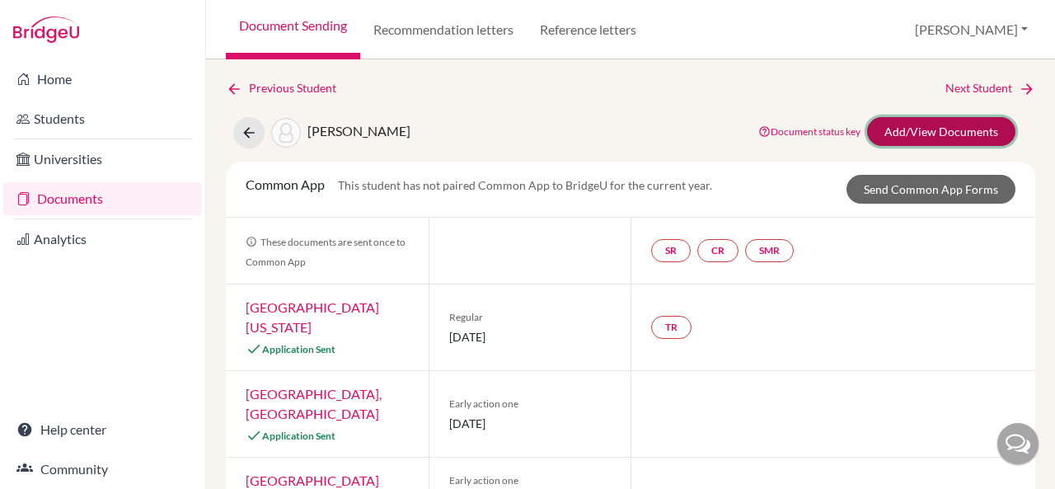
click at [884, 124] on link "Add/View Documents" at bounding box center [941, 131] width 148 height 29
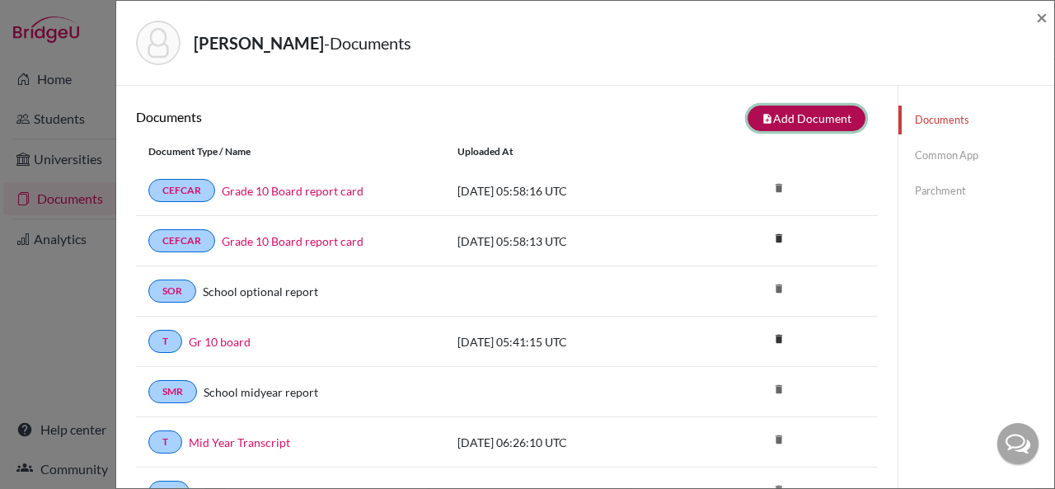
click at [754, 114] on button "note_add Add Document" at bounding box center [806, 118] width 118 height 26
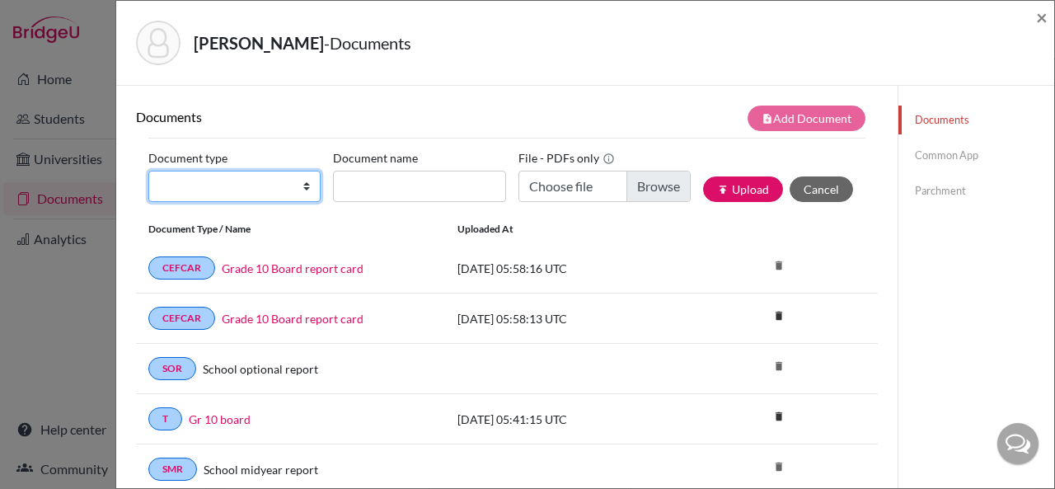
click at [301, 183] on select "Change explanation for Common App reports Counselor recommendation Internationa…" at bounding box center [234, 186] width 172 height 31
select select "46"
click at [148, 171] on select "Change explanation for Common App reports Counselor recommendation Internationa…" at bounding box center [234, 186] width 172 height 31
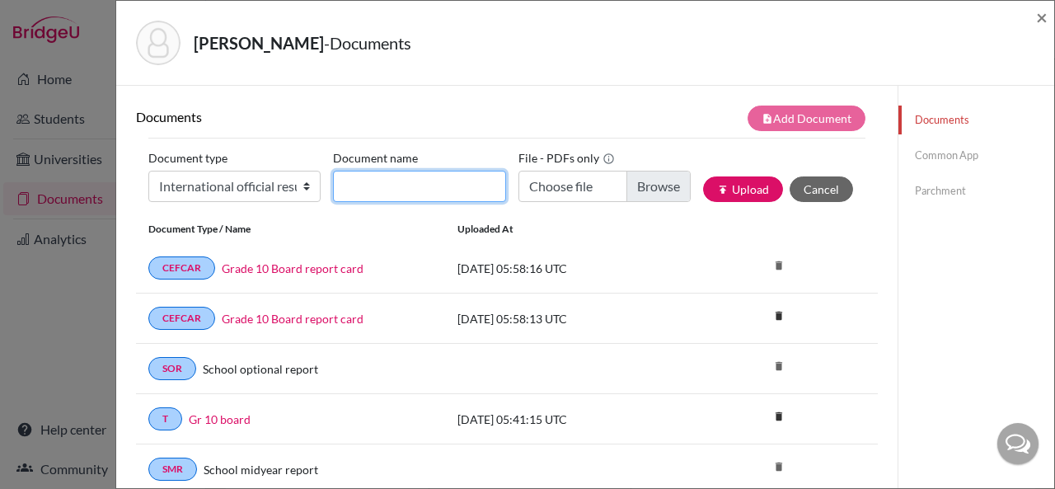
click at [414, 180] on input "Document name" at bounding box center [419, 186] width 172 height 31
type input "A Level Board Results"
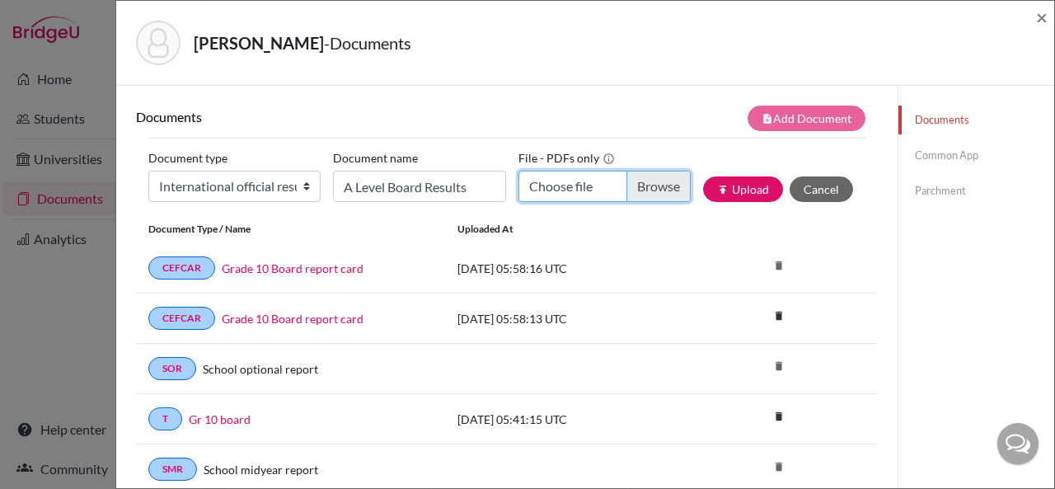
click at [544, 189] on input "Choose file" at bounding box center [604, 186] width 172 height 31
click at [561, 183] on input "Choose file" at bounding box center [604, 186] width 172 height 31
type input "C:\fakepath\[PERSON_NAME] Level Board Statement of Results.pdf"
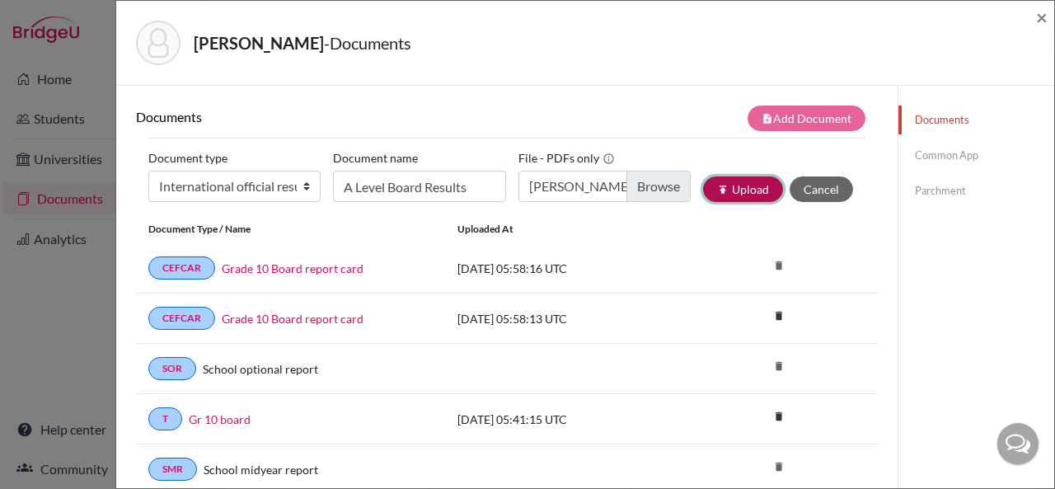
click at [714, 186] on button "publish Upload" at bounding box center [743, 189] width 80 height 26
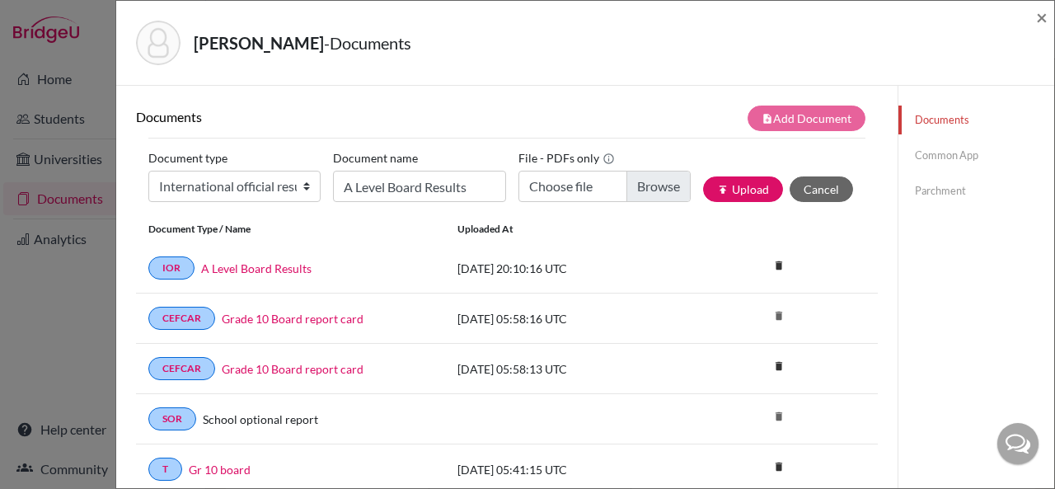
click at [932, 190] on link "Parchment" at bounding box center [976, 190] width 156 height 29
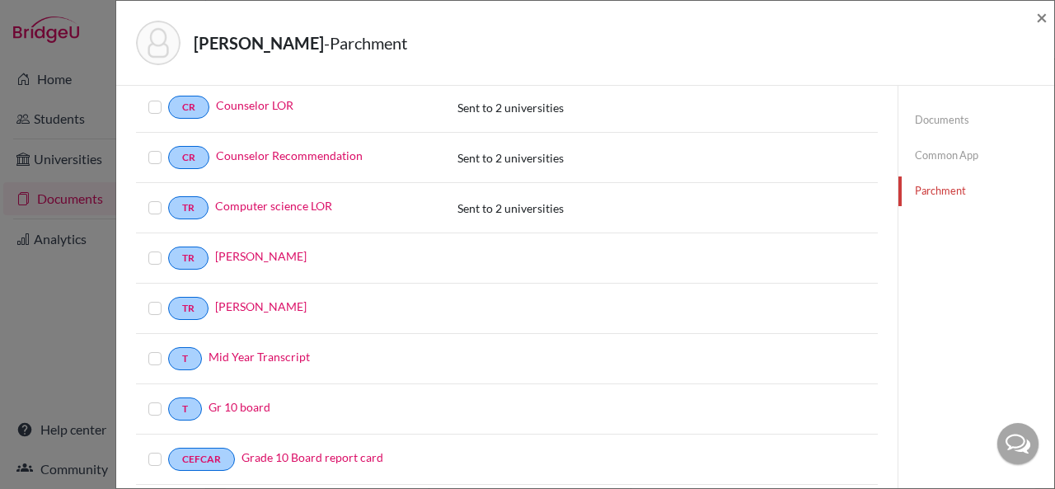
scroll to position [545, 0]
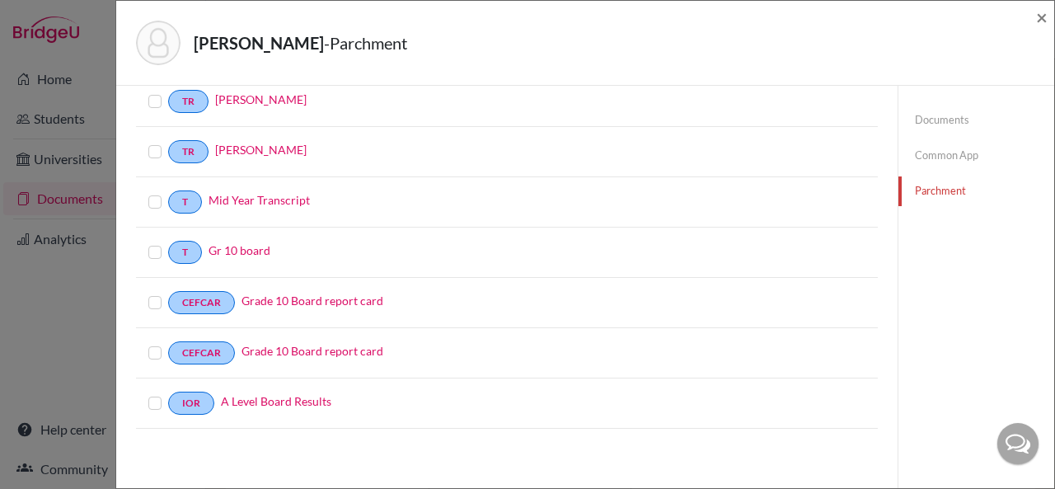
click at [168, 393] on label at bounding box center [168, 393] width 0 height 0
click at [0, 0] on input "checkbox" at bounding box center [0, 0] width 0 height 0
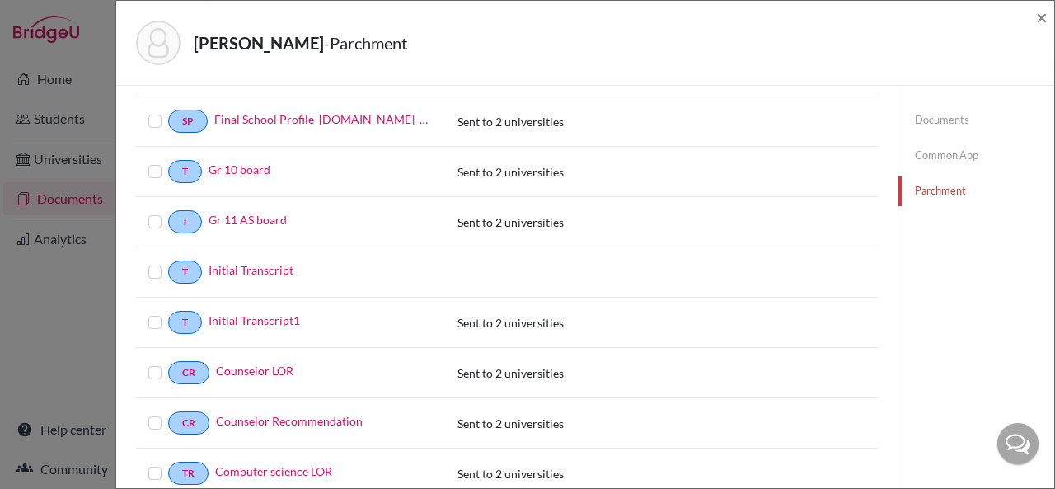
scroll to position [0, 0]
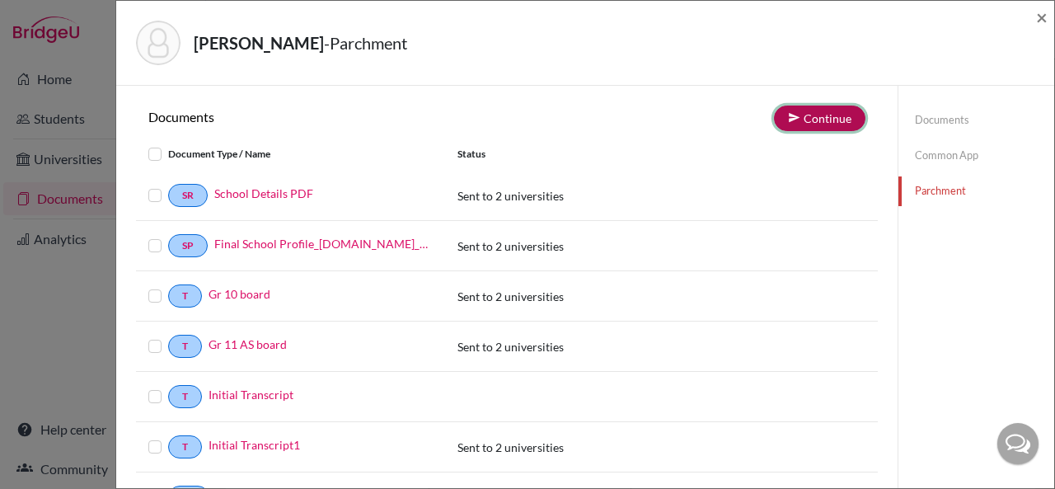
click at [795, 126] on button "Continue" at bounding box center [819, 118] width 91 height 26
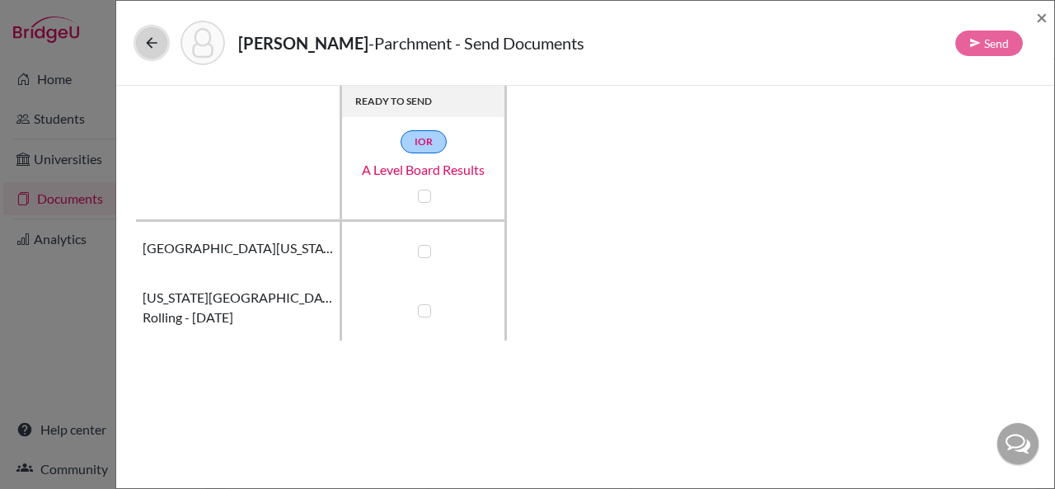
click at [145, 49] on icon at bounding box center [151, 43] width 16 height 16
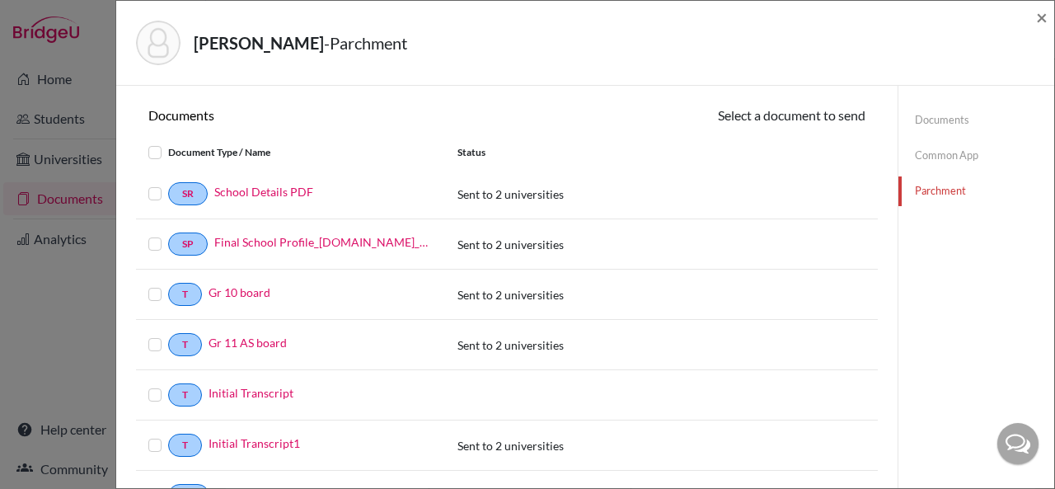
click at [919, 162] on link "Common App" at bounding box center [976, 155] width 156 height 29
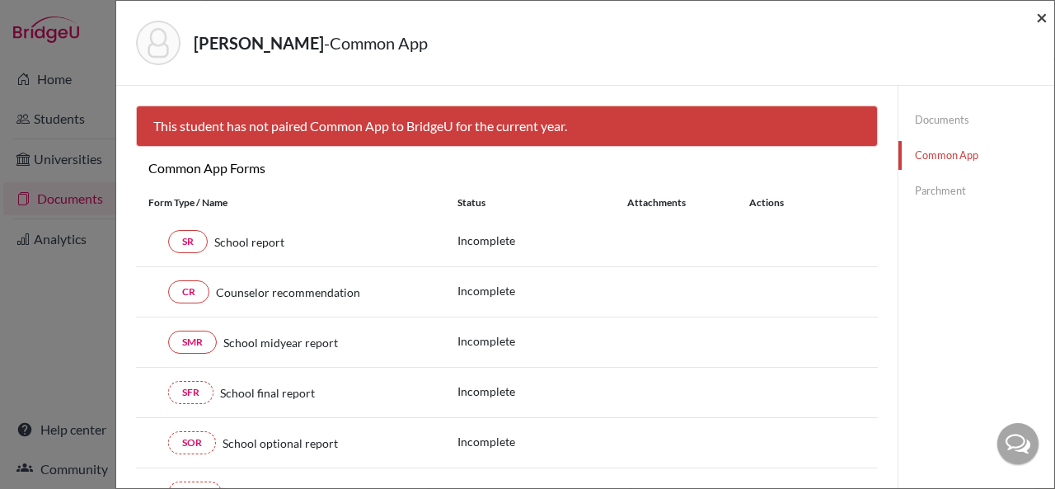
click at [1047, 24] on span "×" at bounding box center [1042, 17] width 12 height 24
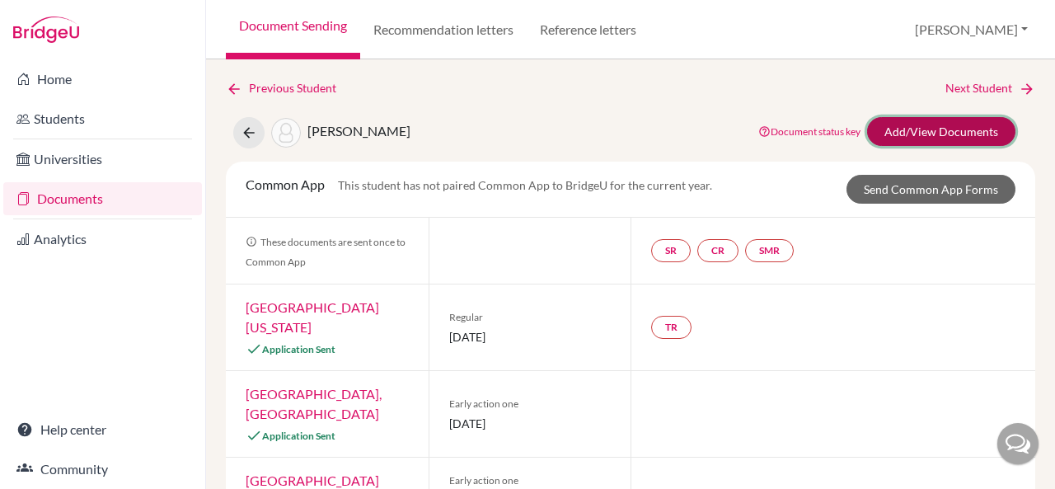
click at [942, 124] on link "Add/View Documents" at bounding box center [941, 131] width 148 height 29
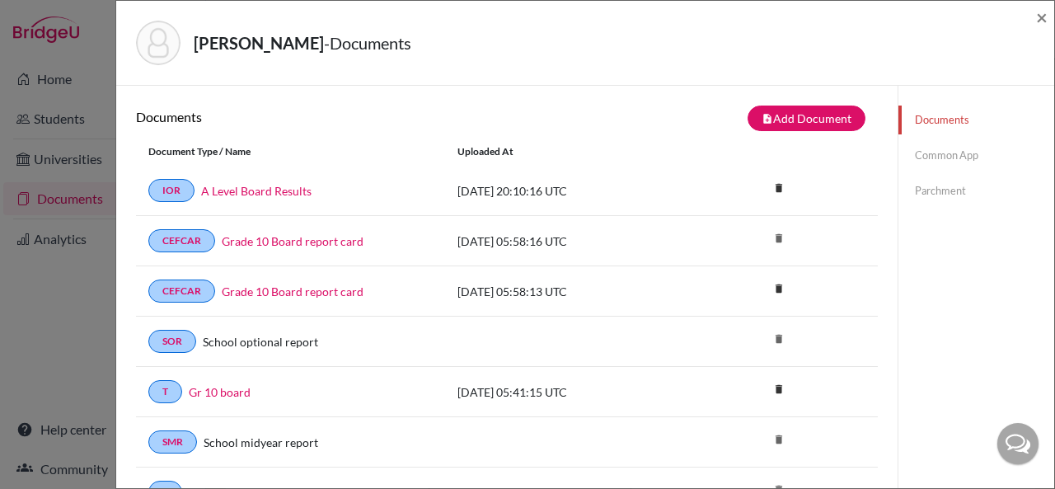
click at [938, 150] on link "Common App" at bounding box center [976, 155] width 156 height 29
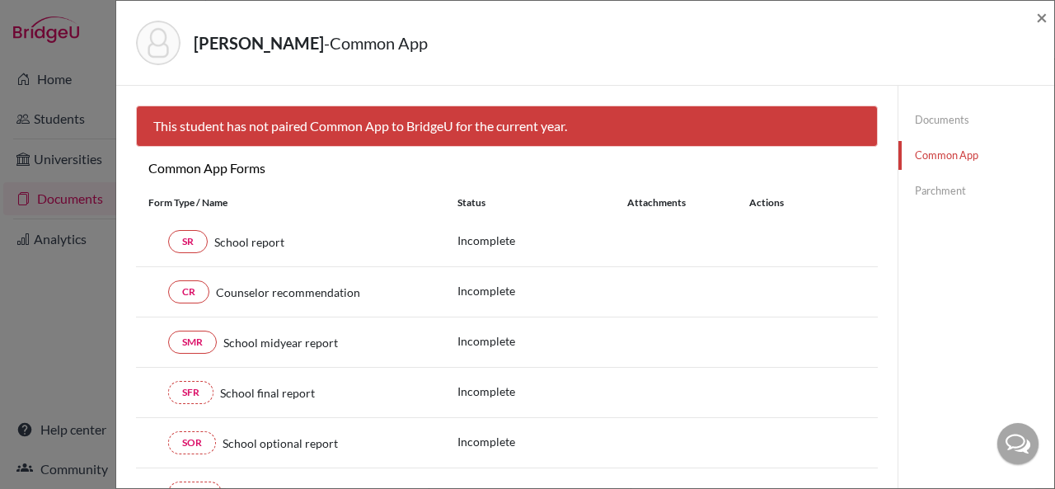
click at [941, 187] on link "Parchment" at bounding box center [976, 190] width 156 height 29
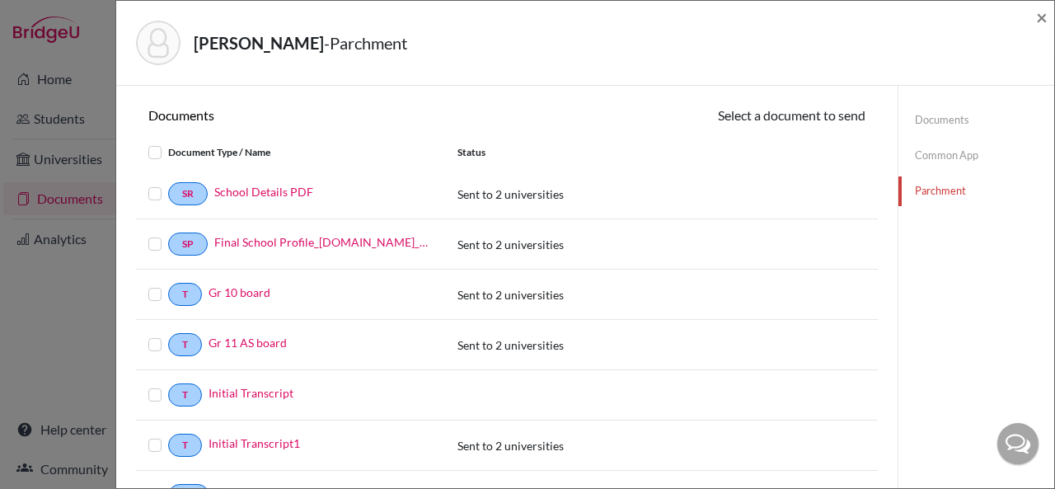
click at [926, 121] on link "Documents" at bounding box center [976, 119] width 156 height 29
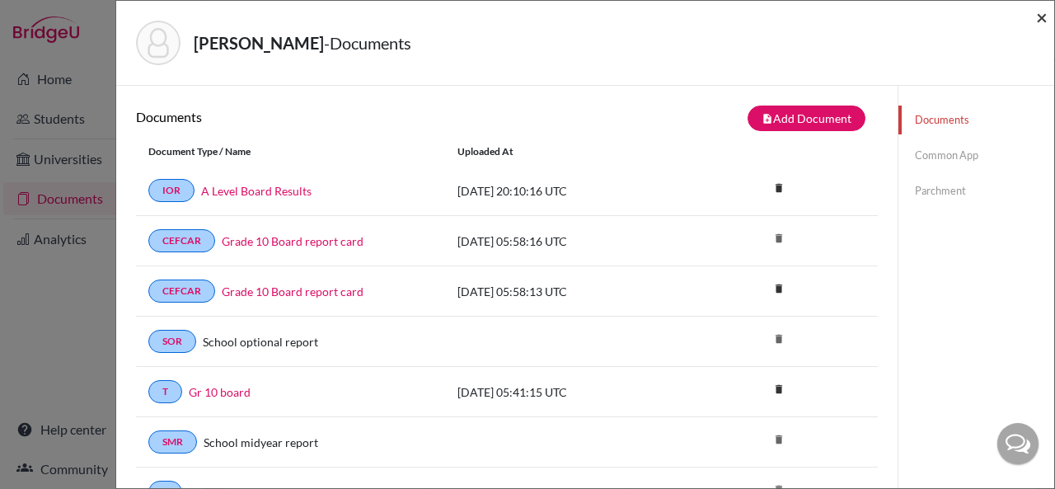
click at [1044, 21] on span "×" at bounding box center [1042, 17] width 12 height 24
